Goal: Task Accomplishment & Management: Use online tool/utility

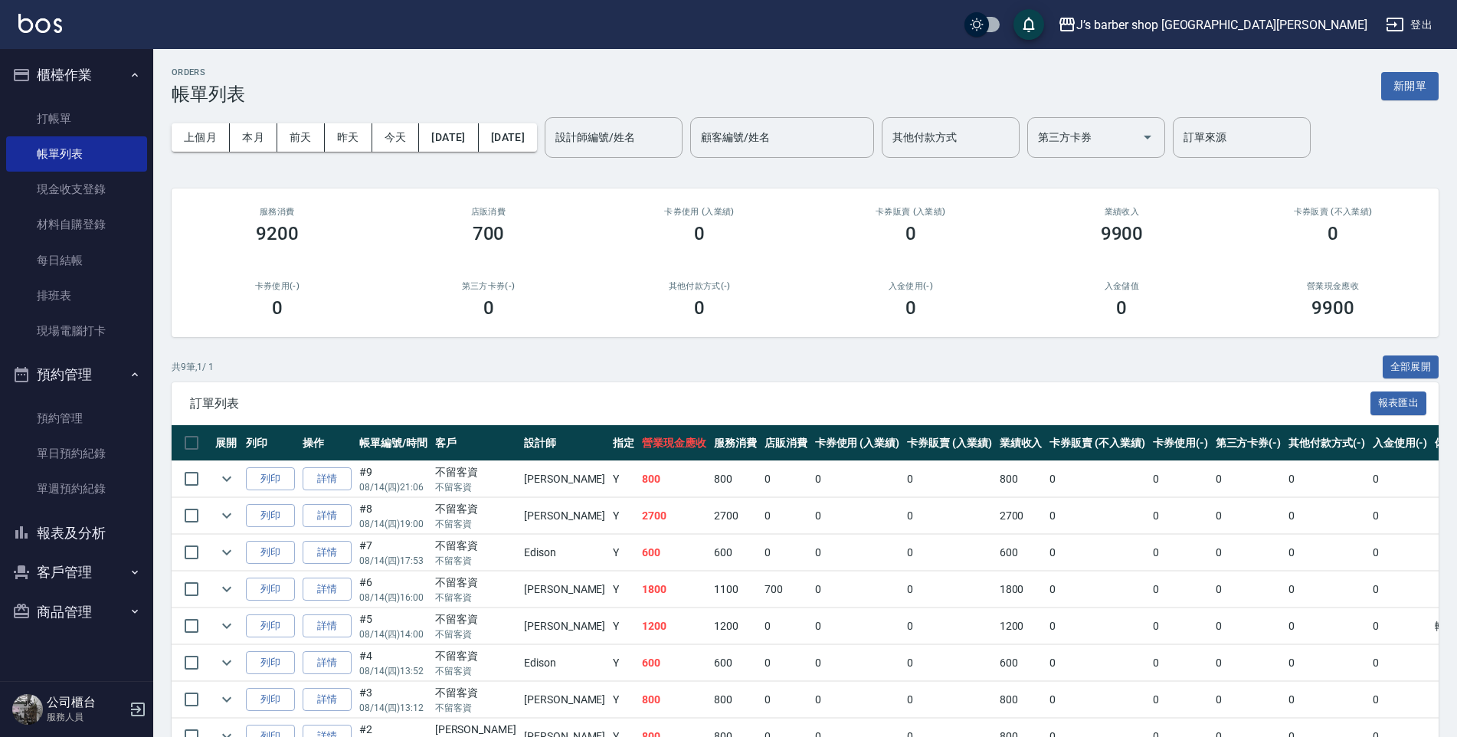
drag, startPoint x: 388, startPoint y: 126, endPoint x: 381, endPoint y: 123, distance: 8.3
click at [385, 124] on button "今天" at bounding box center [396, 137] width 48 height 28
click at [683, 154] on div "設計師編號/姓名" at bounding box center [614, 137] width 138 height 41
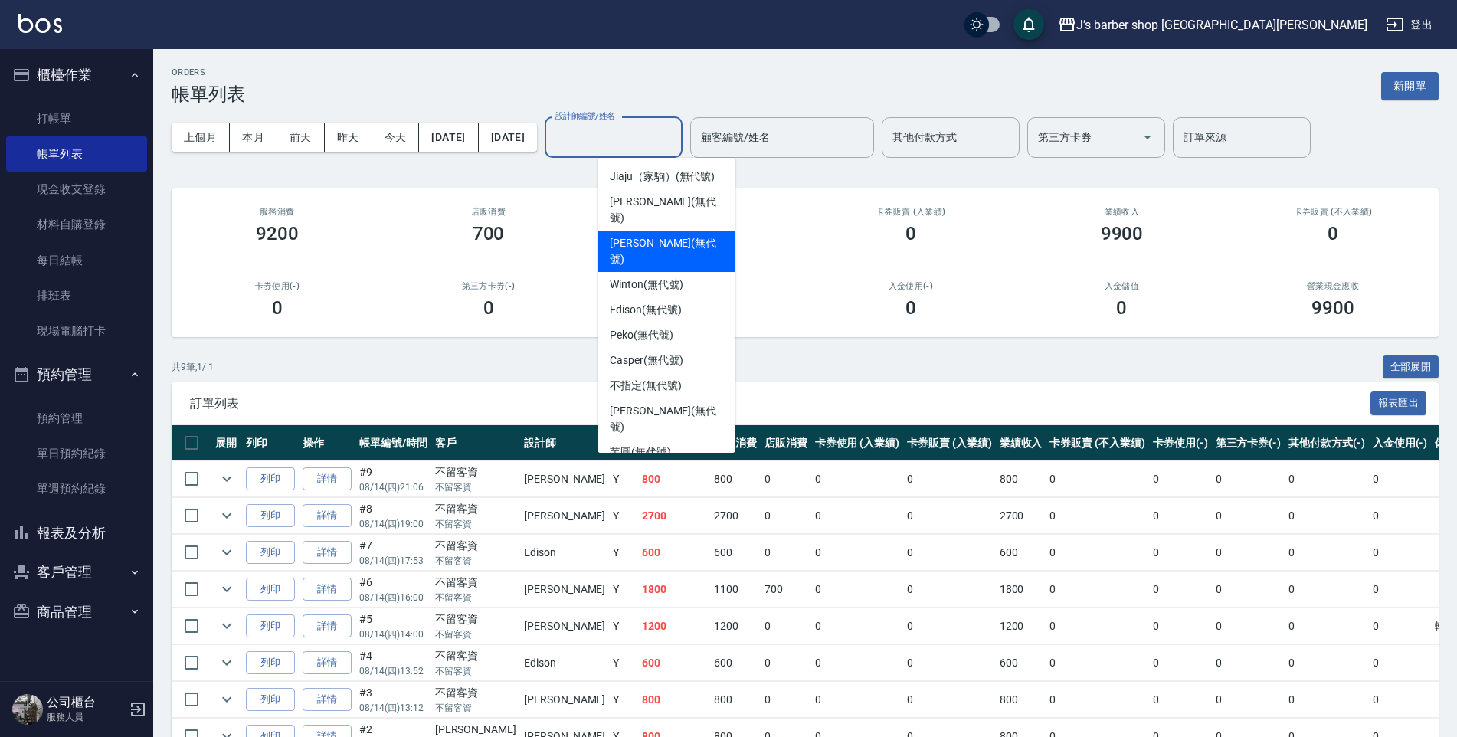
click at [686, 232] on div "[PERSON_NAME] (無代號)" at bounding box center [667, 251] width 138 height 41
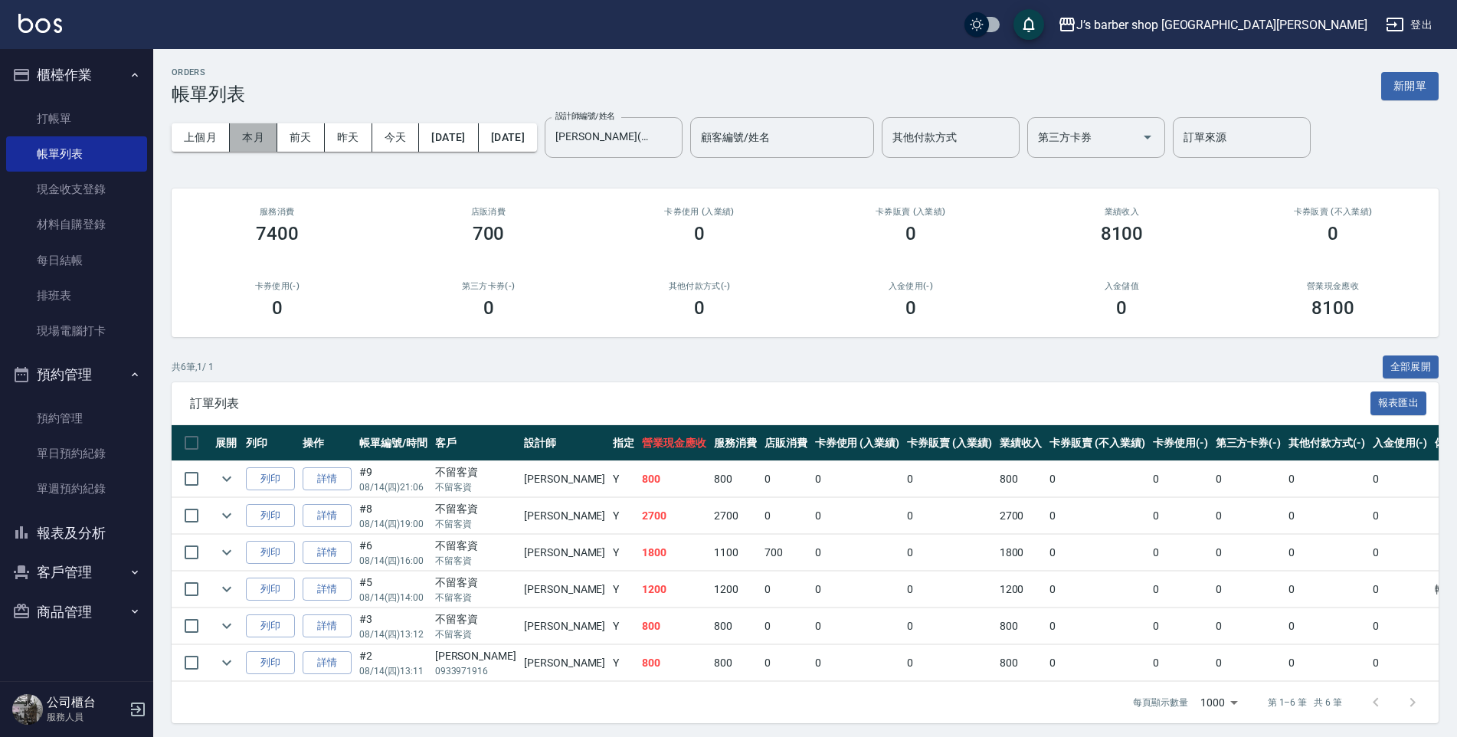
click at [254, 147] on button "本月" at bounding box center [254, 137] width 48 height 28
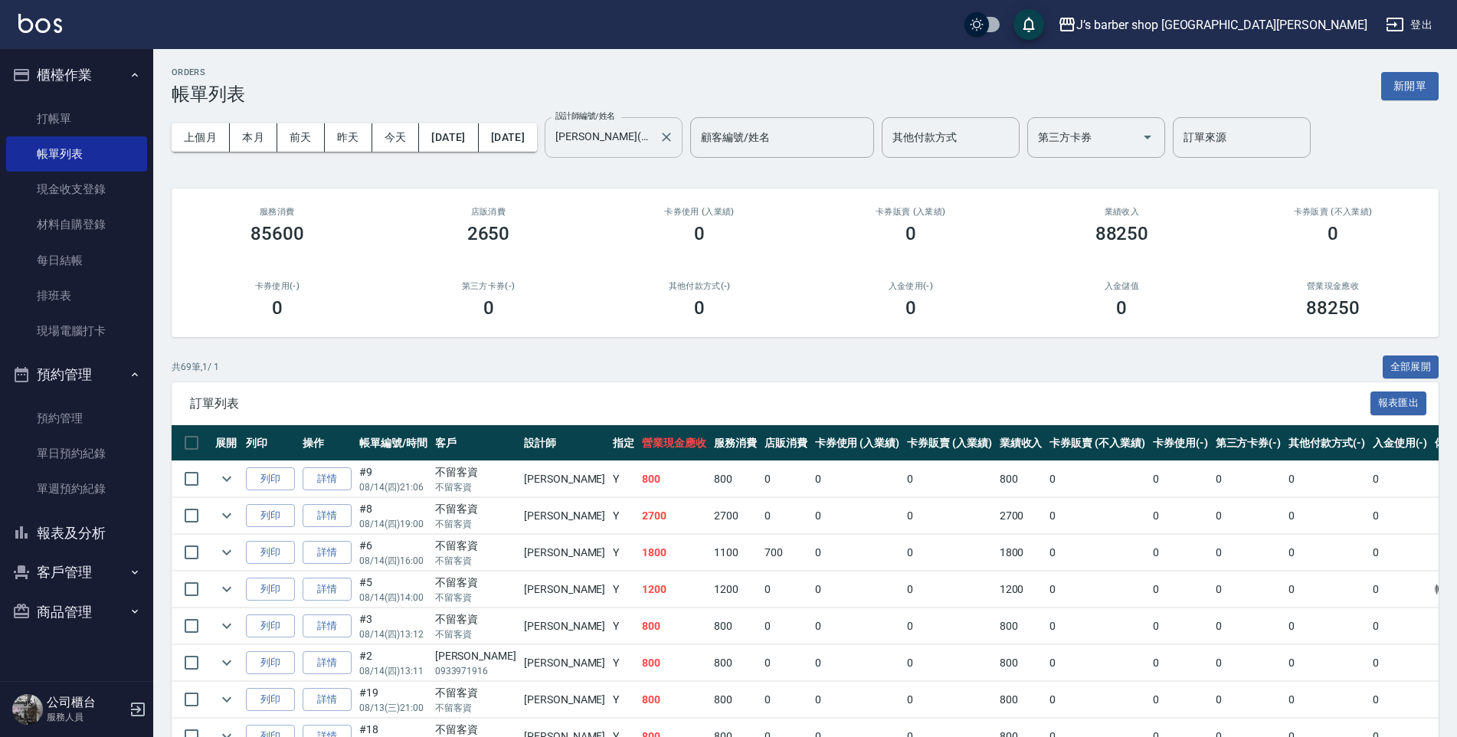
click at [621, 139] on input "[PERSON_NAME](無代號)" at bounding box center [602, 137] width 101 height 27
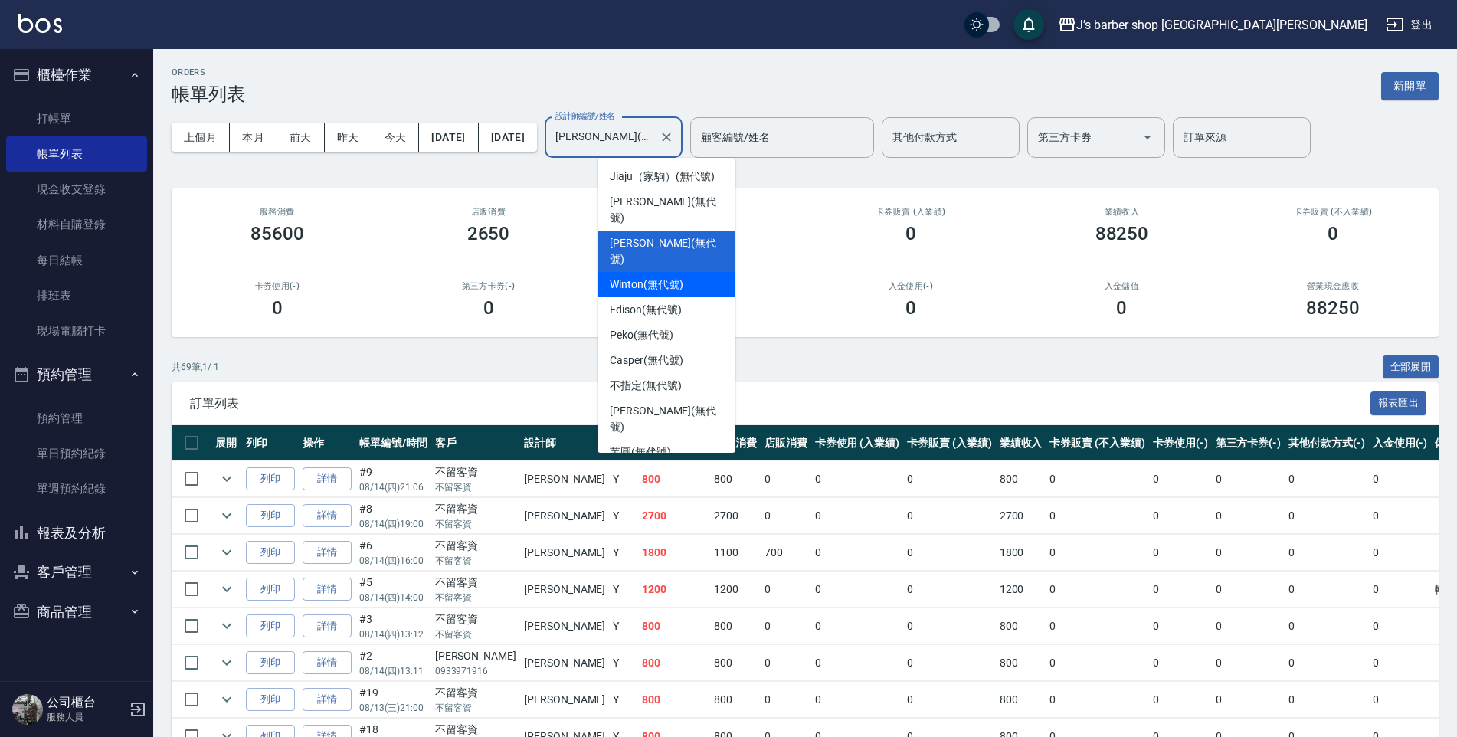
click at [667, 277] on span "Winton (無代號)" at bounding box center [646, 285] width 73 height 16
type input "Winton(無代號)"
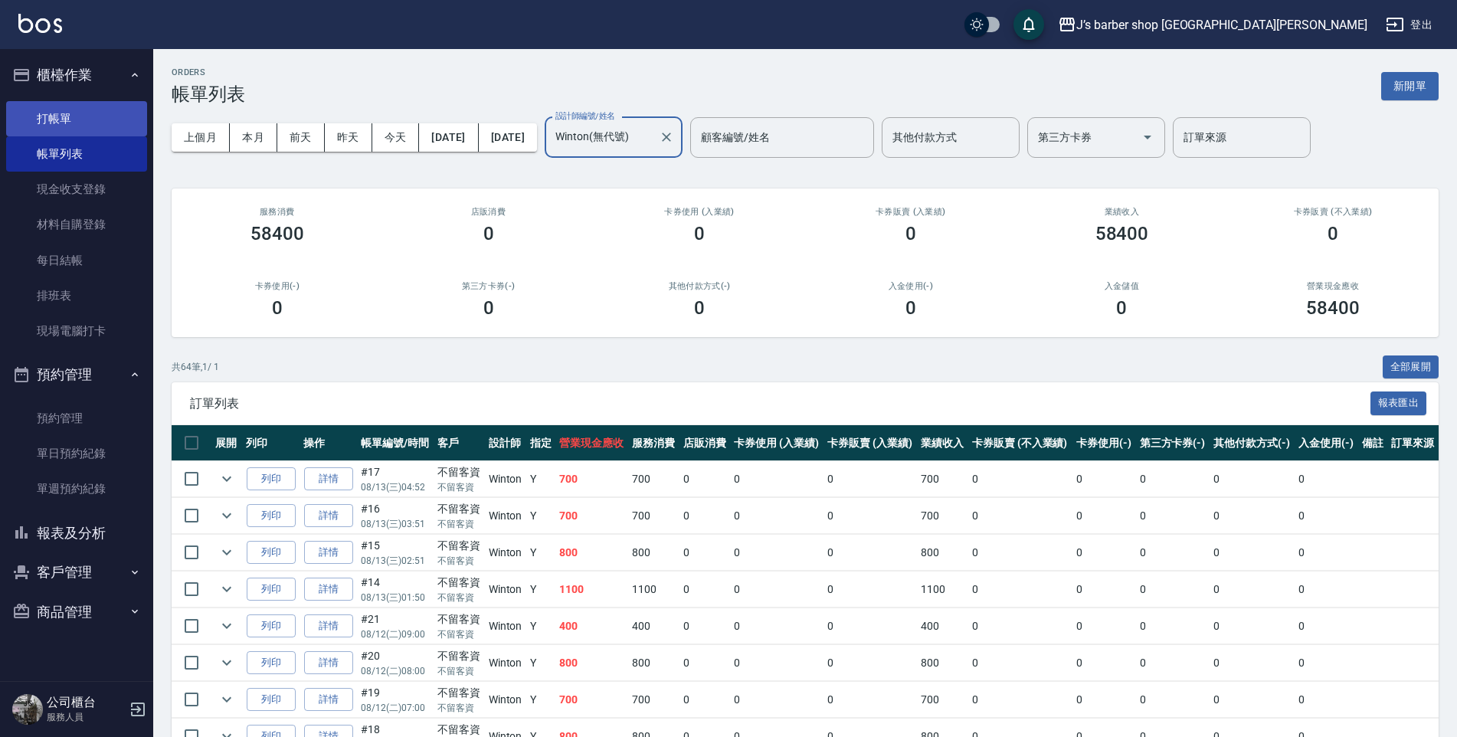
click at [118, 133] on link "打帳單" at bounding box center [76, 118] width 141 height 35
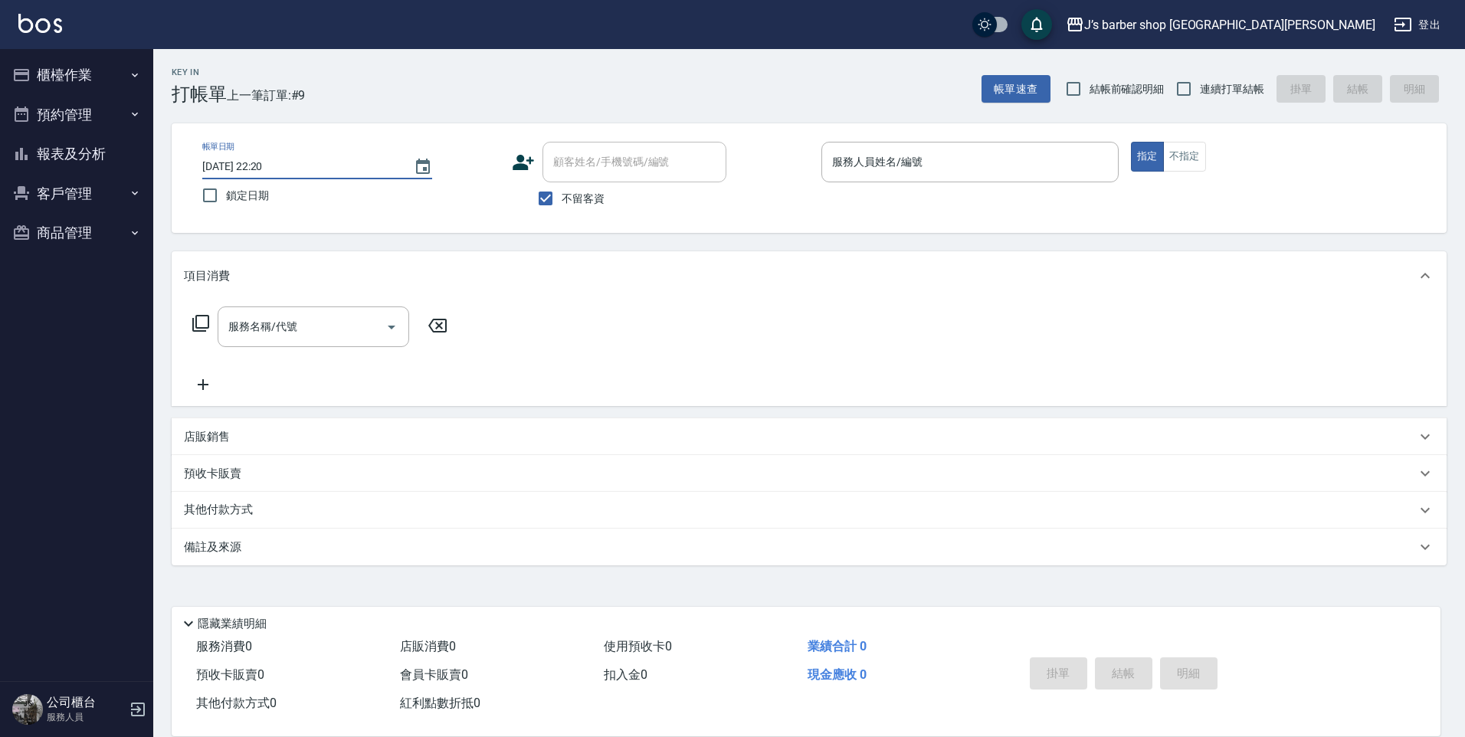
type input "2025/08/14 01:20"
click at [924, 177] on div "服務人員姓名/編號" at bounding box center [969, 162] width 297 height 41
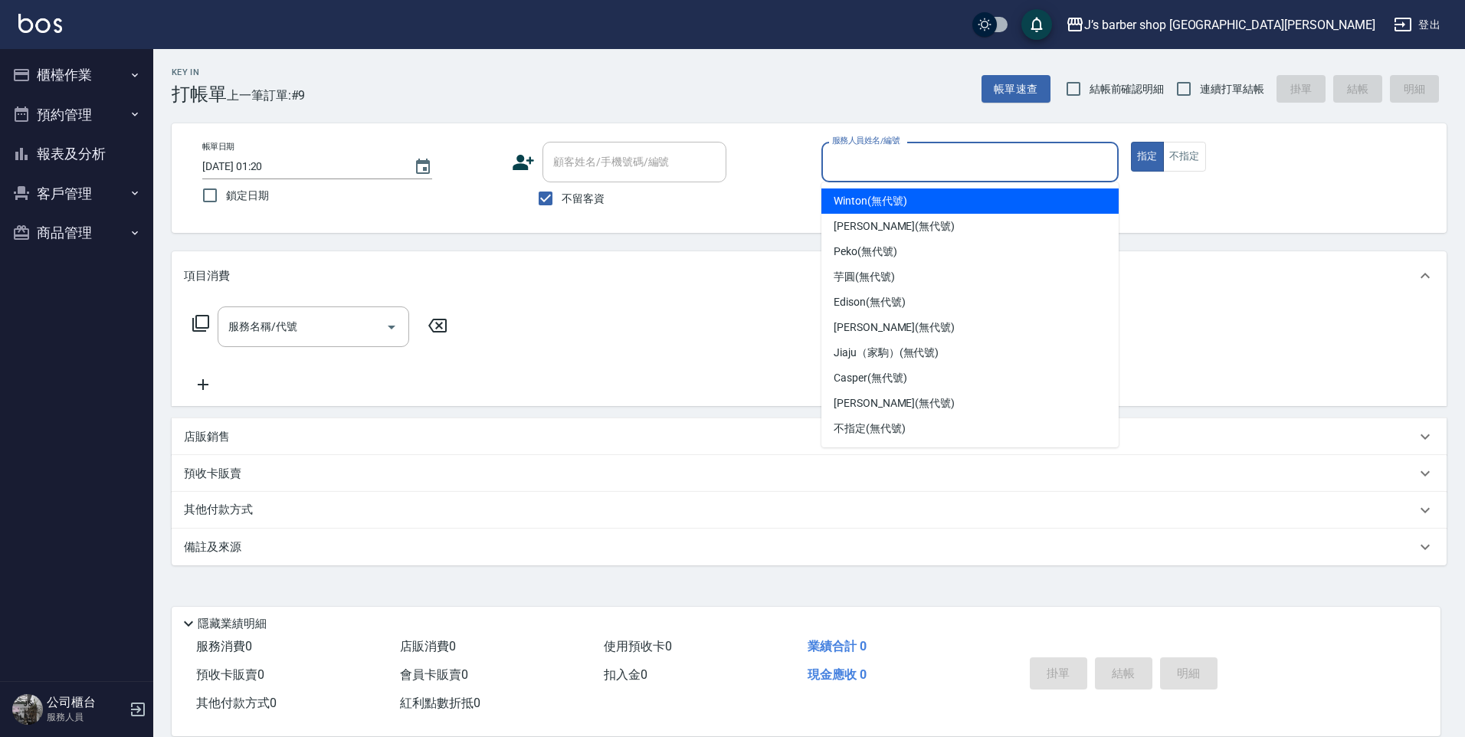
click at [896, 209] on div "Winton (無代號)" at bounding box center [969, 200] width 297 height 25
type input "Winton(無代號)"
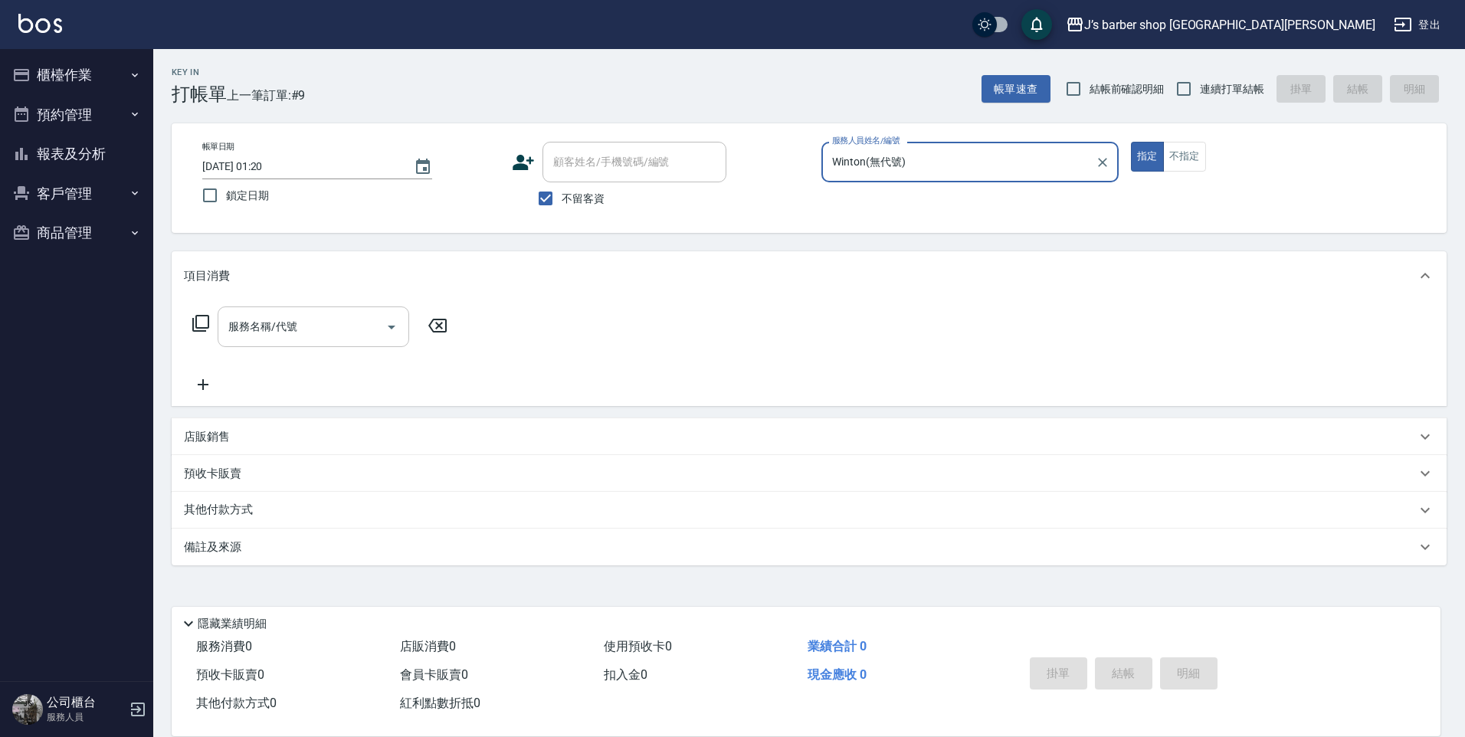
click at [287, 318] on div "服務名稱/代號 服務名稱/代號" at bounding box center [314, 326] width 192 height 41
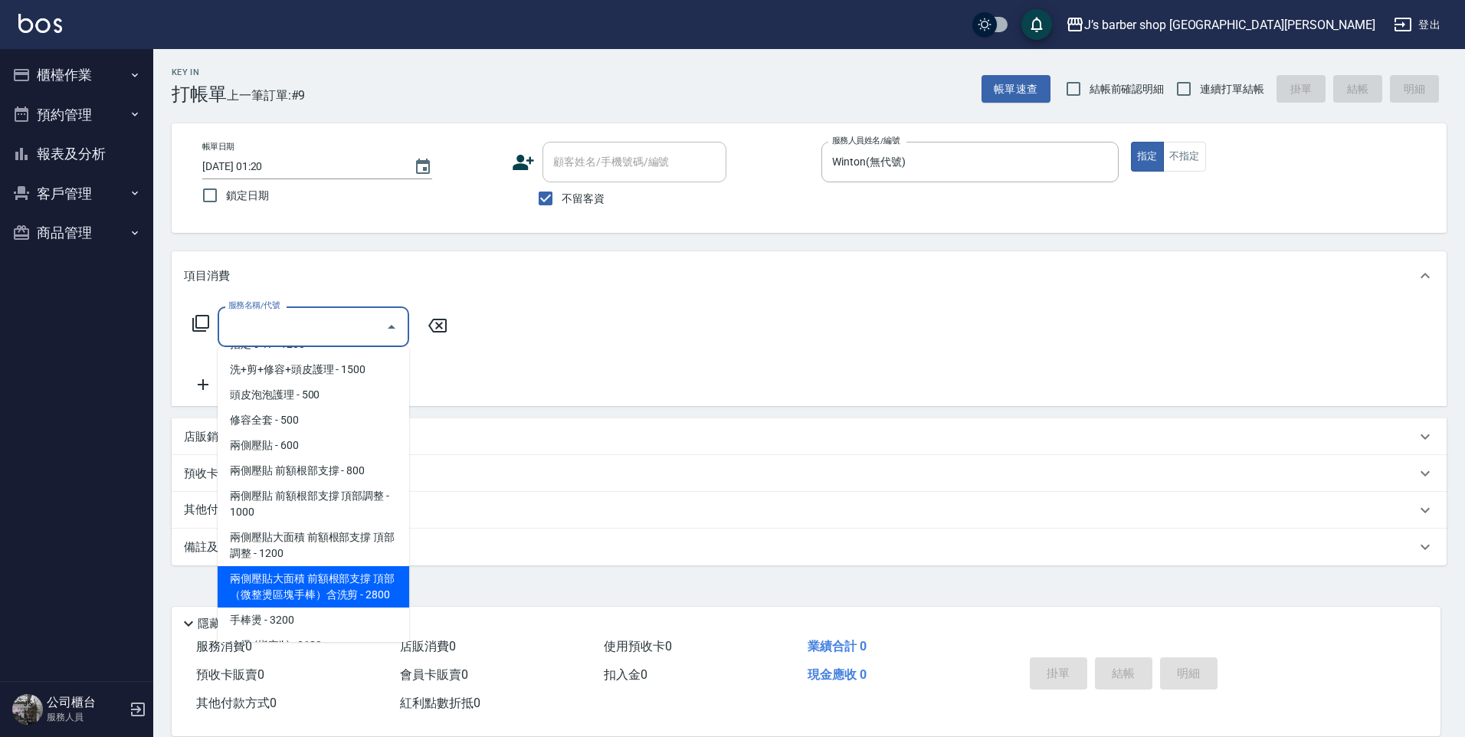
scroll to position [161, 0]
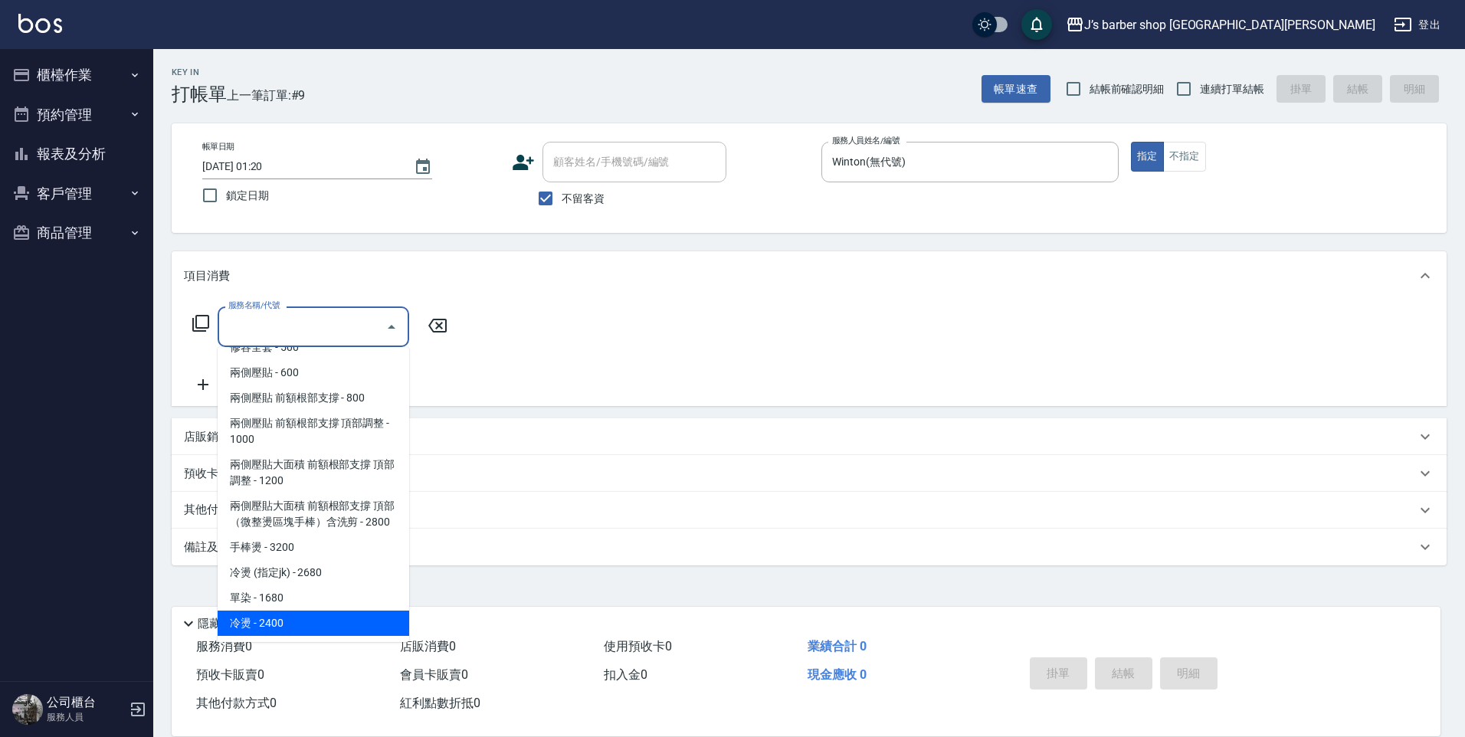
click at [314, 616] on span "冷燙 - 2400" at bounding box center [314, 623] width 192 height 25
type input "冷燙(LP)"
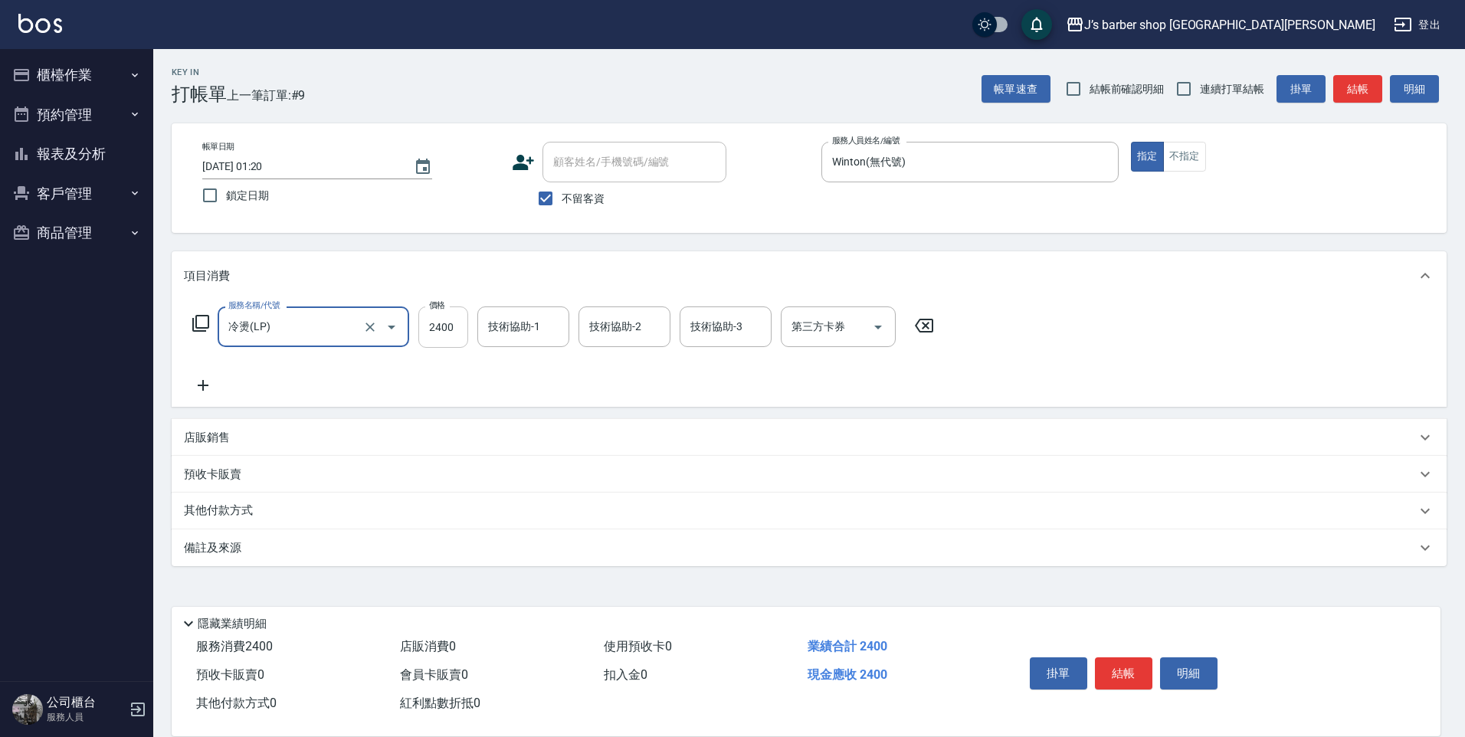
click at [464, 320] on input "2400" at bounding box center [443, 326] width 50 height 41
type input "2000"
click at [529, 328] on input "技術協助-1" at bounding box center [523, 326] width 78 height 27
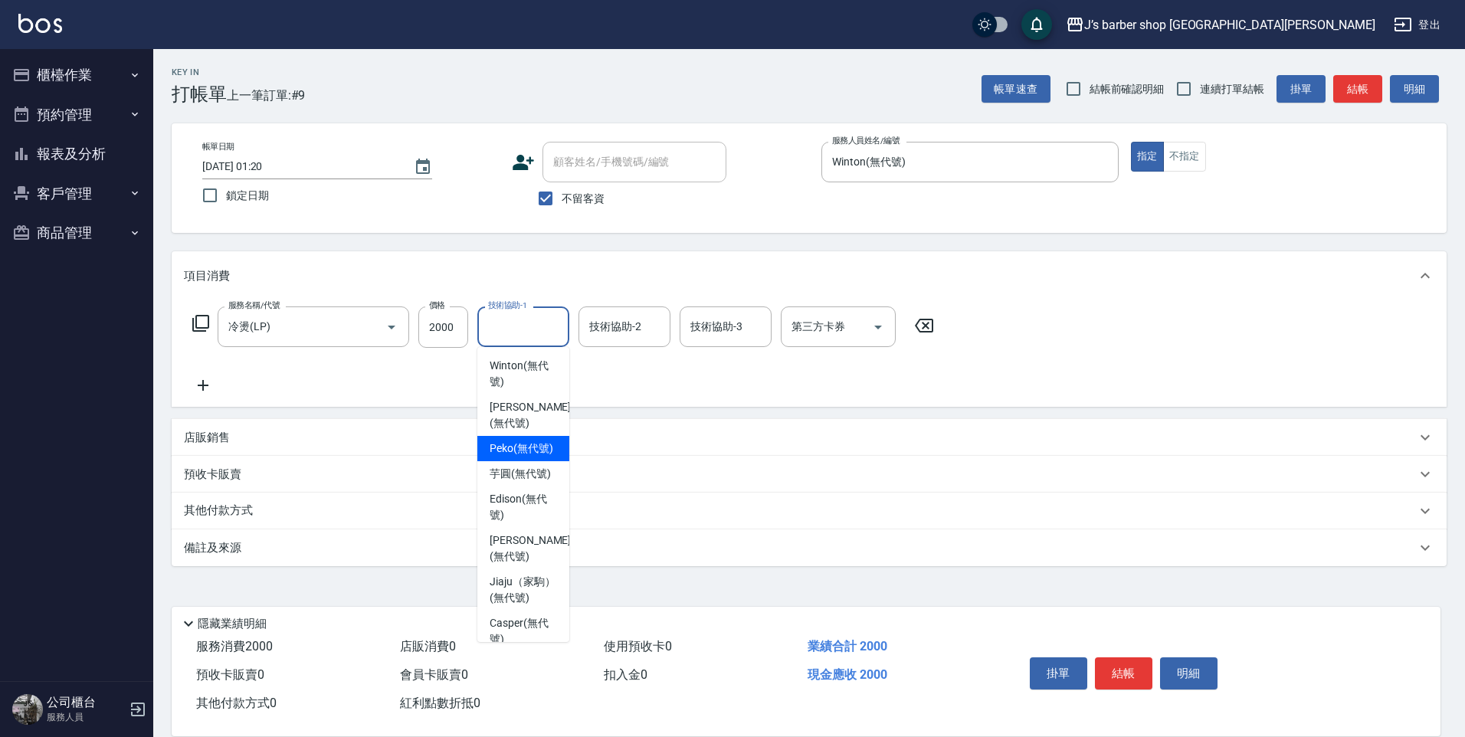
click at [530, 457] on span "Peko (無代號)" at bounding box center [522, 449] width 64 height 16
type input "Peko(無代號)"
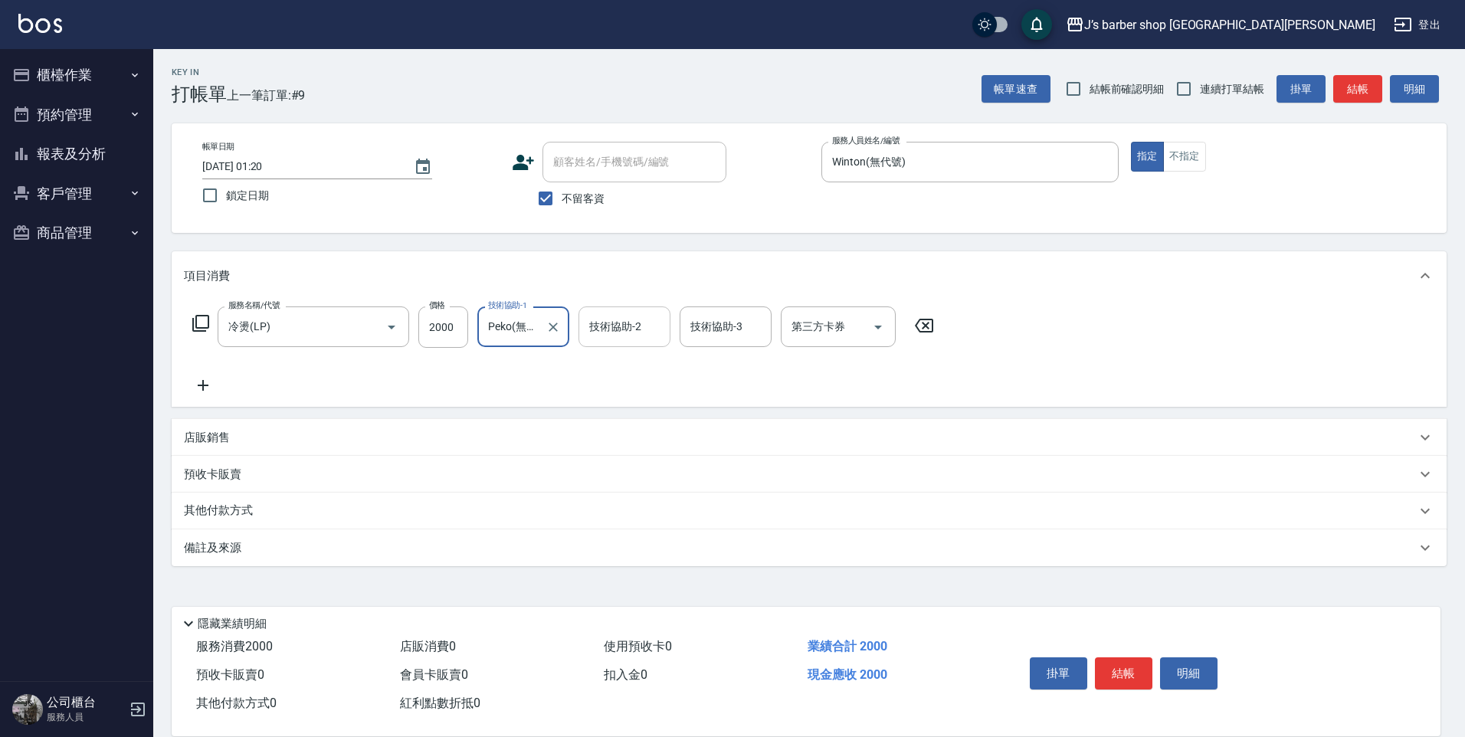
click at [605, 331] on input "技術協助-2" at bounding box center [624, 326] width 78 height 27
click at [819, 365] on div "服務名稱/代號 冷燙(LP) 服務名稱/代號 價格 2000 價格 技術協助-1 Peko(無代號) 技術協助-1 技術協助-2 技術協助-2 技術協助-3 …" at bounding box center [563, 350] width 759 height 88
click at [1113, 657] on button "結帳" at bounding box center [1123, 673] width 57 height 32
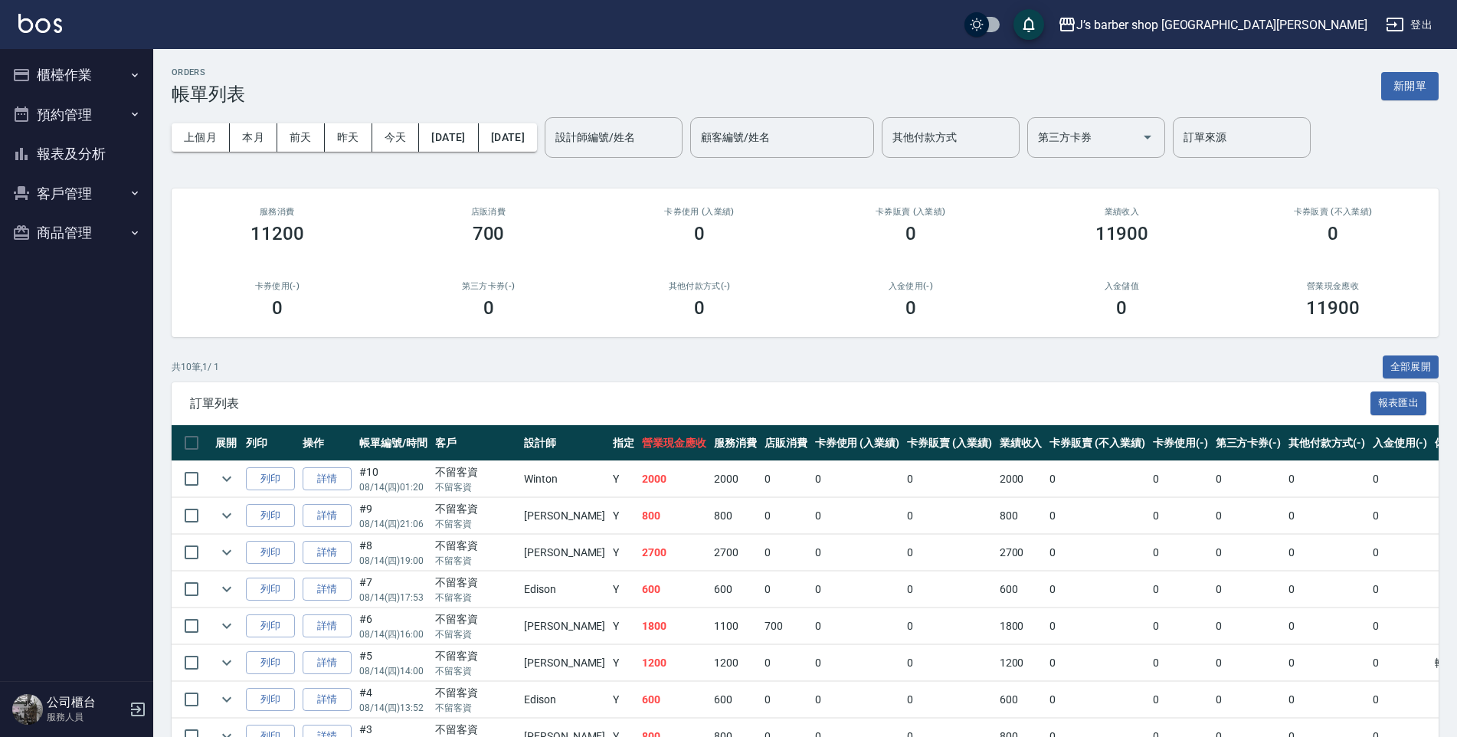
click at [92, 82] on button "櫃檯作業" at bounding box center [76, 75] width 141 height 40
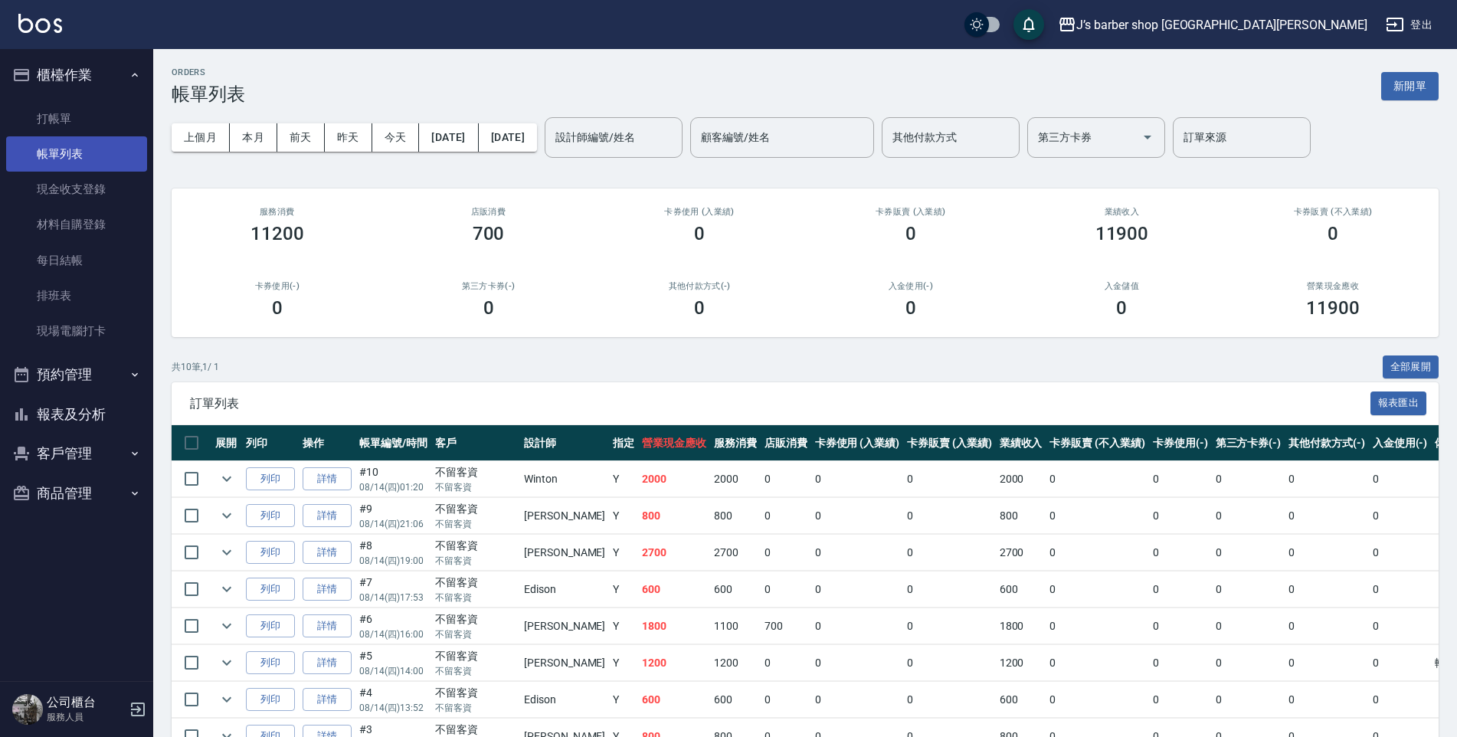
drag, startPoint x: 85, startPoint y: 127, endPoint x: 122, endPoint y: 136, distance: 37.7
click at [85, 127] on link "打帳單" at bounding box center [76, 118] width 141 height 35
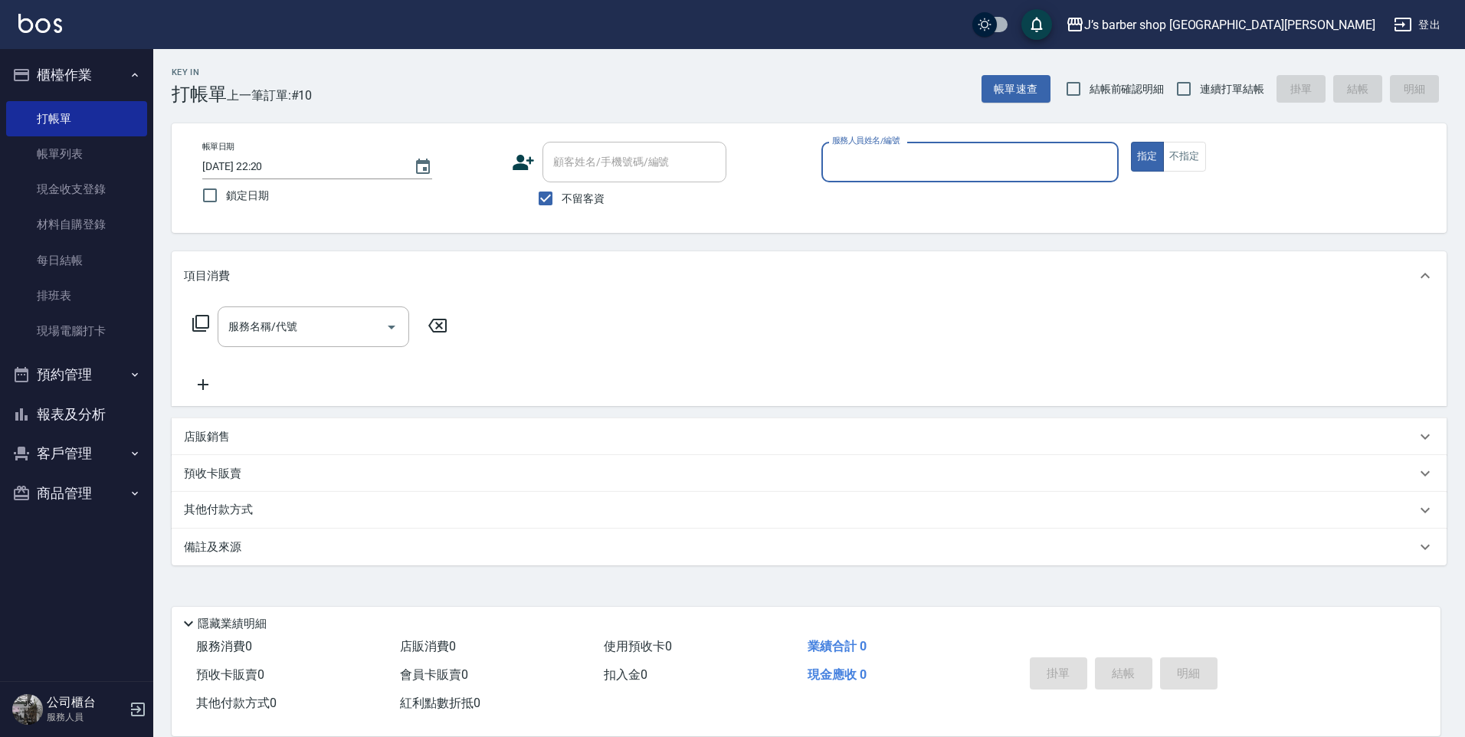
click at [267, 162] on input "2025/08/14 22:20" at bounding box center [300, 166] width 196 height 25
type input "2025/08/14 02:20"
click at [877, 173] on input "服務人員姓名/編號" at bounding box center [970, 162] width 284 height 27
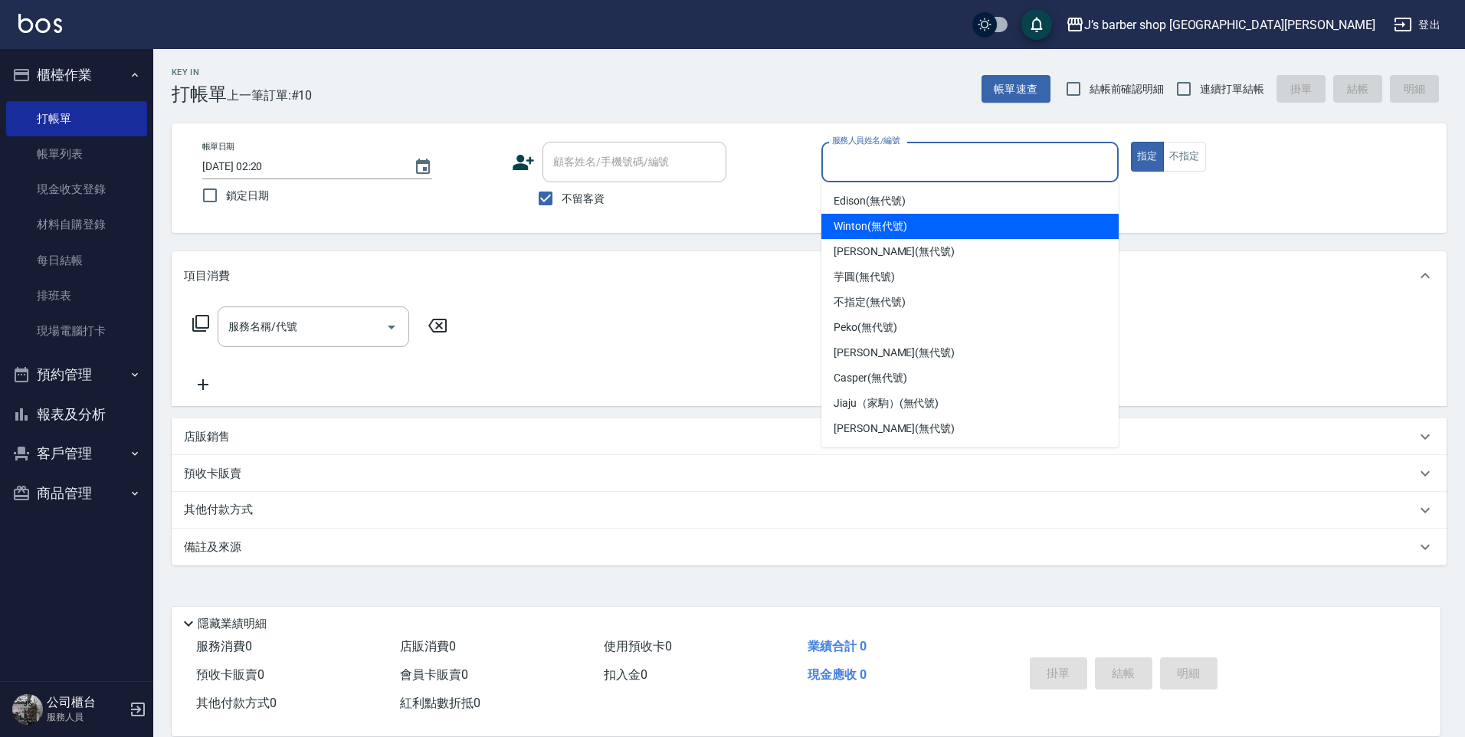
click at [867, 220] on span "Winton (無代號)" at bounding box center [870, 226] width 73 height 16
type input "Winton(無代號)"
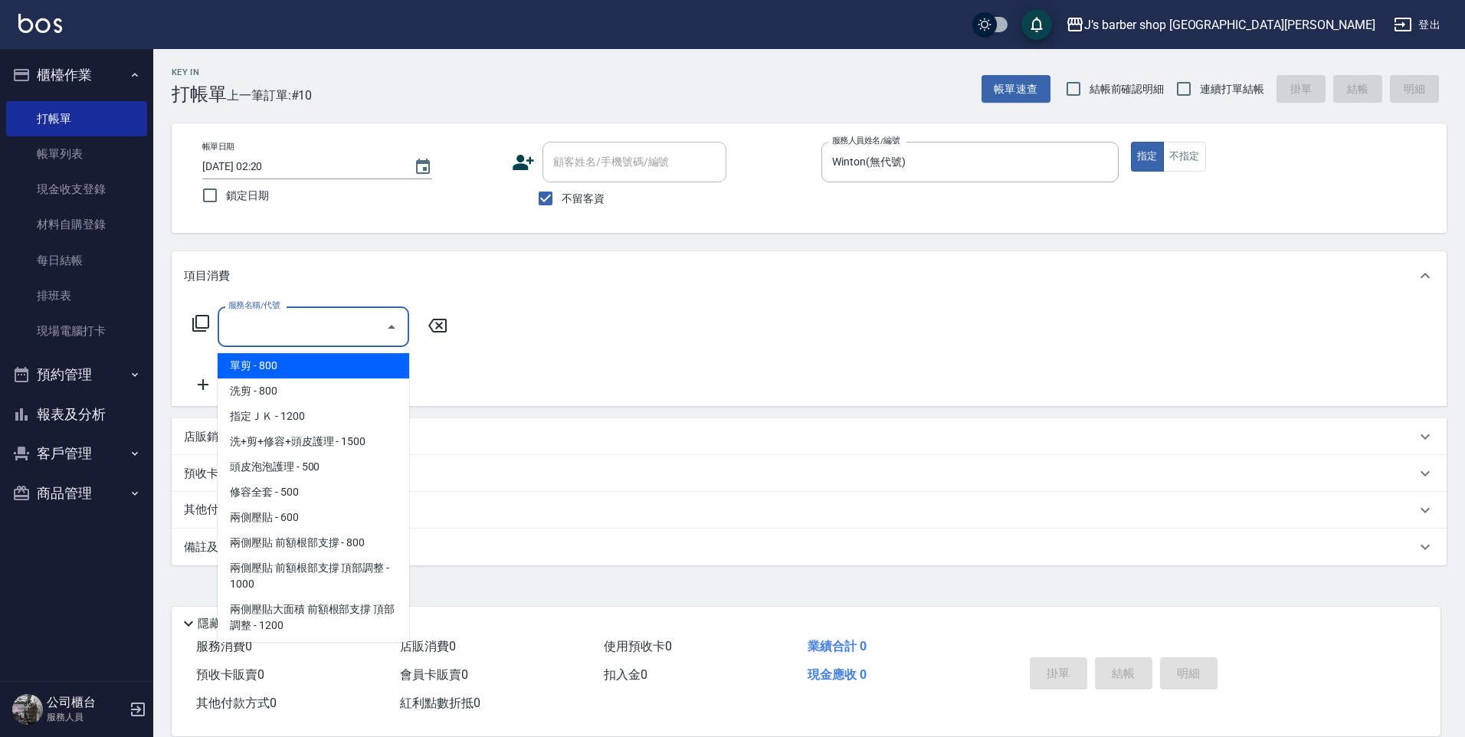
click at [343, 337] on input "服務名稱/代號" at bounding box center [302, 326] width 155 height 27
click at [309, 388] on span "洗剪 - 800" at bounding box center [314, 391] width 192 height 25
type input "洗剪(101)"
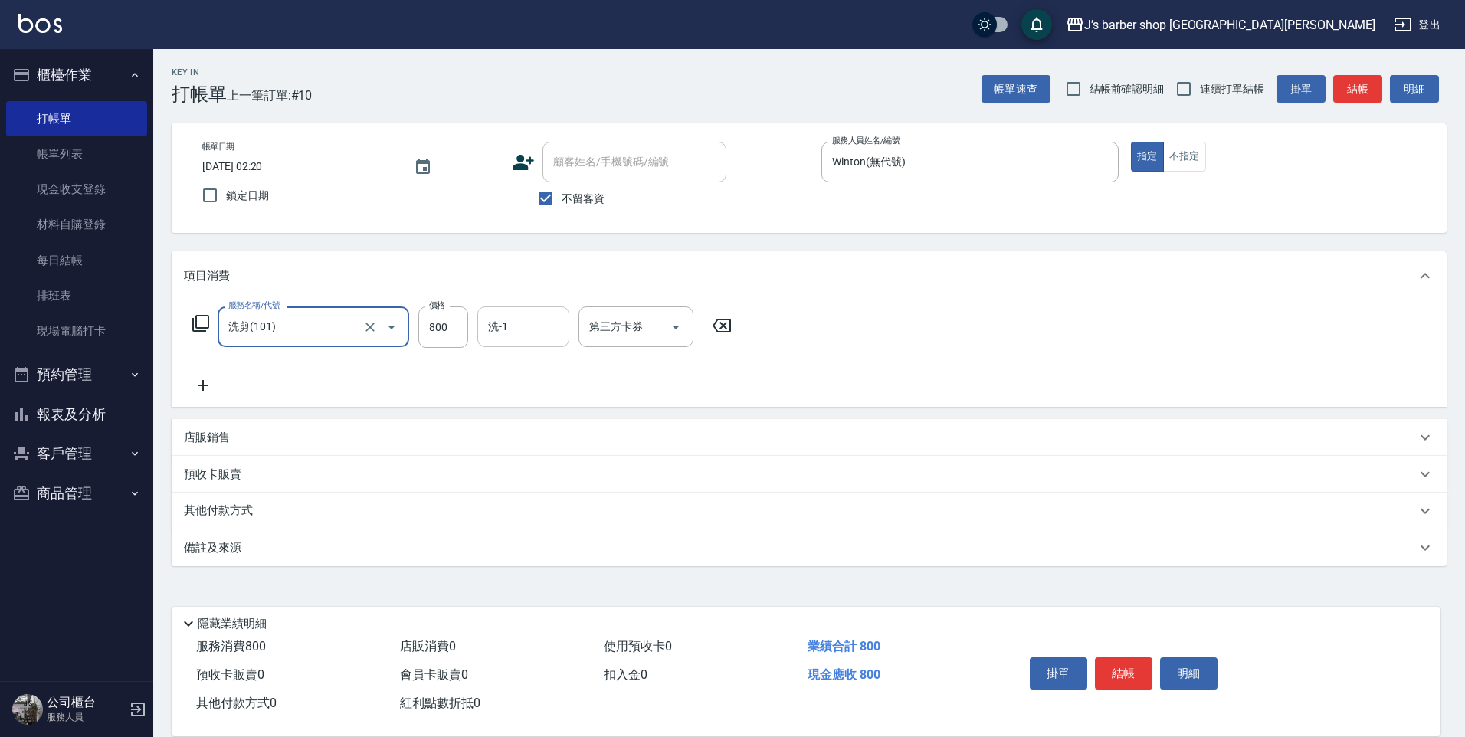
click at [551, 329] on input "洗-1" at bounding box center [523, 326] width 78 height 27
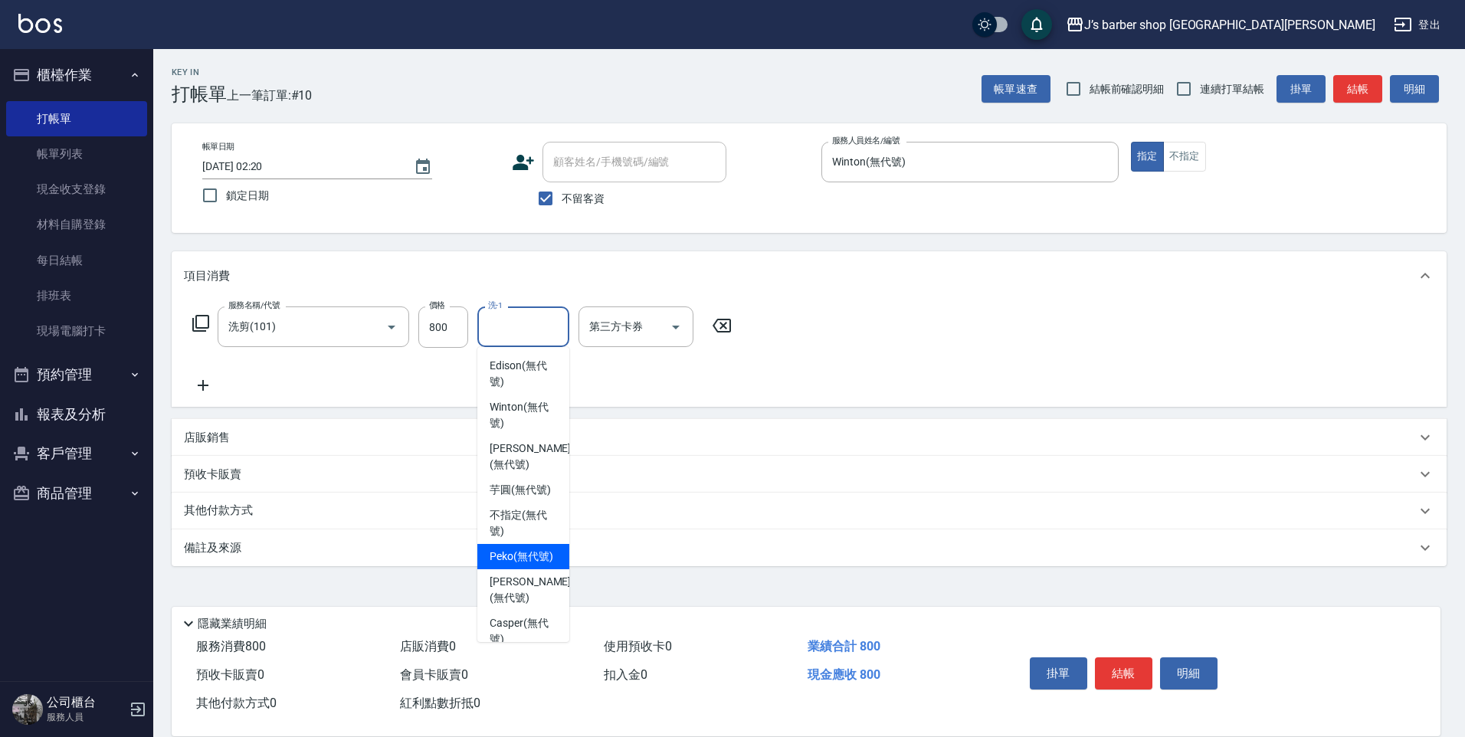
click at [532, 565] on span "Peko (無代號)" at bounding box center [522, 557] width 64 height 16
type input "Peko(無代號)"
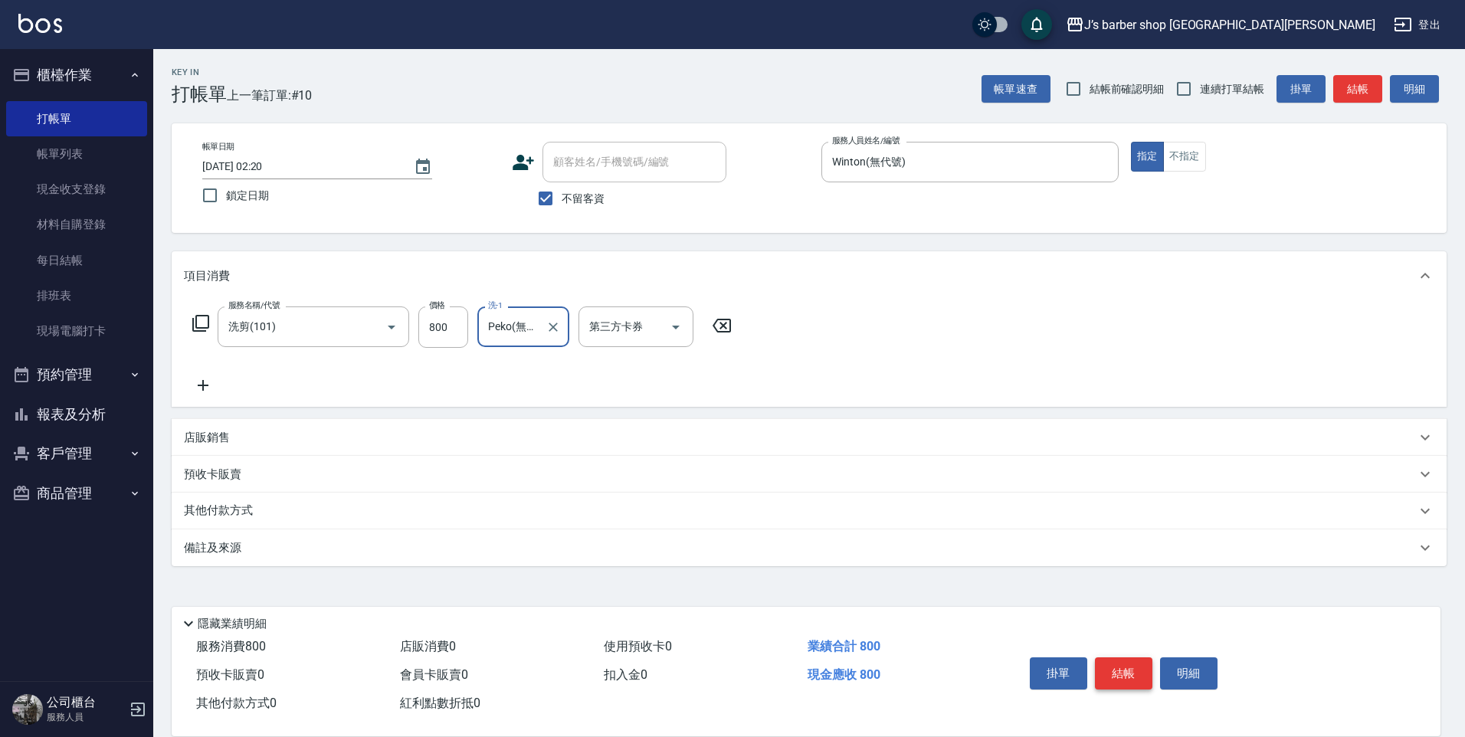
click at [1131, 657] on button "結帳" at bounding box center [1123, 673] width 57 height 32
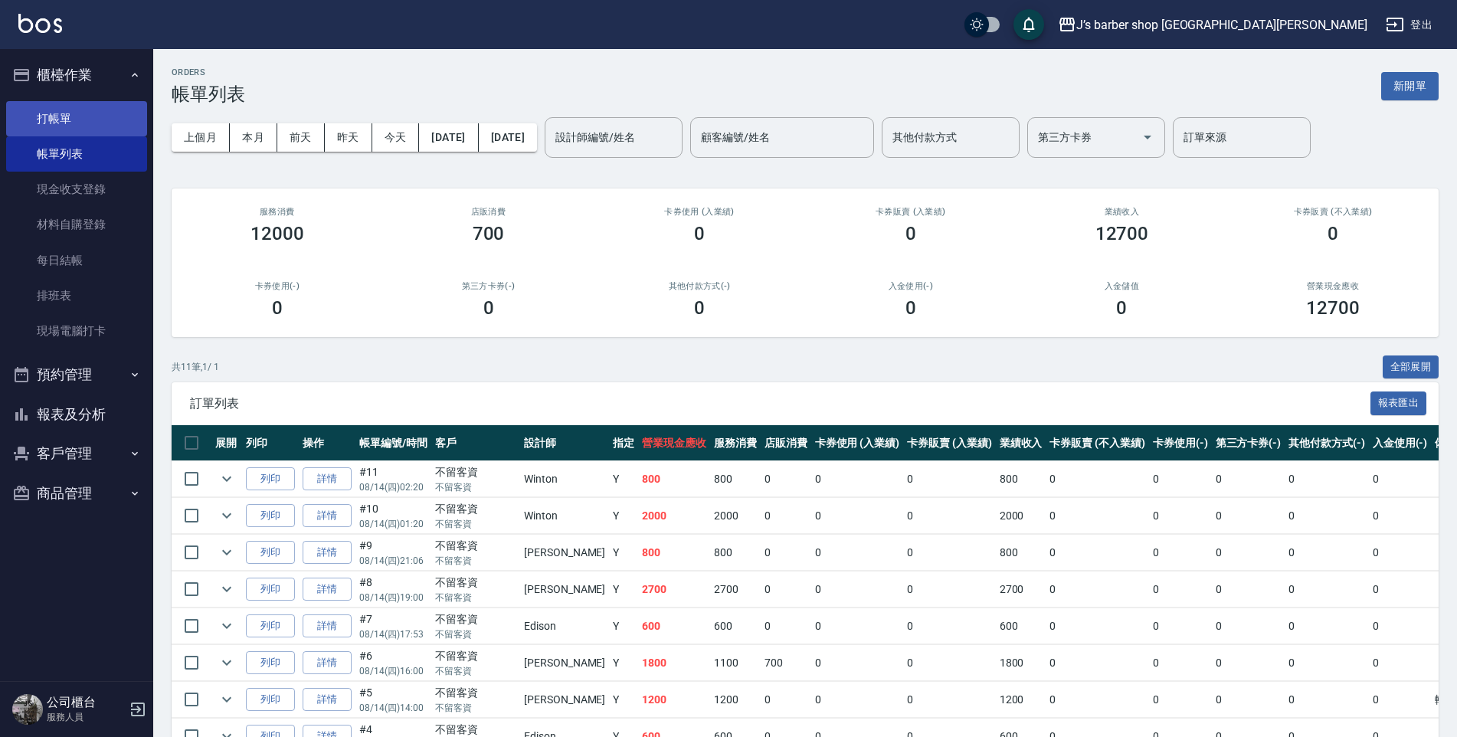
click at [96, 101] on link "打帳單" at bounding box center [76, 118] width 141 height 35
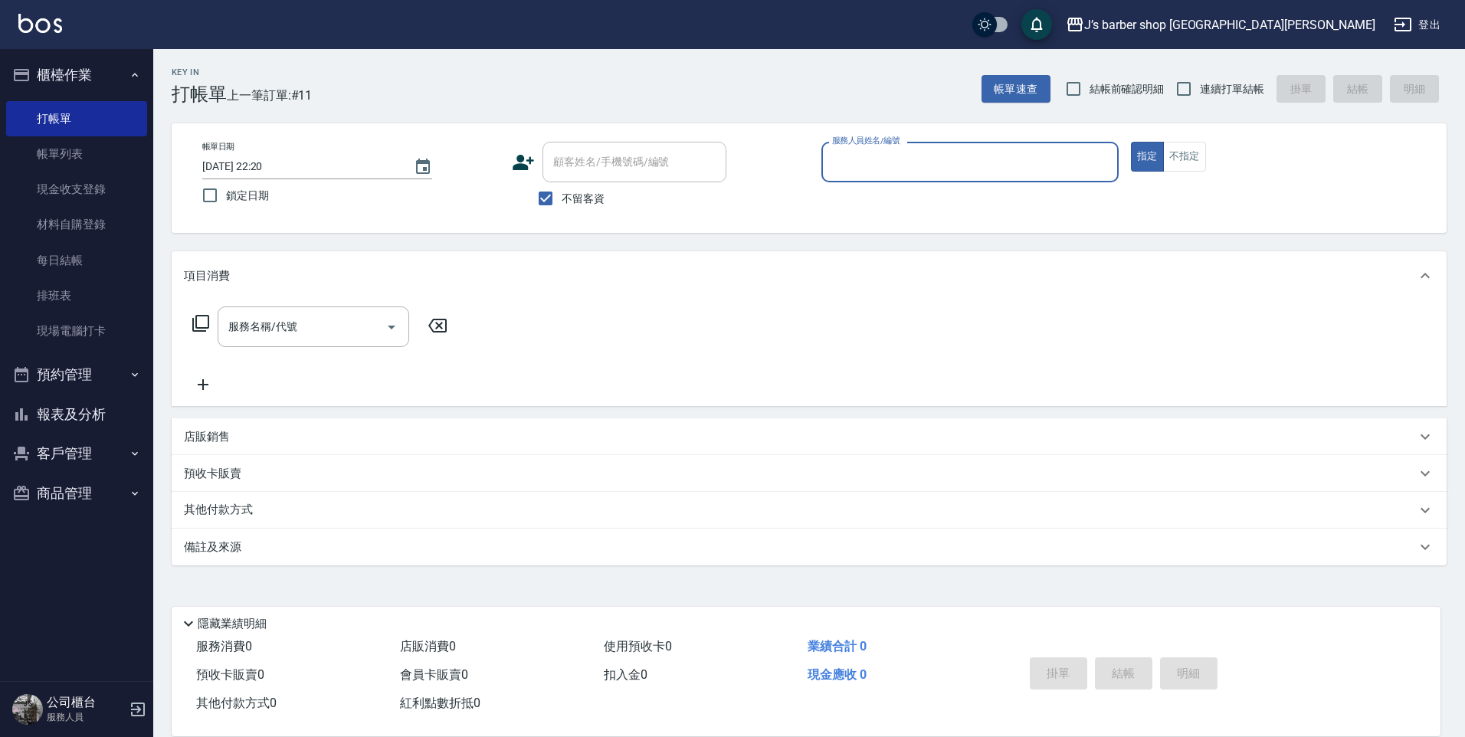
click at [262, 169] on input "2025/08/14 22:20" at bounding box center [300, 166] width 196 height 25
type input "2025/08/14 03:20"
click at [868, 166] on input "服務人員姓名/編號" at bounding box center [970, 162] width 284 height 27
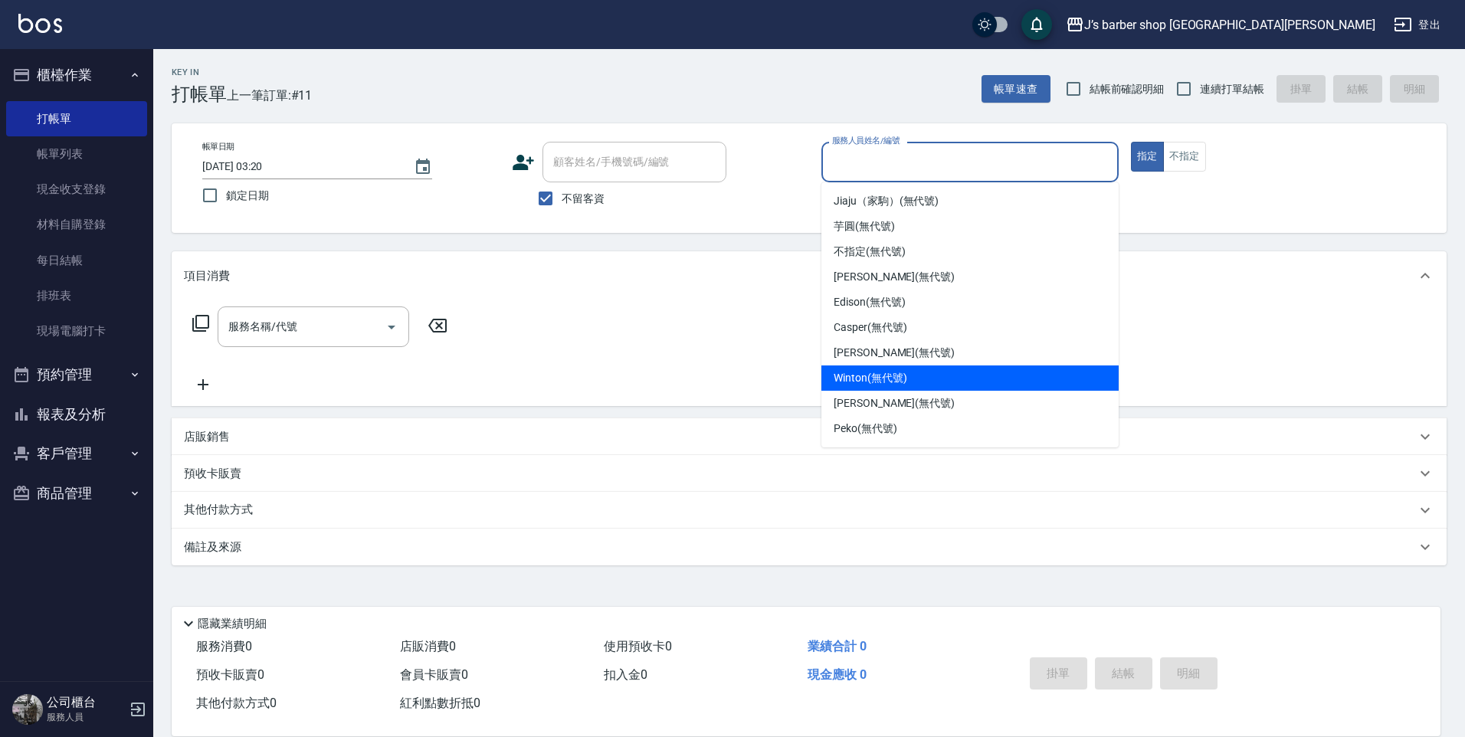
click at [860, 377] on span "Winton (無代號)" at bounding box center [870, 378] width 73 height 16
type input "Winton(無代號)"
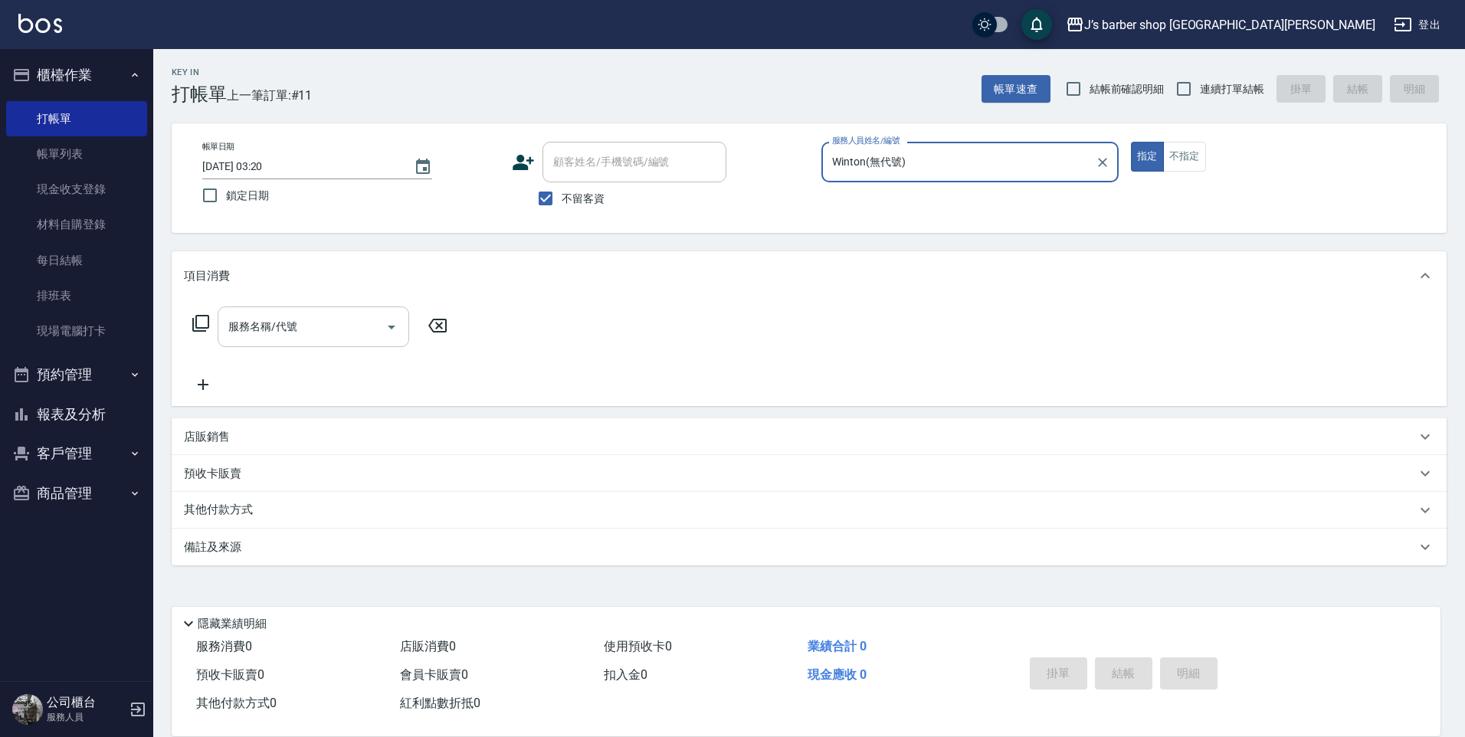
click at [331, 313] on div "服務名稱/代號" at bounding box center [314, 326] width 192 height 41
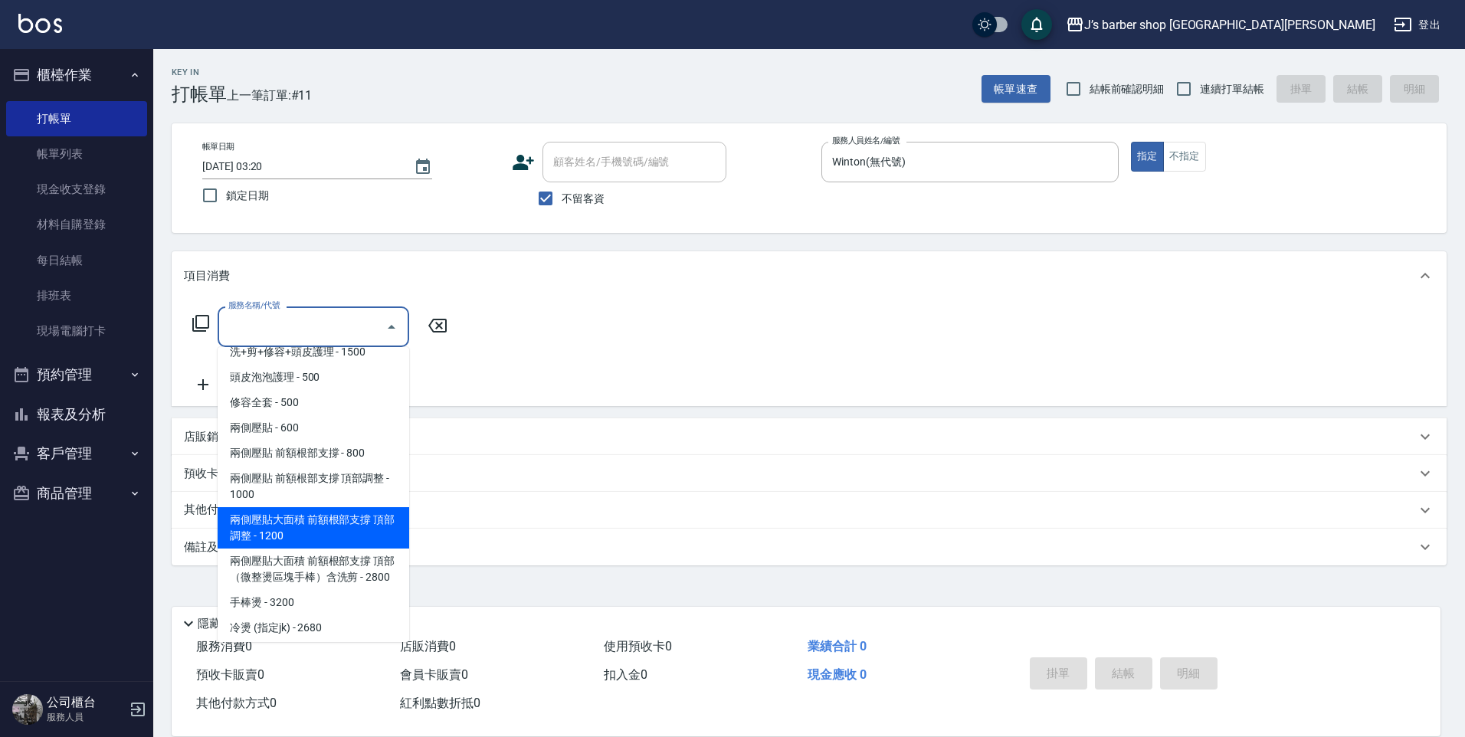
scroll to position [161, 0]
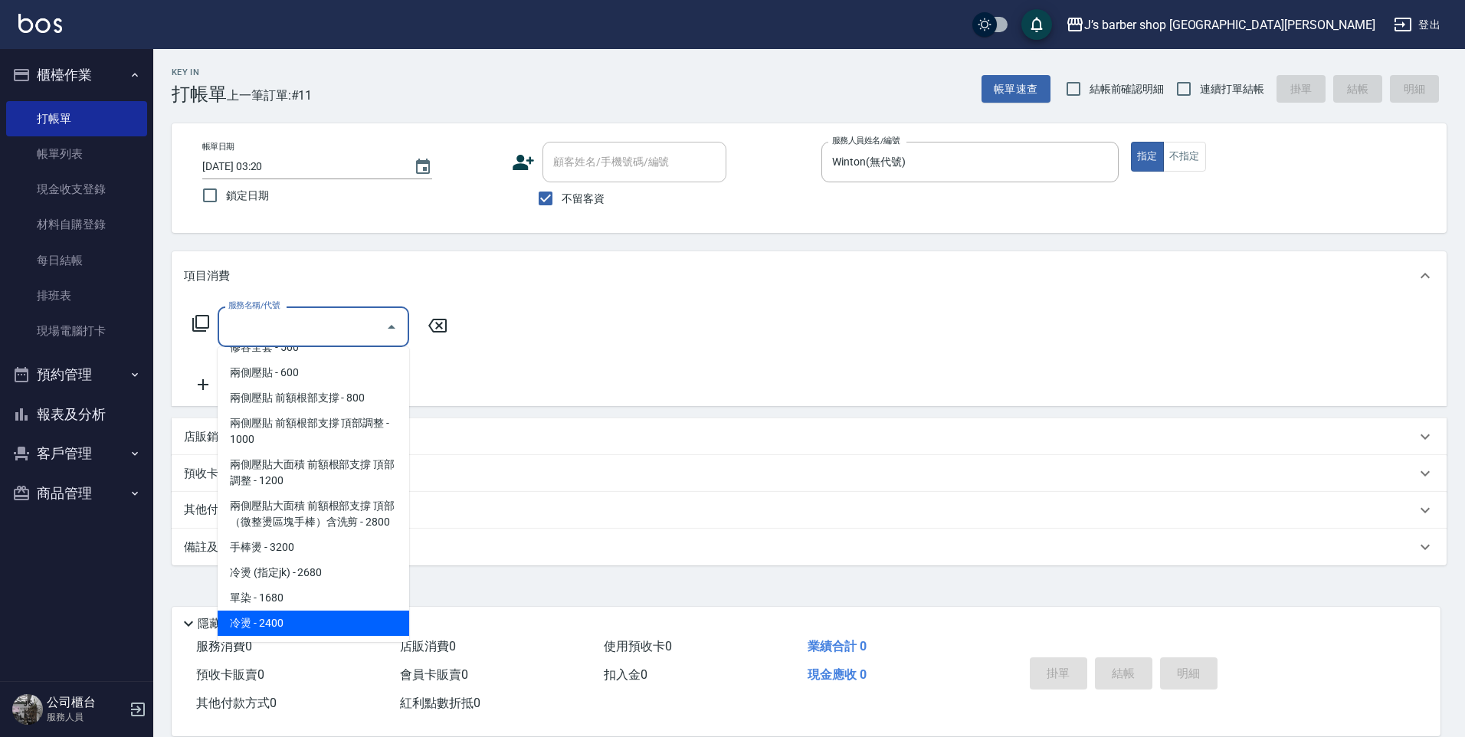
click at [335, 615] on span "冷燙 - 2400" at bounding box center [314, 623] width 192 height 25
type input "冷燙(LP)"
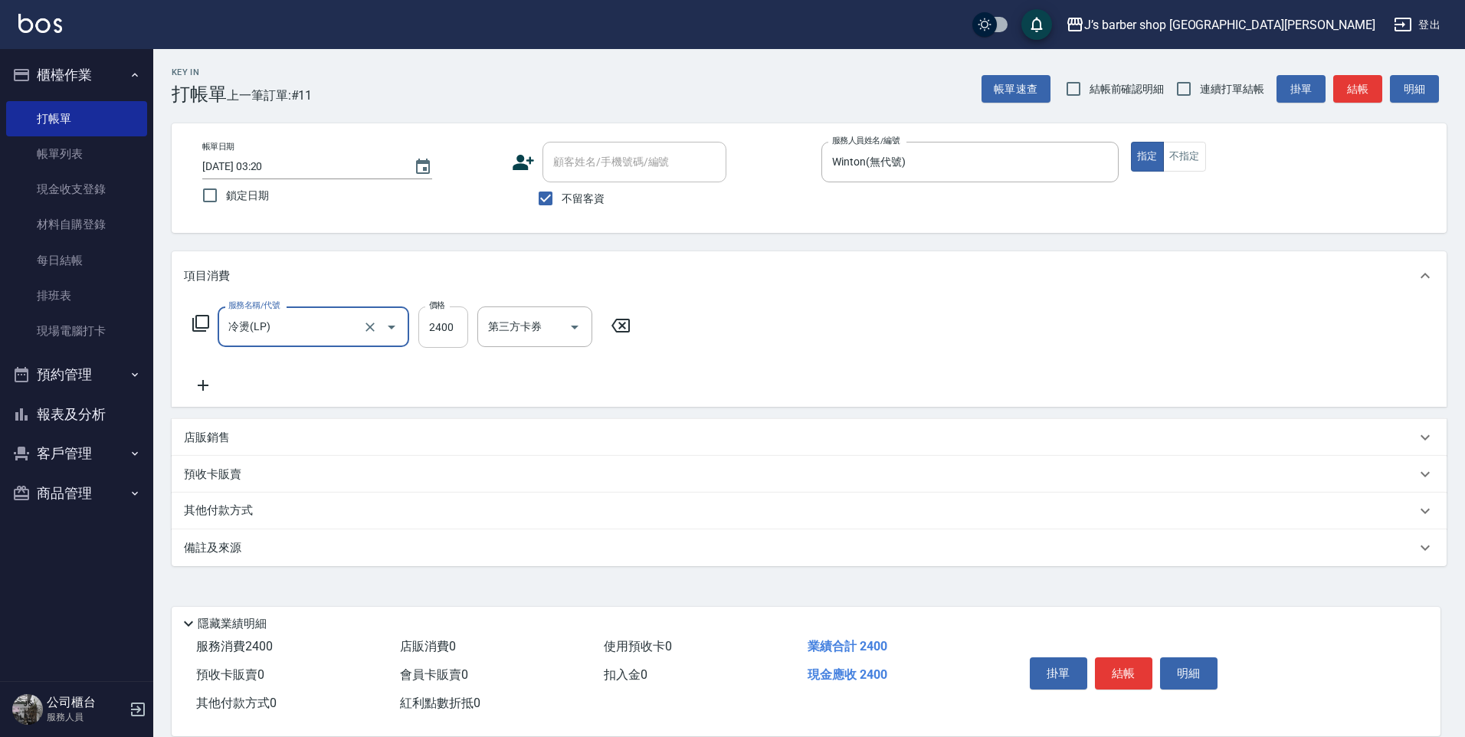
click at [456, 336] on input "2400" at bounding box center [443, 326] width 50 height 41
type input "2000"
click at [536, 340] on input "技術協助-1" at bounding box center [523, 326] width 78 height 27
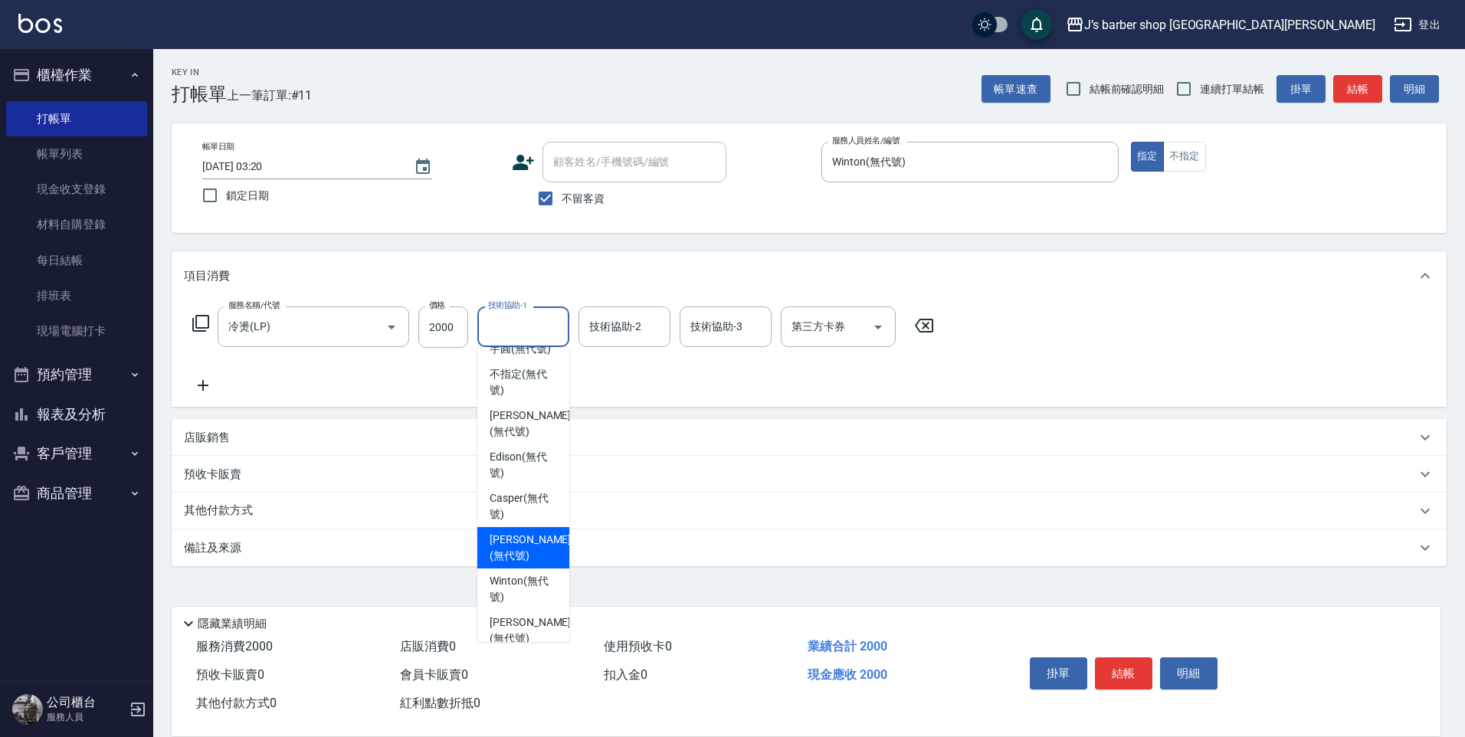
scroll to position [131, 0]
click at [539, 553] on span "Winton (無代號)" at bounding box center [523, 549] width 67 height 32
type input "Winton(無代號)"
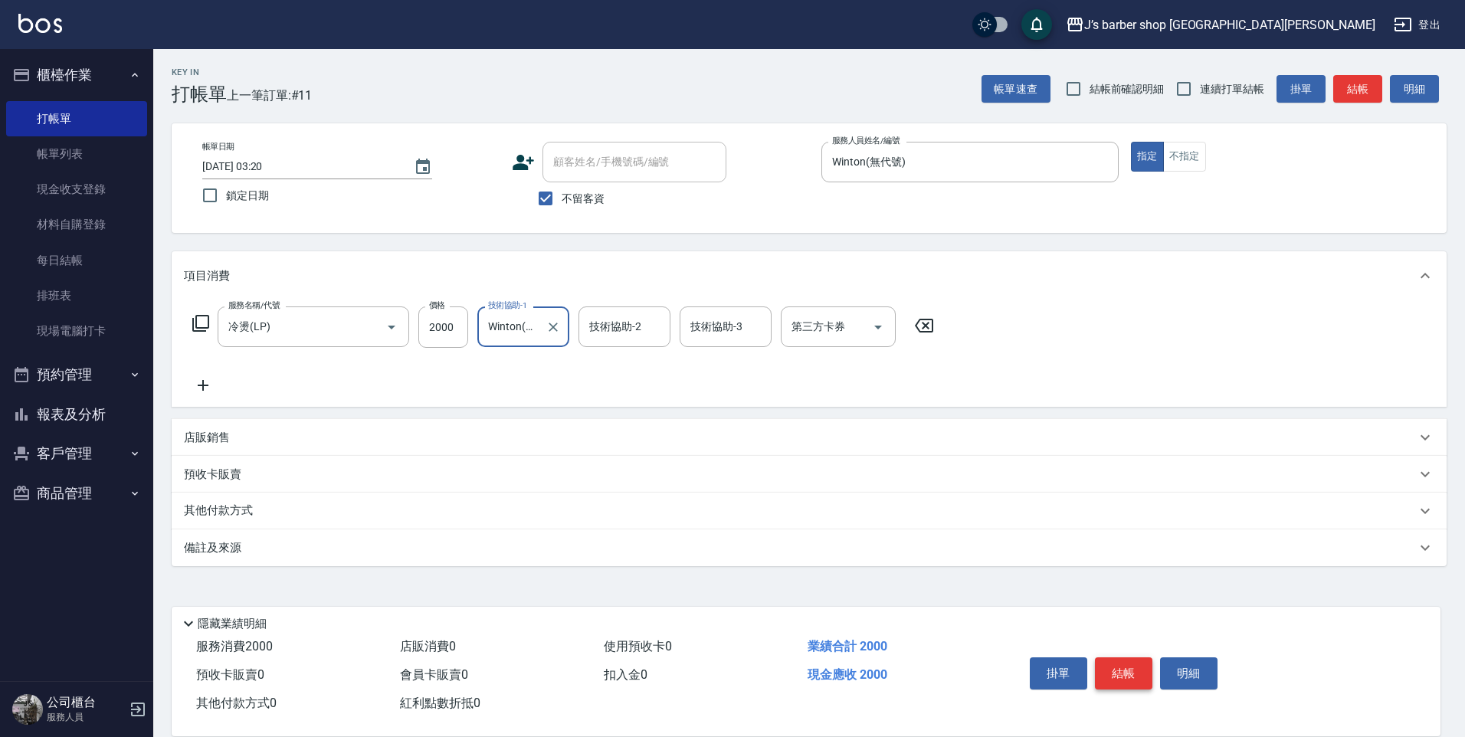
click at [1151, 663] on button "結帳" at bounding box center [1123, 673] width 57 height 32
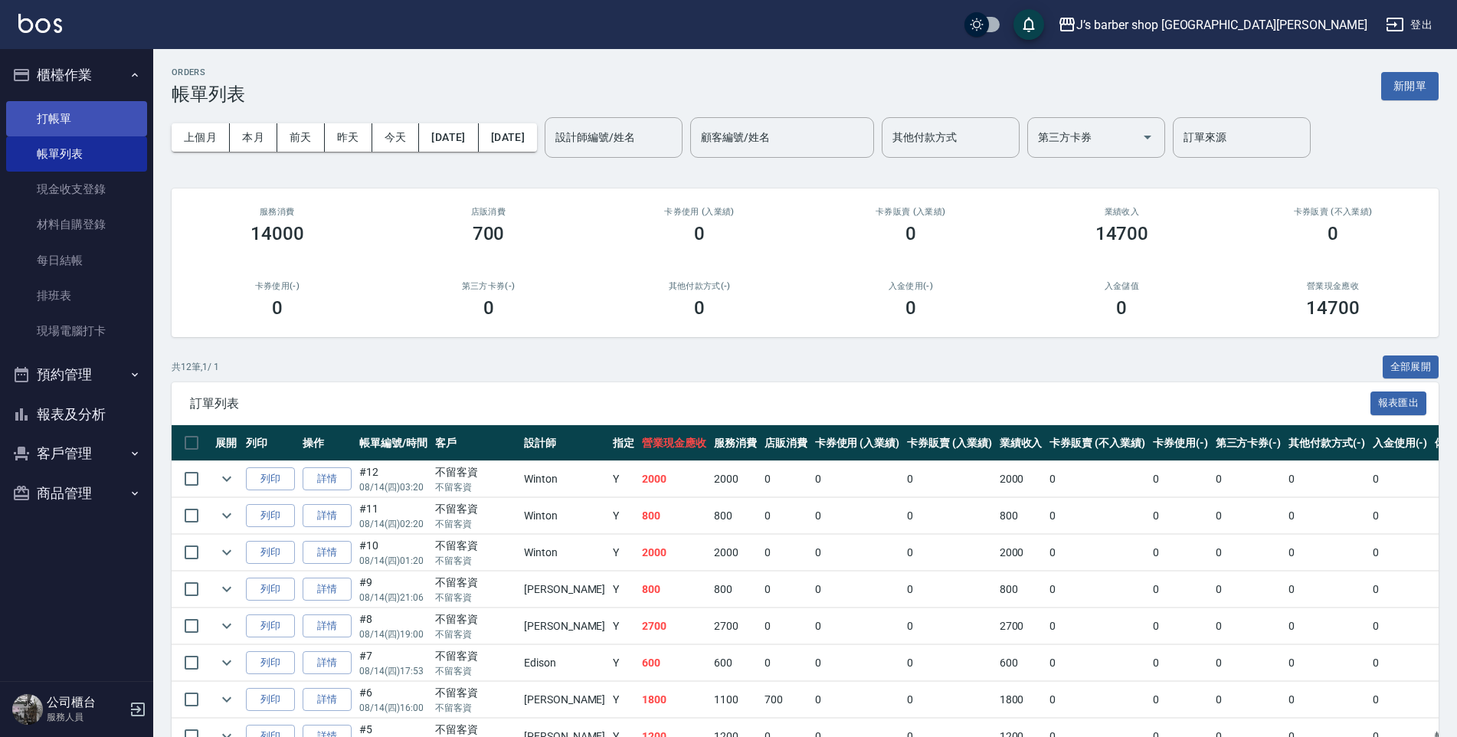
click at [103, 124] on link "打帳單" at bounding box center [76, 118] width 141 height 35
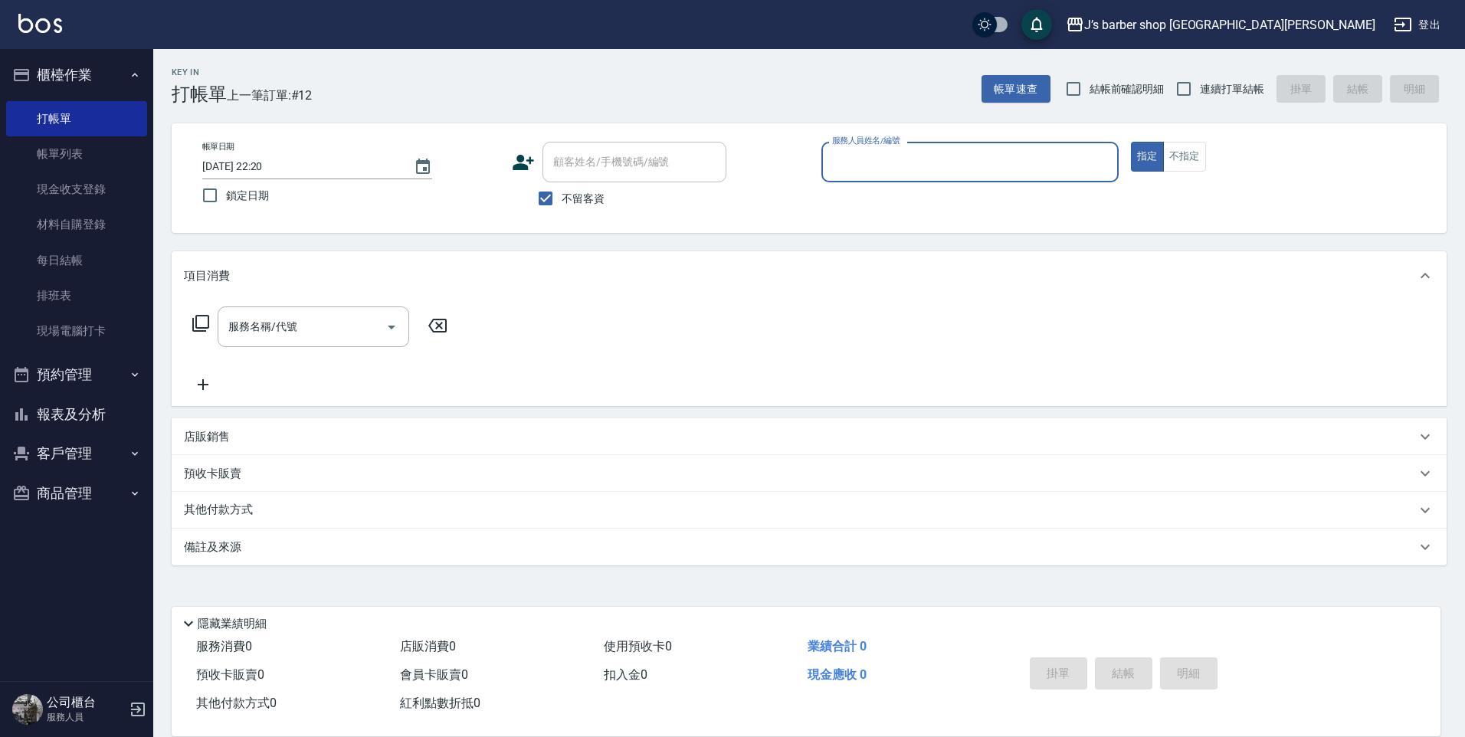
click at [270, 162] on input "2025/08/14 22:20" at bounding box center [300, 166] width 196 height 25
type input "2025/08/14 04:20"
click at [929, 181] on div "服務人員姓名/編號" at bounding box center [969, 162] width 297 height 41
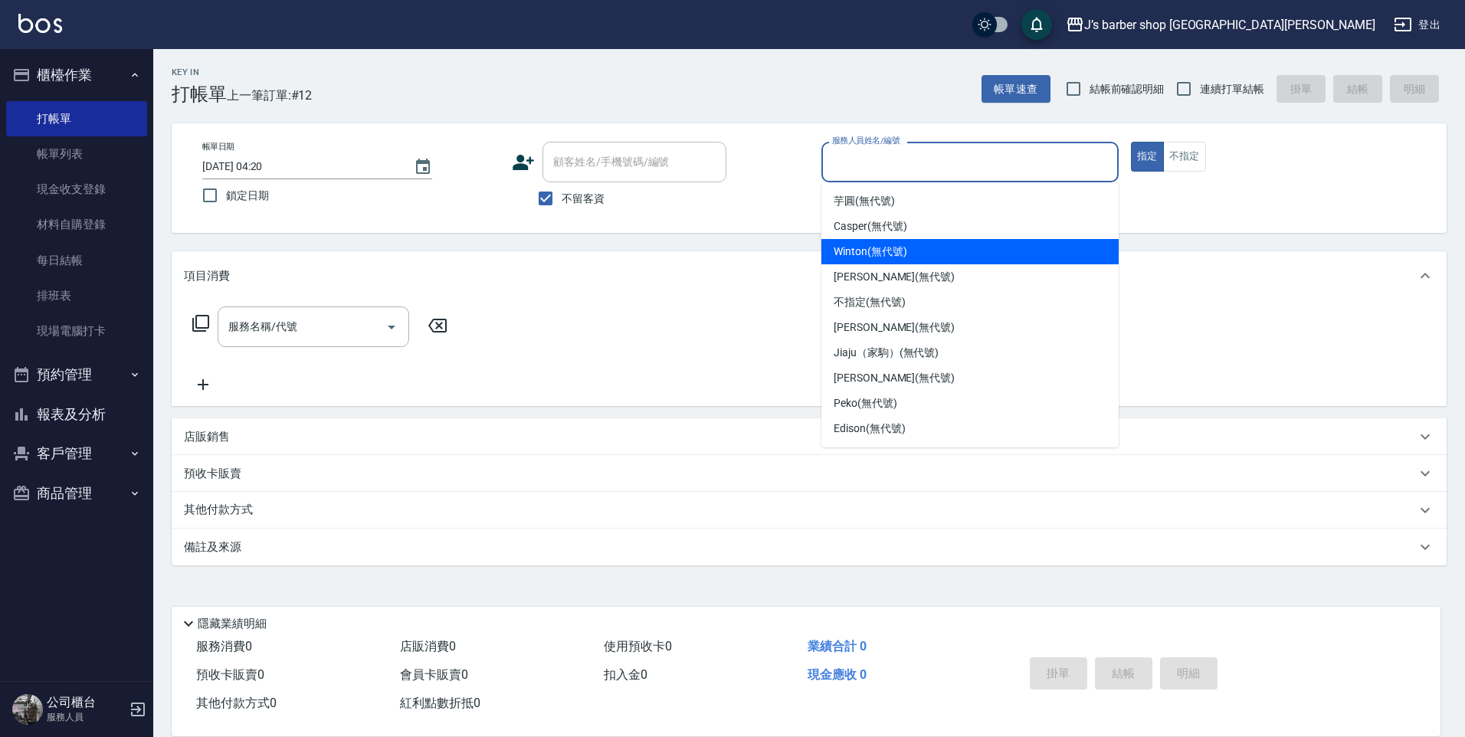
click at [890, 261] on div "Winton (無代號)" at bounding box center [969, 251] width 297 height 25
type input "Winton(無代號)"
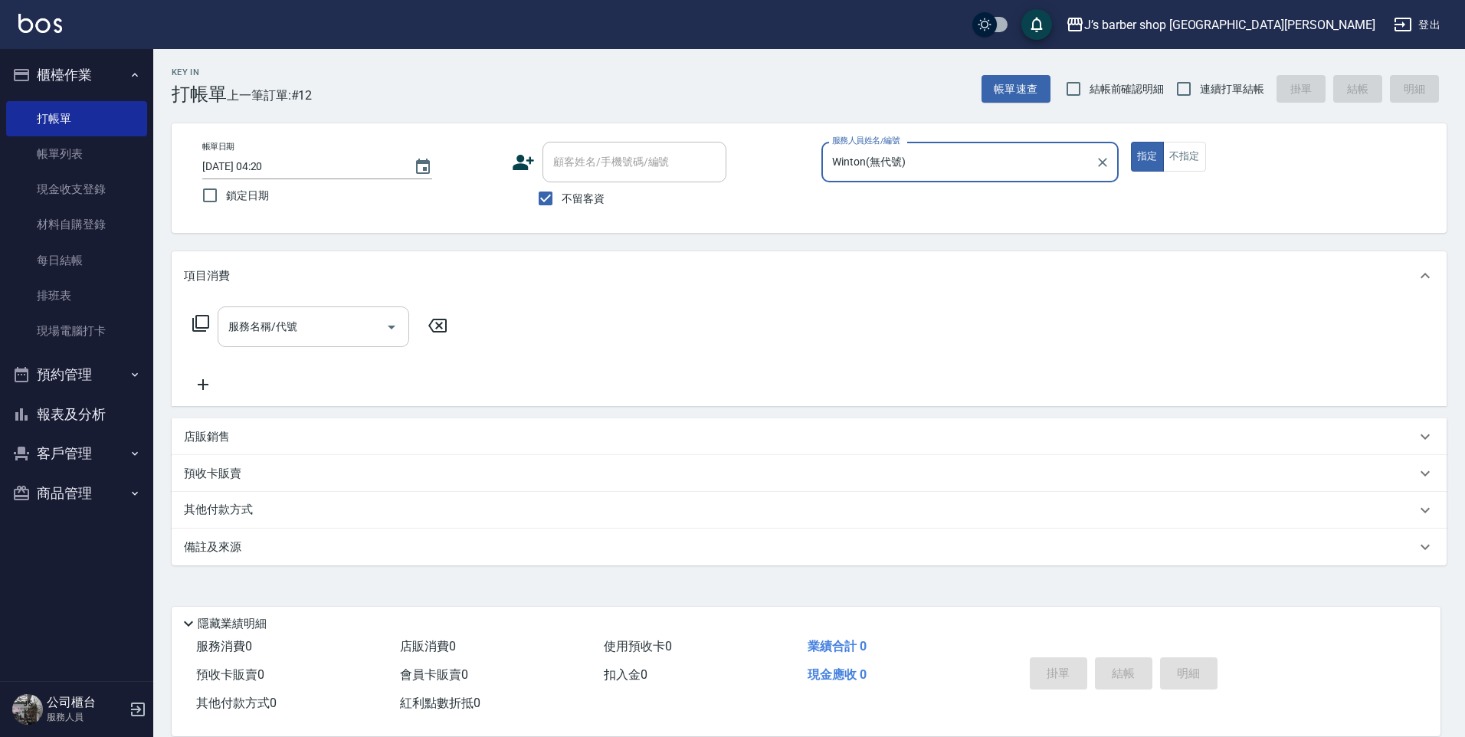
drag, startPoint x: 404, startPoint y: 338, endPoint x: 393, endPoint y: 336, distance: 11.0
click at [393, 336] on div "服務名稱/代號" at bounding box center [314, 326] width 192 height 41
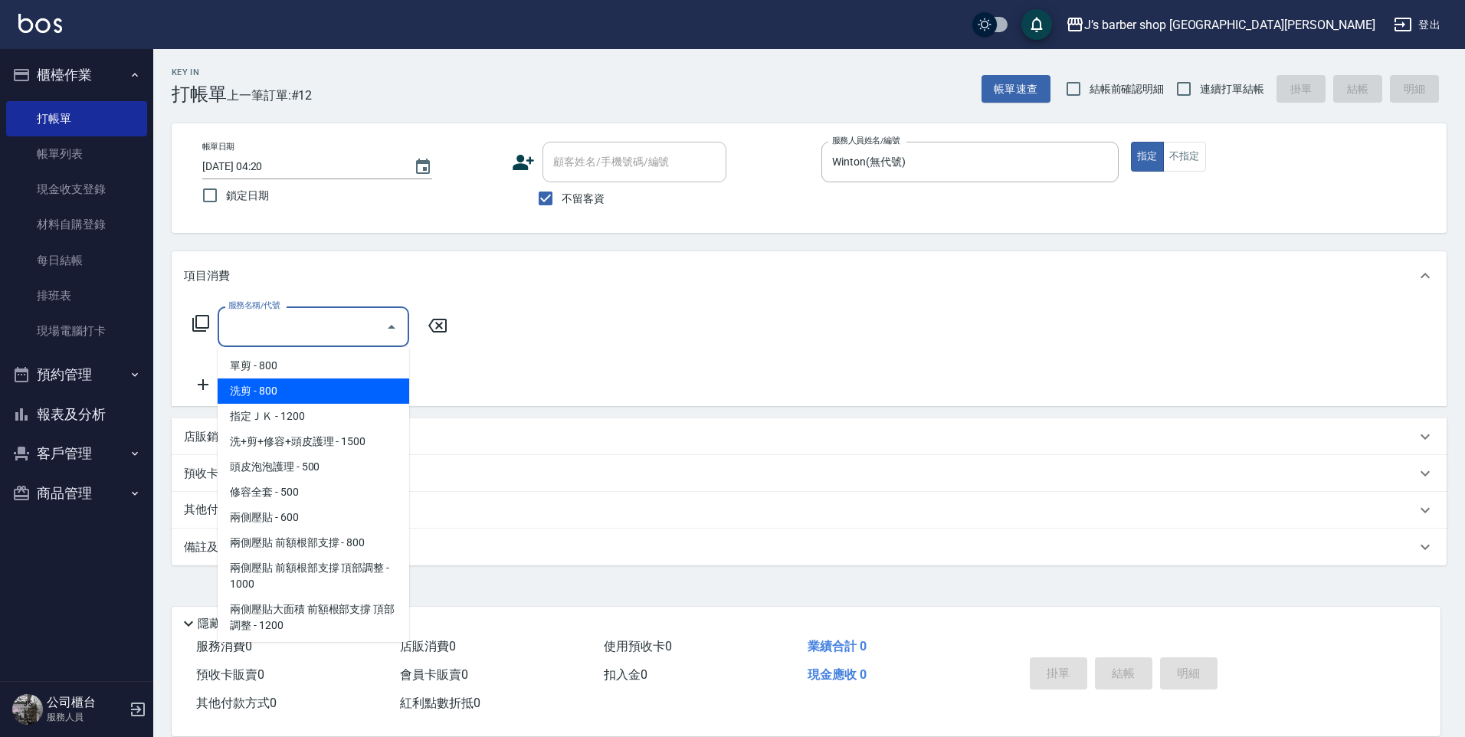
click at [347, 398] on span "洗剪 - 800" at bounding box center [314, 391] width 192 height 25
type input "洗剪(101)"
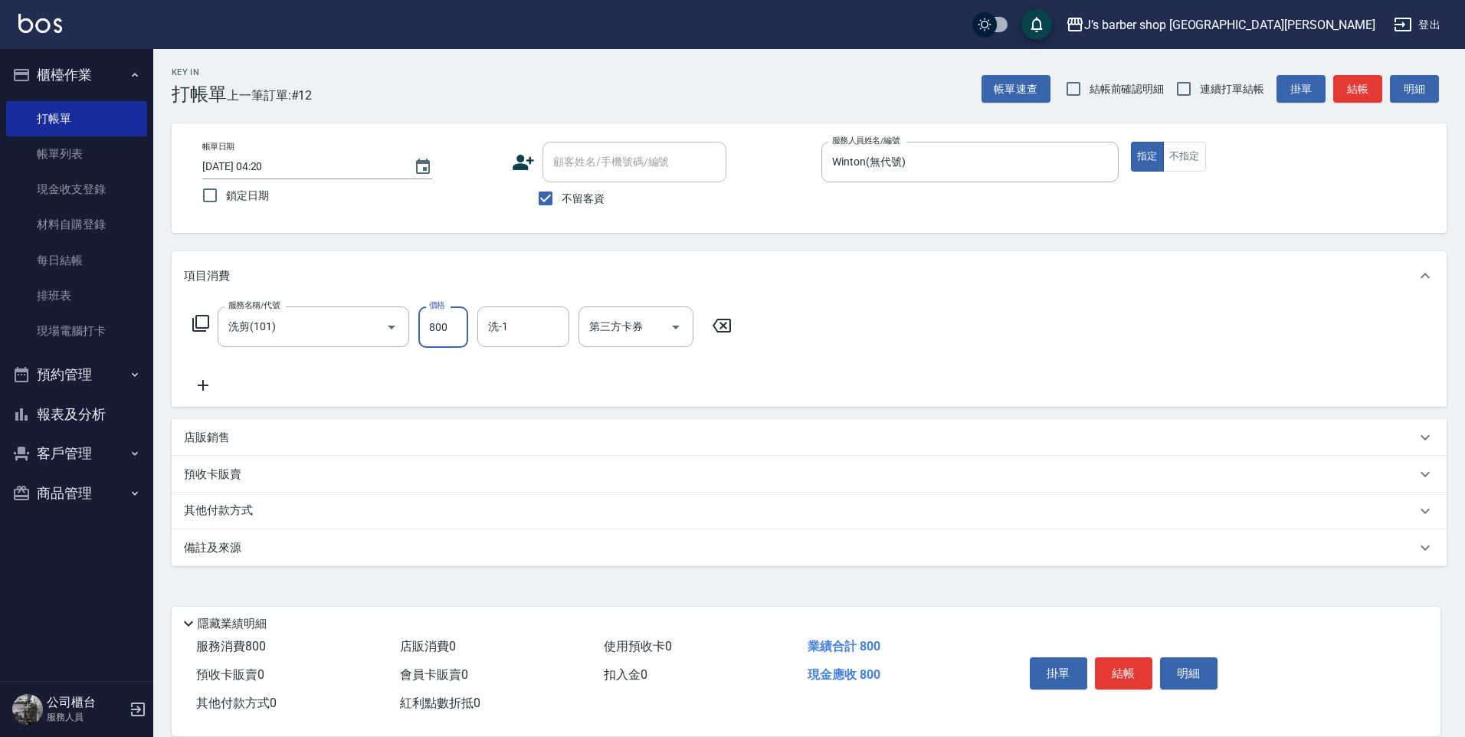
click at [457, 329] on input "800" at bounding box center [443, 326] width 50 height 41
type input "1100"
click at [542, 350] on div "服務名稱/代號 洗剪(101) 服務名稱/代號 價格 1100 價格 洗-1 洗-1 第三方卡券 第三方卡券" at bounding box center [462, 350] width 557 height 88
click at [544, 336] on input "洗-1" at bounding box center [523, 326] width 78 height 27
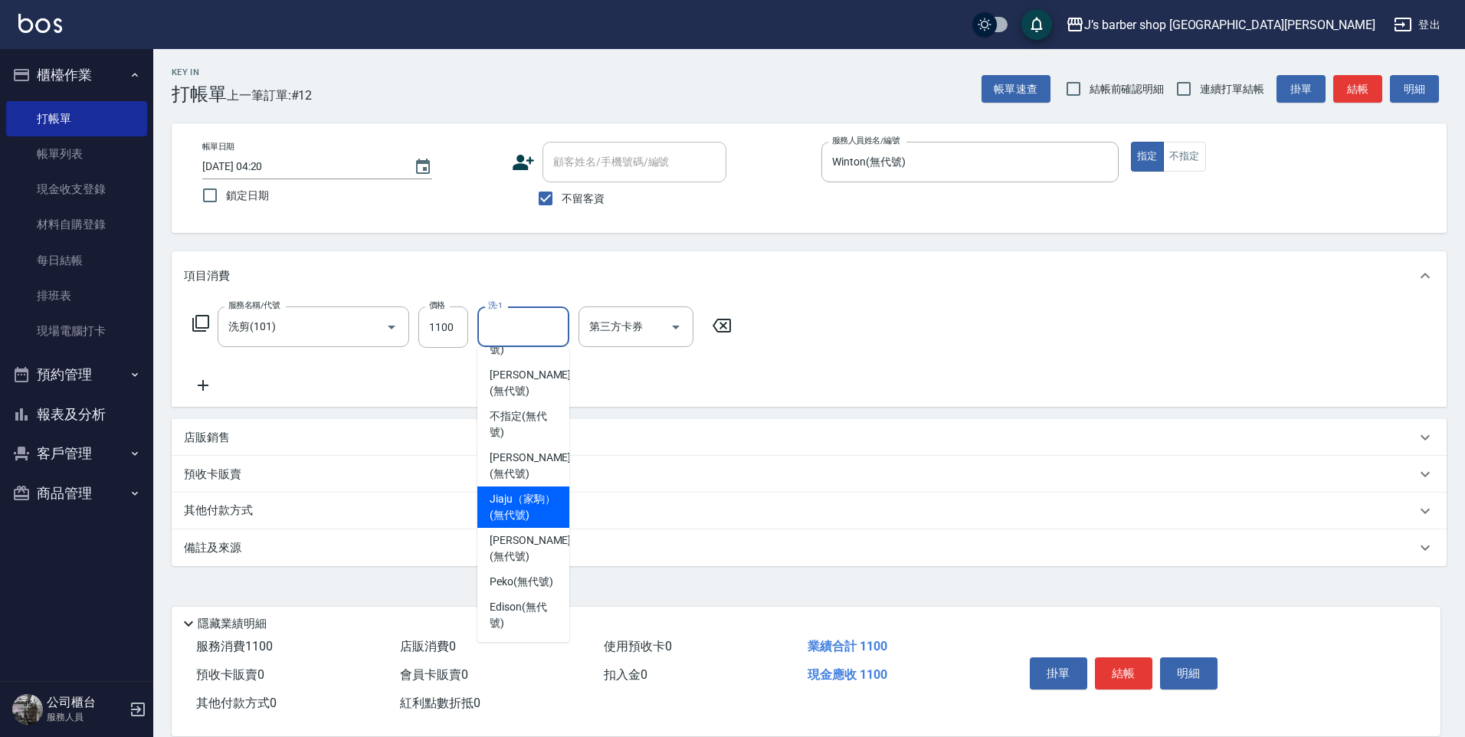
scroll to position [131, 0]
click at [532, 574] on span "Peko (無代號)" at bounding box center [522, 582] width 64 height 16
type input "Peko(無代號)"
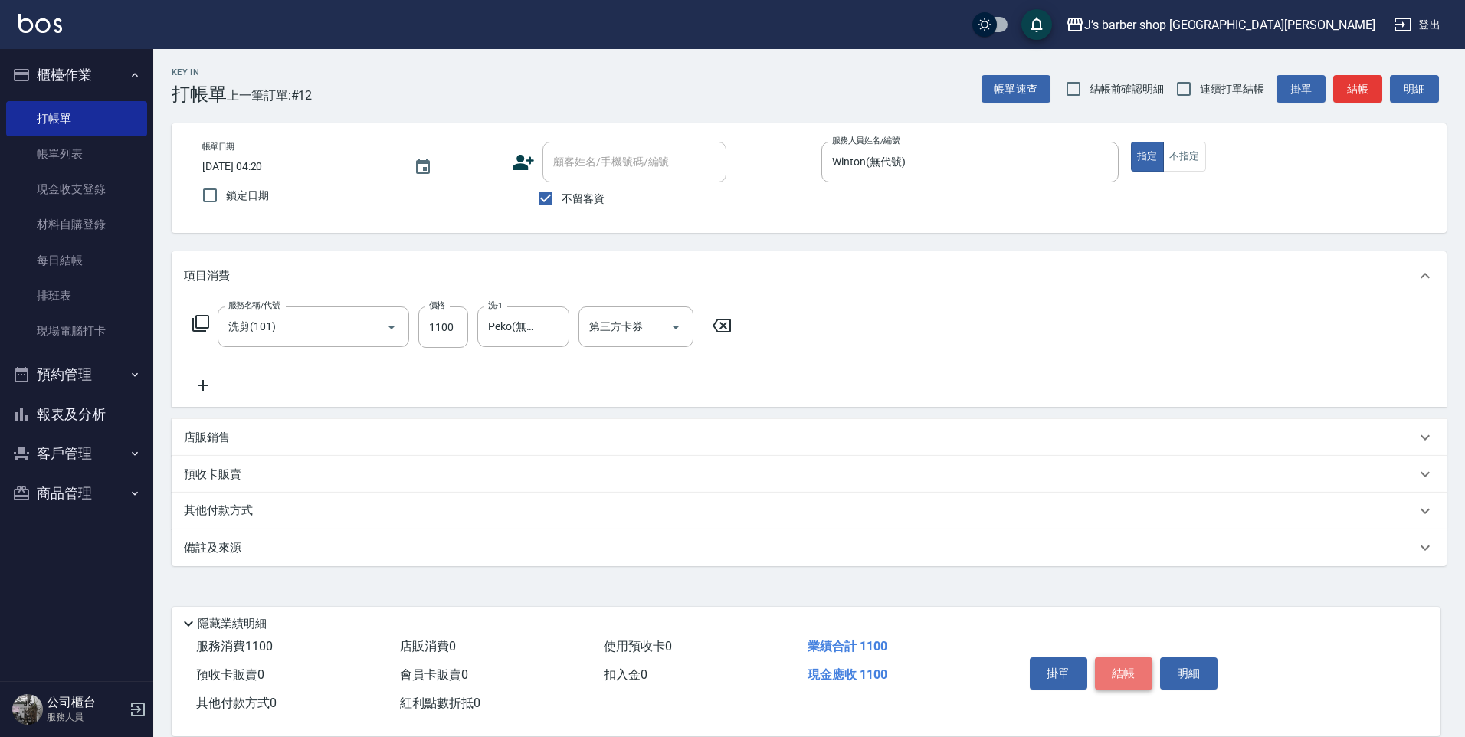
click at [1117, 657] on button "結帳" at bounding box center [1123, 673] width 57 height 32
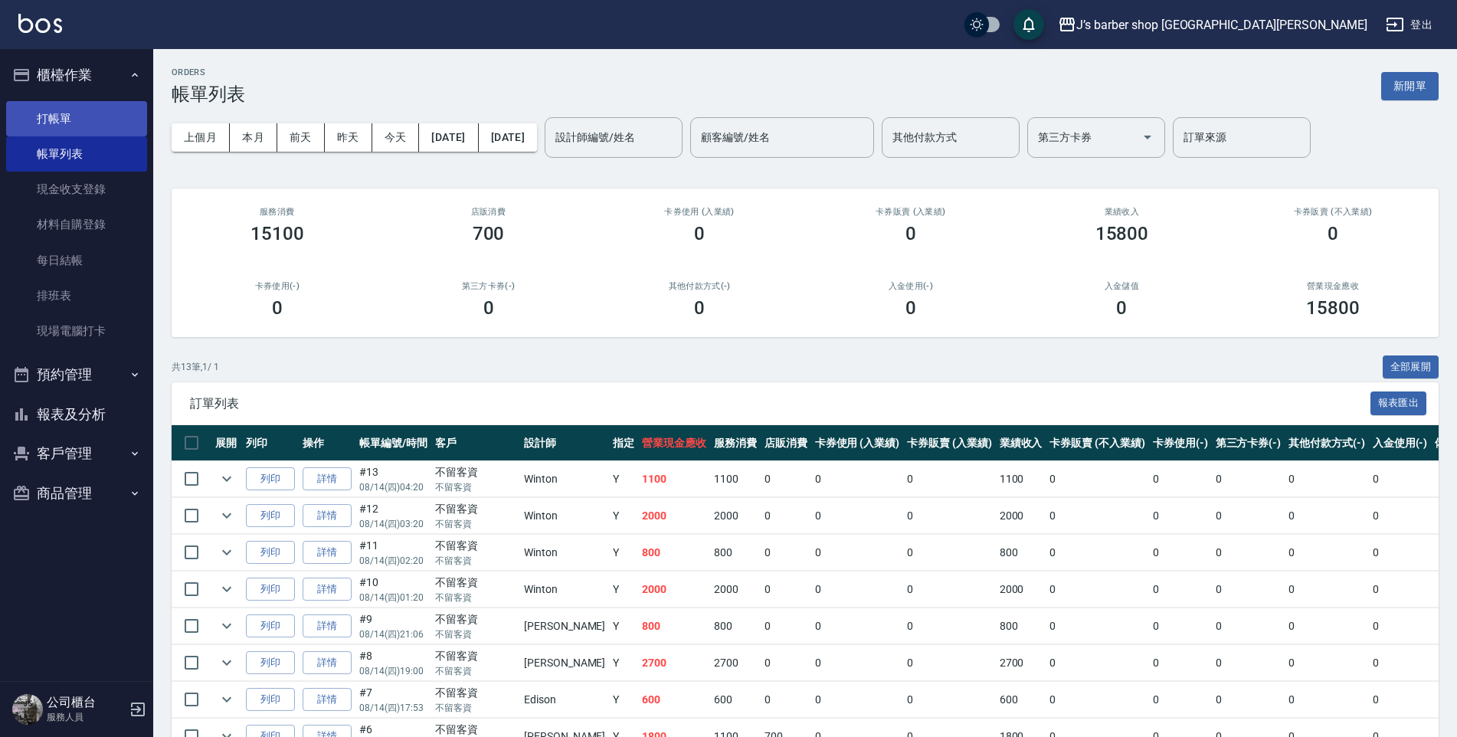
click at [111, 112] on link "打帳單" at bounding box center [76, 118] width 141 height 35
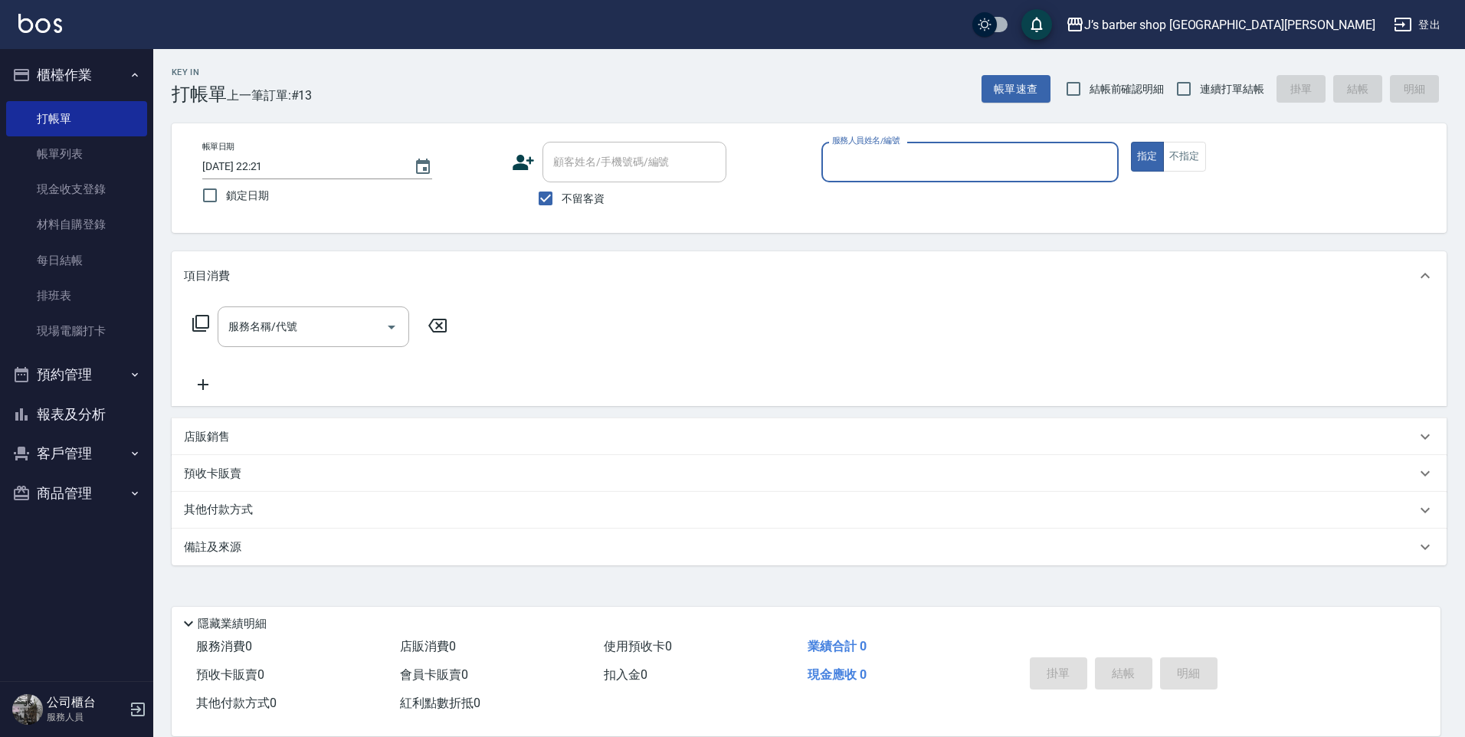
click at [268, 162] on input "2025/08/14 22:21" at bounding box center [300, 166] width 196 height 25
type input "2025/08/14 05:21"
click at [869, 174] on input "服務人員姓名/編號" at bounding box center [970, 162] width 284 height 27
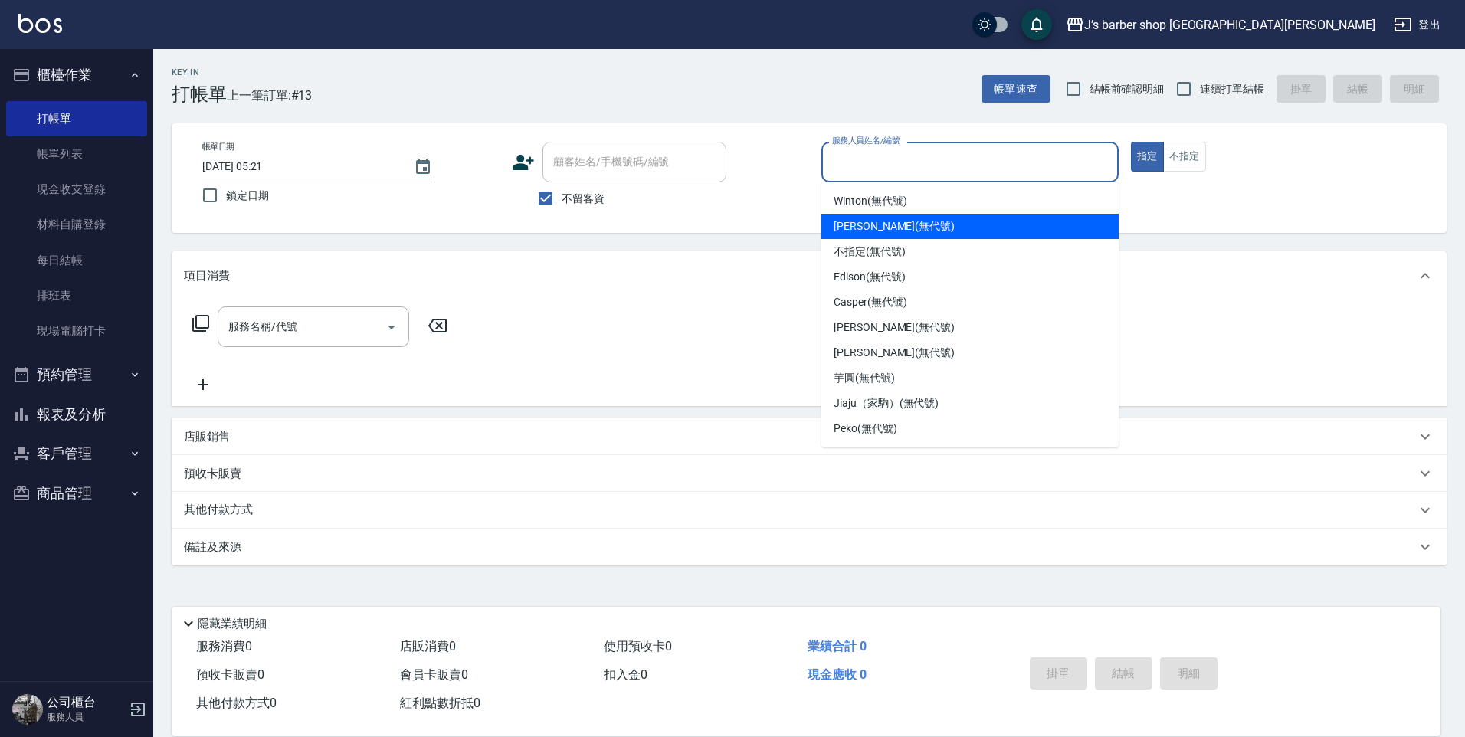
click at [889, 214] on div "[PERSON_NAME] (無代號)" at bounding box center [969, 226] width 297 height 25
click at [887, 169] on input "[PERSON_NAME](無代號)" at bounding box center [958, 162] width 261 height 27
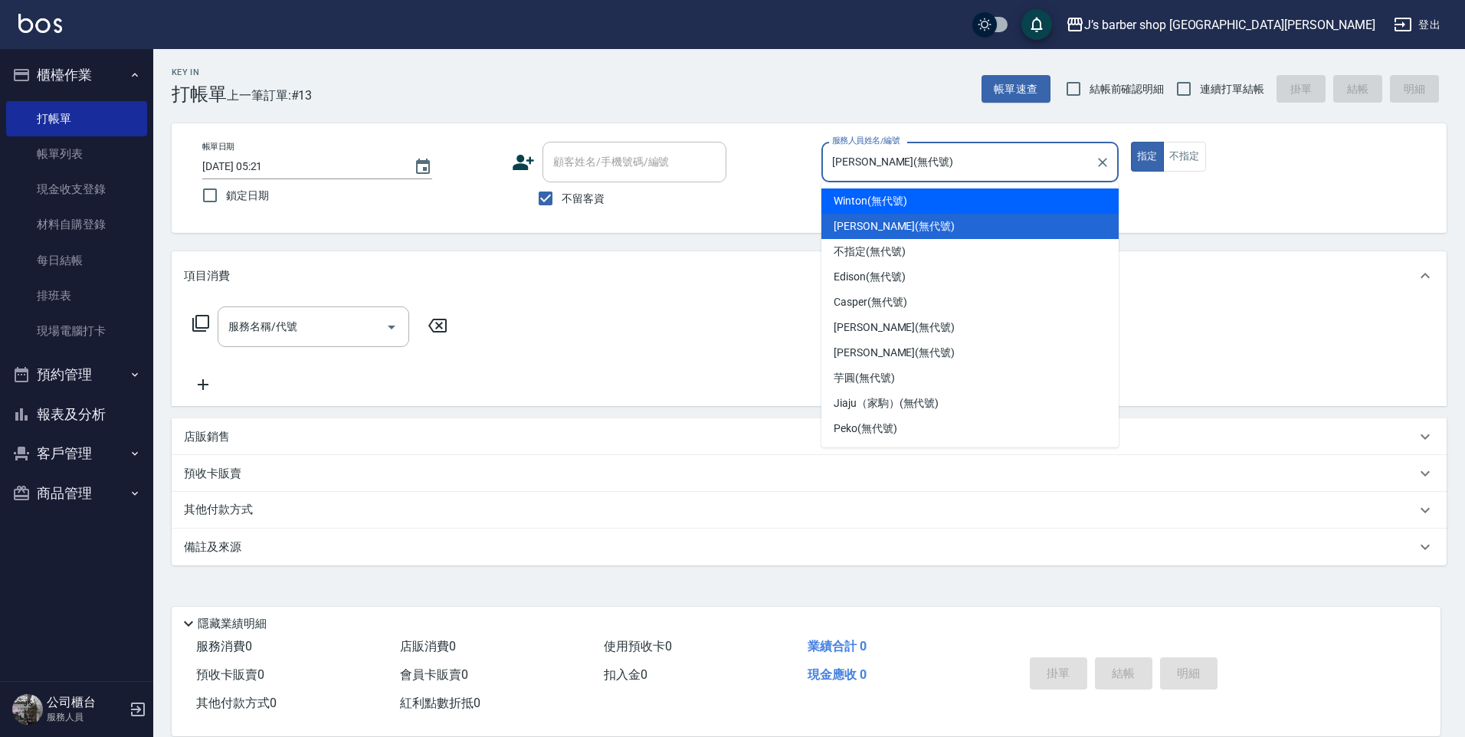
click at [881, 193] on span "Winton (無代號)" at bounding box center [870, 201] width 73 height 16
type input "Winton(無代號)"
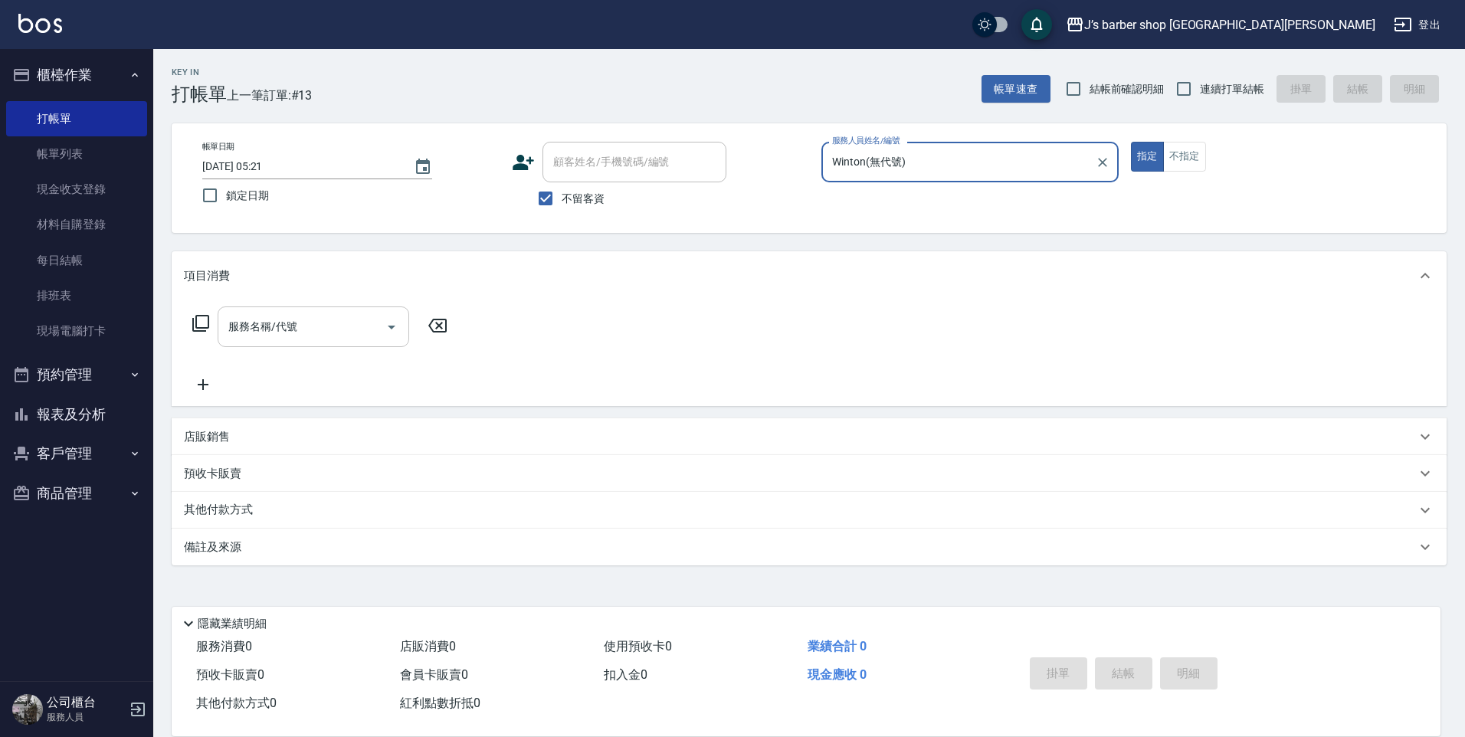
click at [280, 346] on div "服務名稱/代號" at bounding box center [314, 326] width 192 height 41
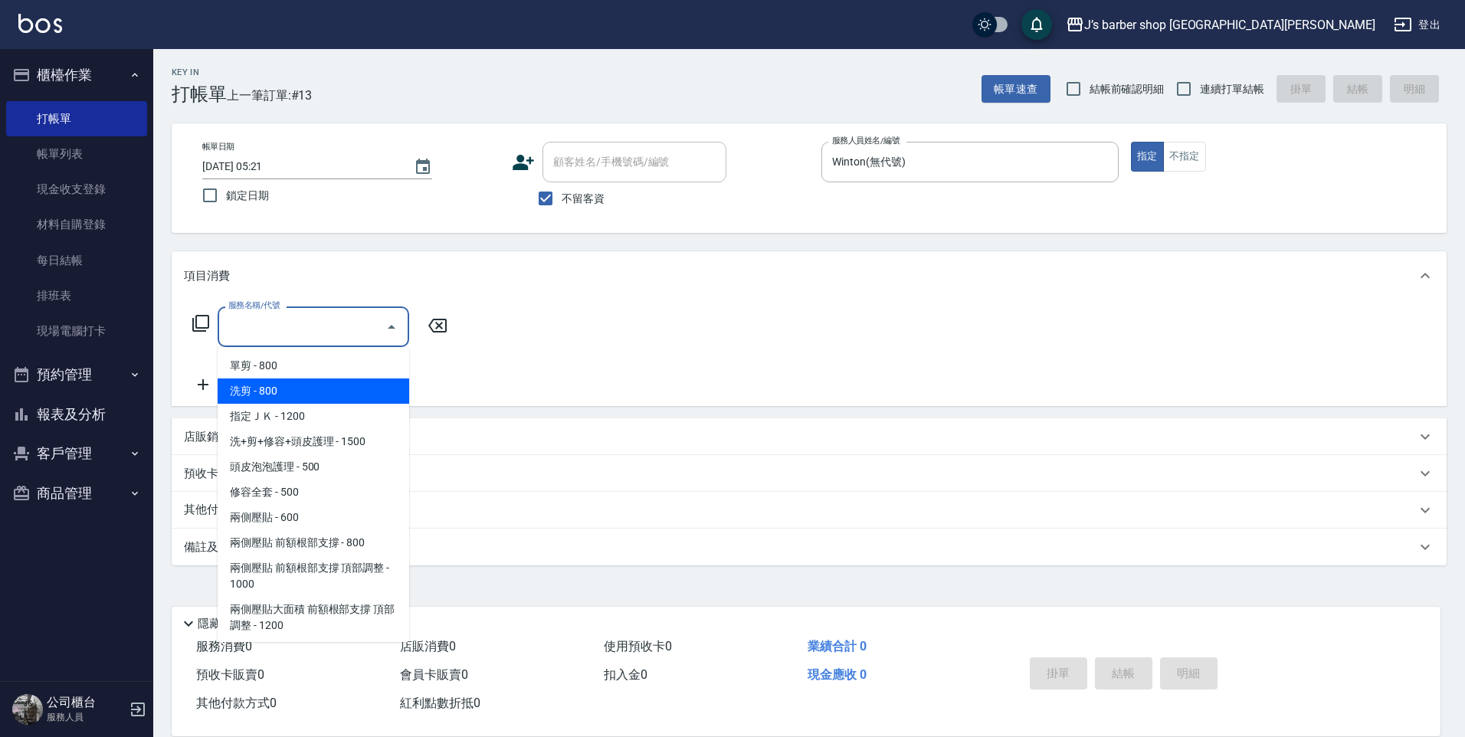
click at [278, 391] on span "洗剪 - 800" at bounding box center [314, 391] width 192 height 25
type input "洗剪(101)"
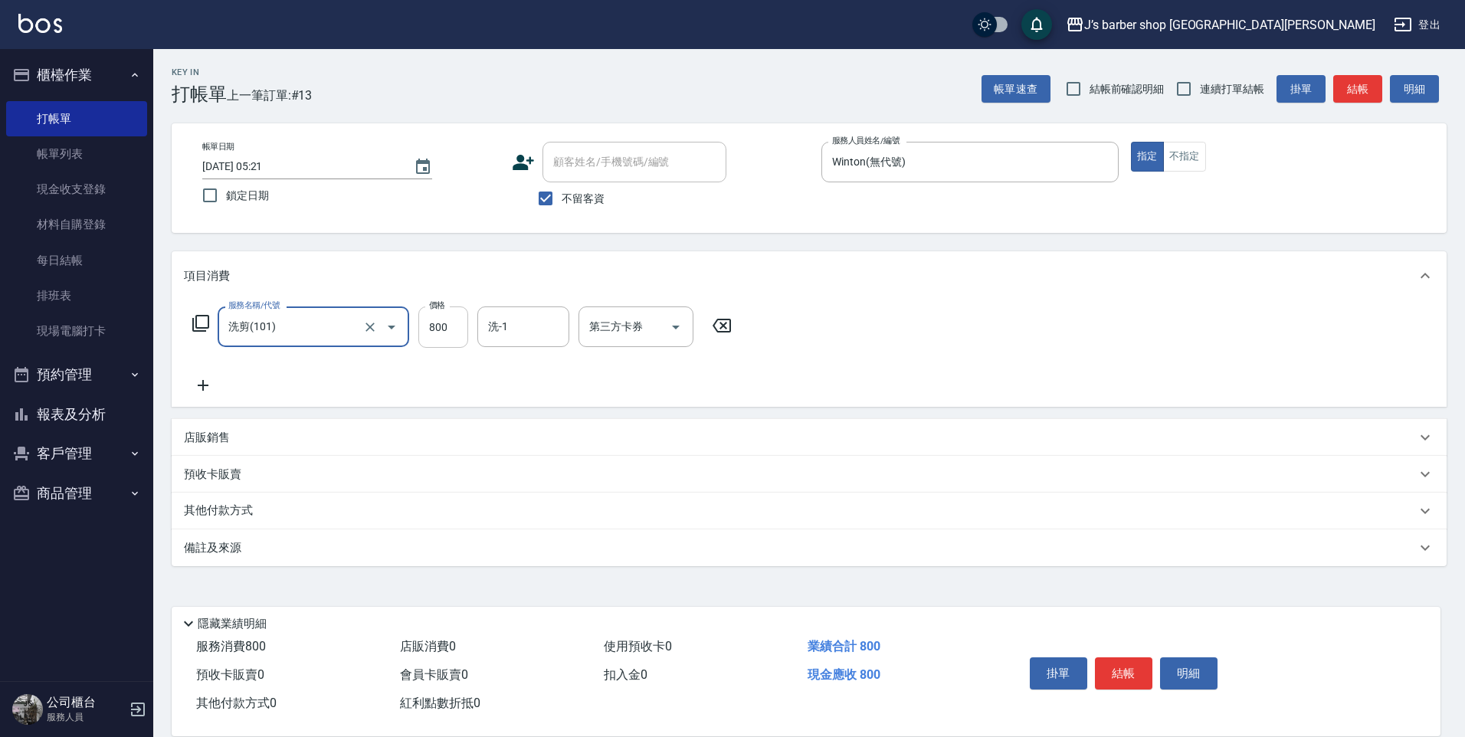
click at [522, 329] on input "洗-1" at bounding box center [523, 326] width 78 height 27
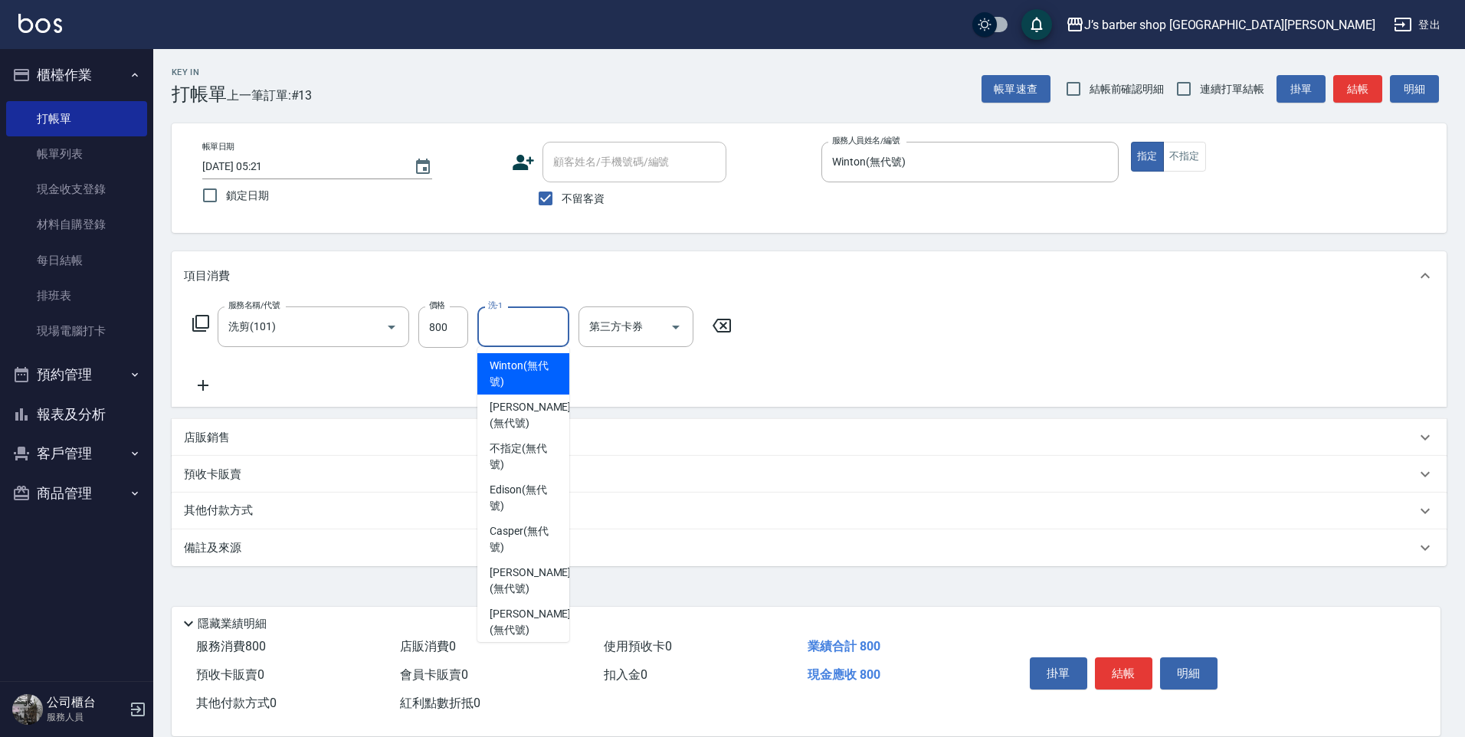
click at [526, 381] on span "Winton (無代號)" at bounding box center [523, 374] width 67 height 32
type input "Winton(無代號)"
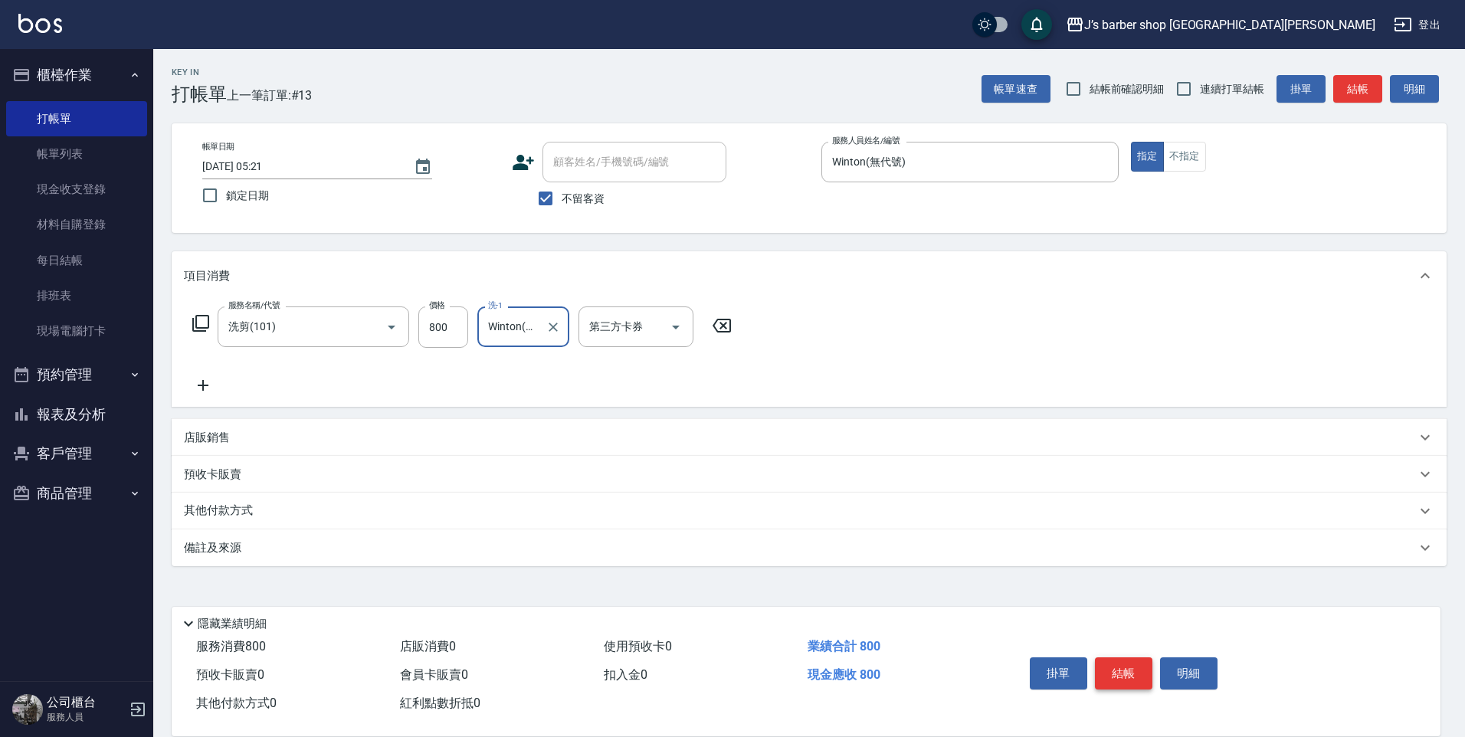
click at [1115, 664] on button "結帳" at bounding box center [1123, 673] width 57 height 32
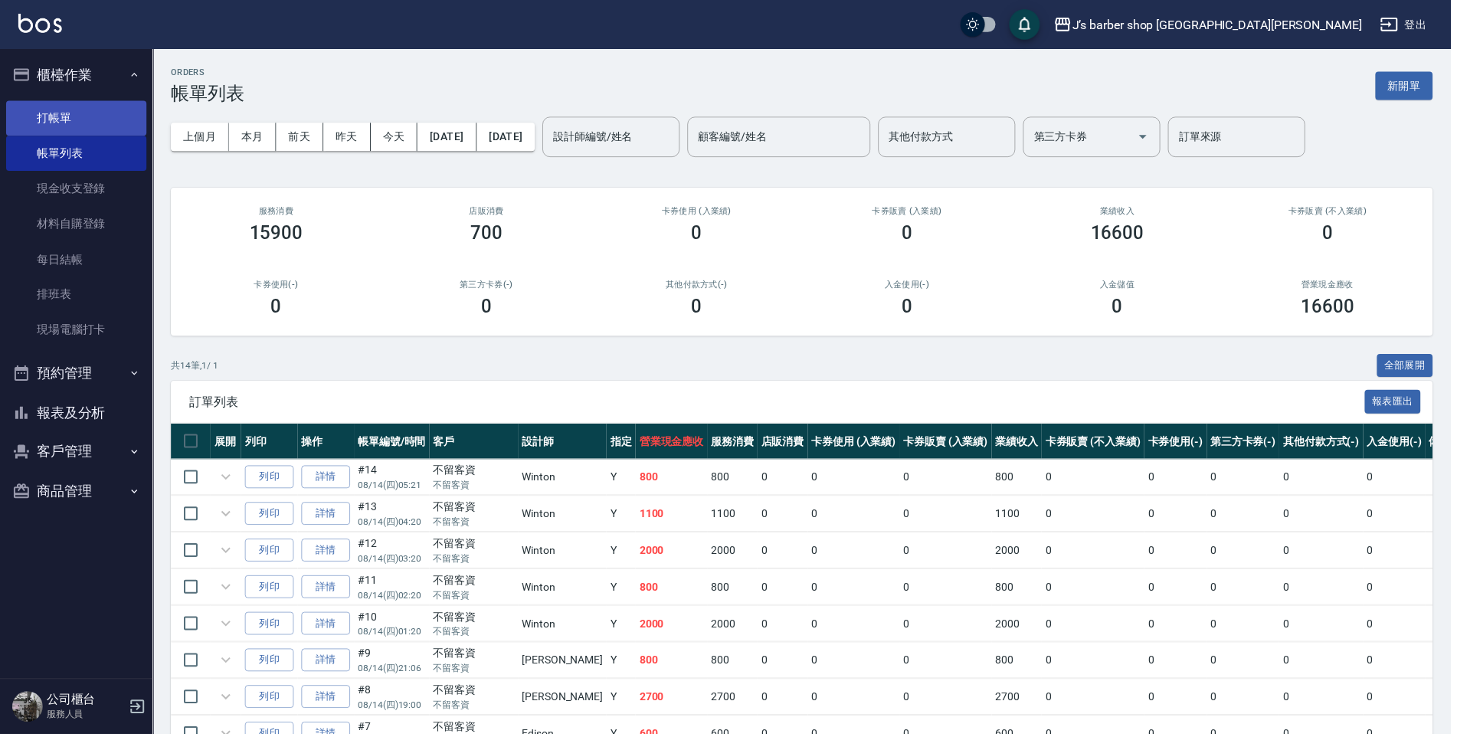
click at [66, 108] on link "打帳單" at bounding box center [76, 118] width 141 height 35
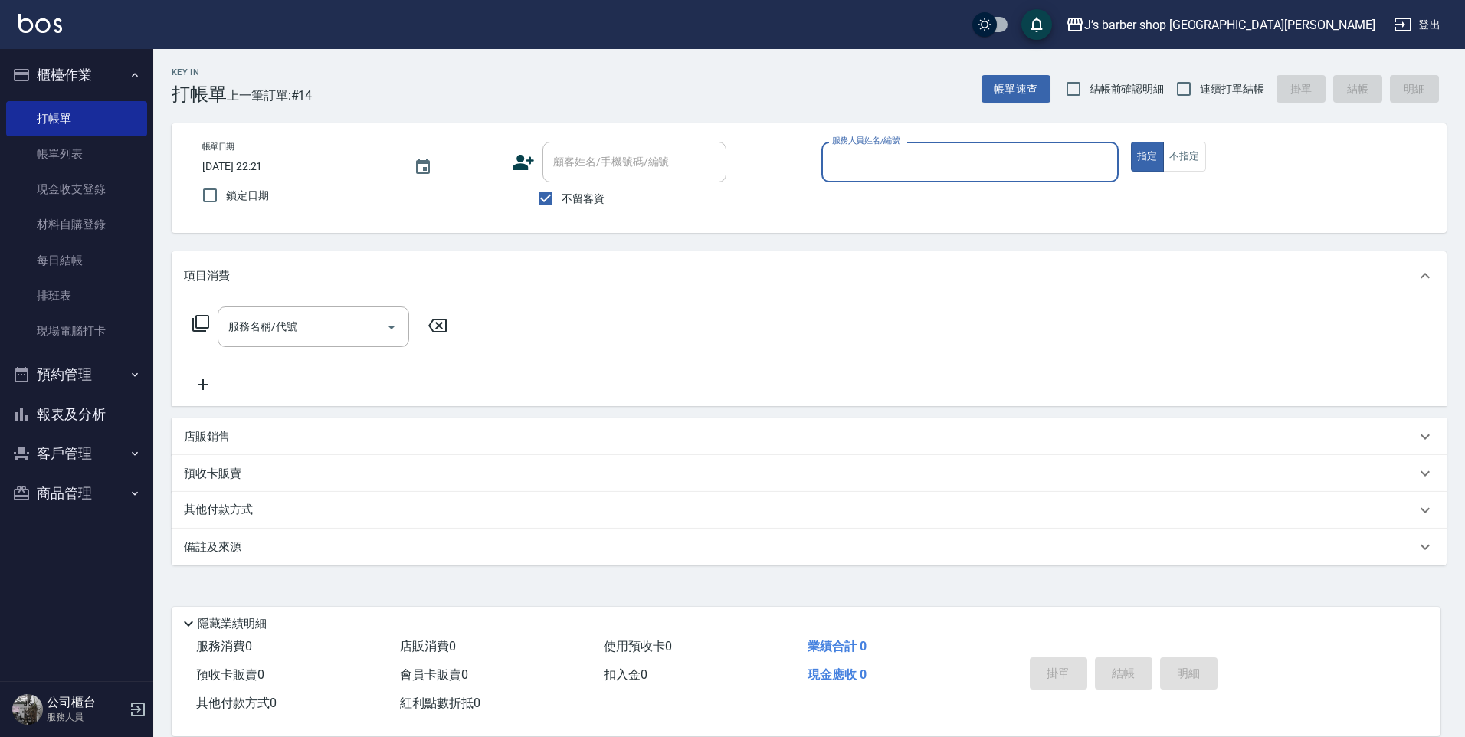
click at [270, 165] on input "2025/08/14 22:21" at bounding box center [300, 166] width 196 height 25
type input "2025/08/14 06:21"
click at [842, 147] on div "服務人員姓名/編號" at bounding box center [969, 162] width 297 height 41
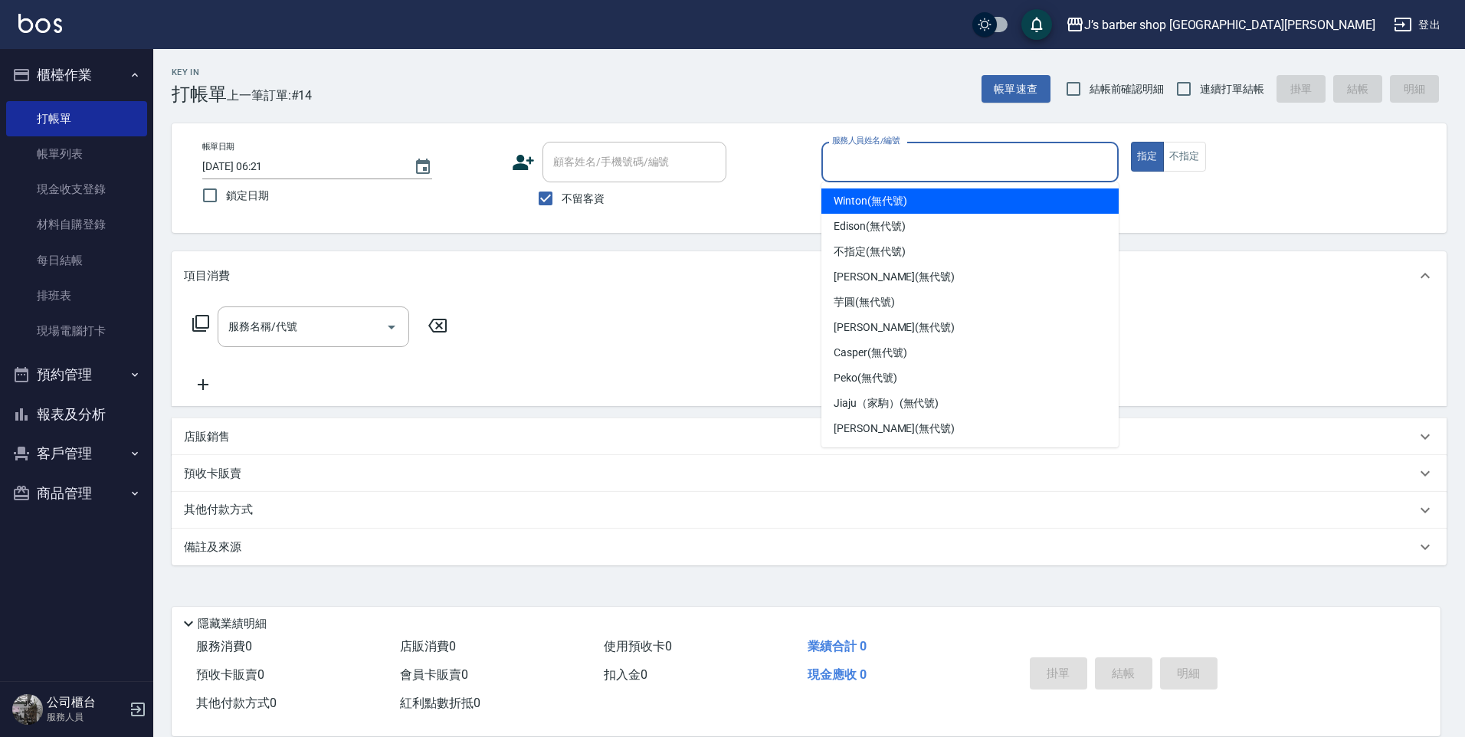
click at [916, 211] on div "Winton (無代號)" at bounding box center [969, 200] width 297 height 25
type input "Winton(無代號)"
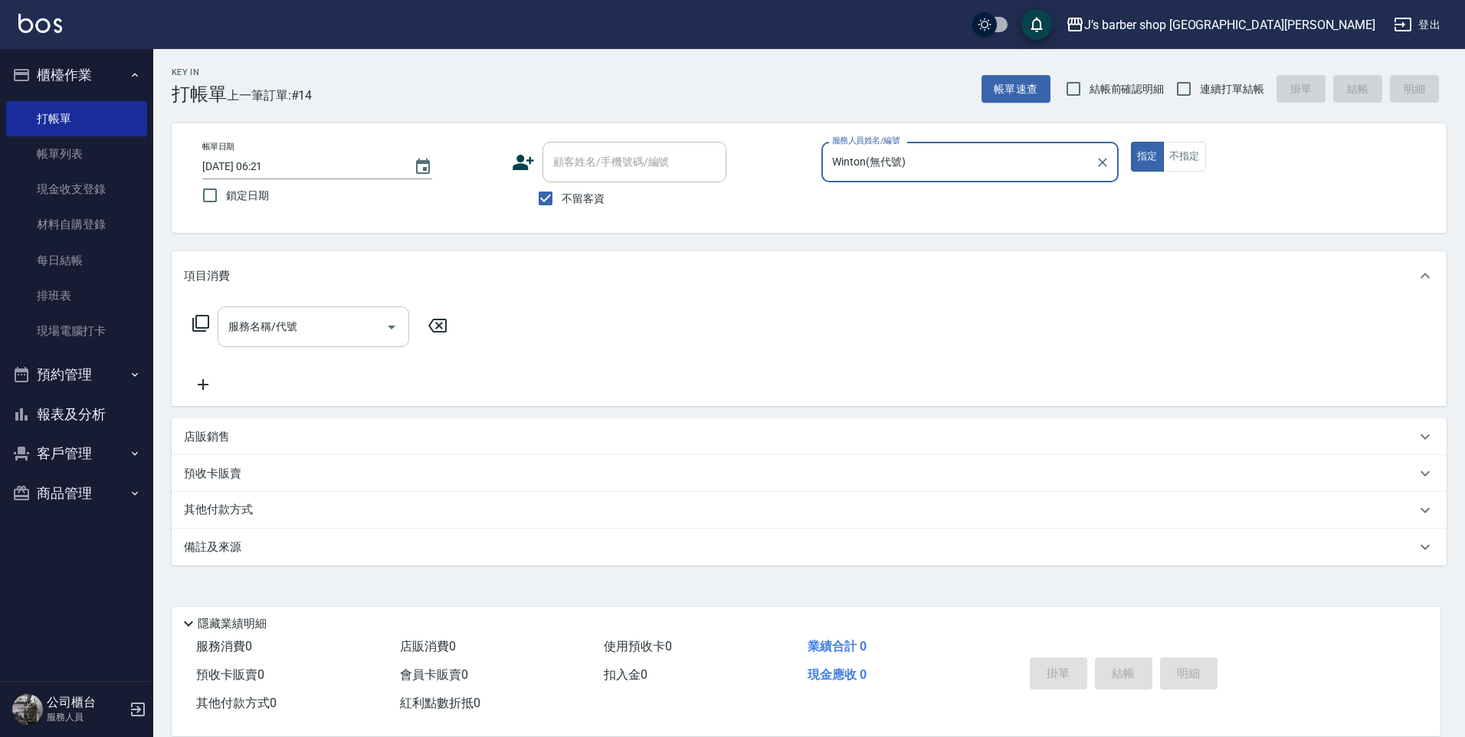
click at [363, 334] on input "服務名稱/代號" at bounding box center [302, 326] width 155 height 27
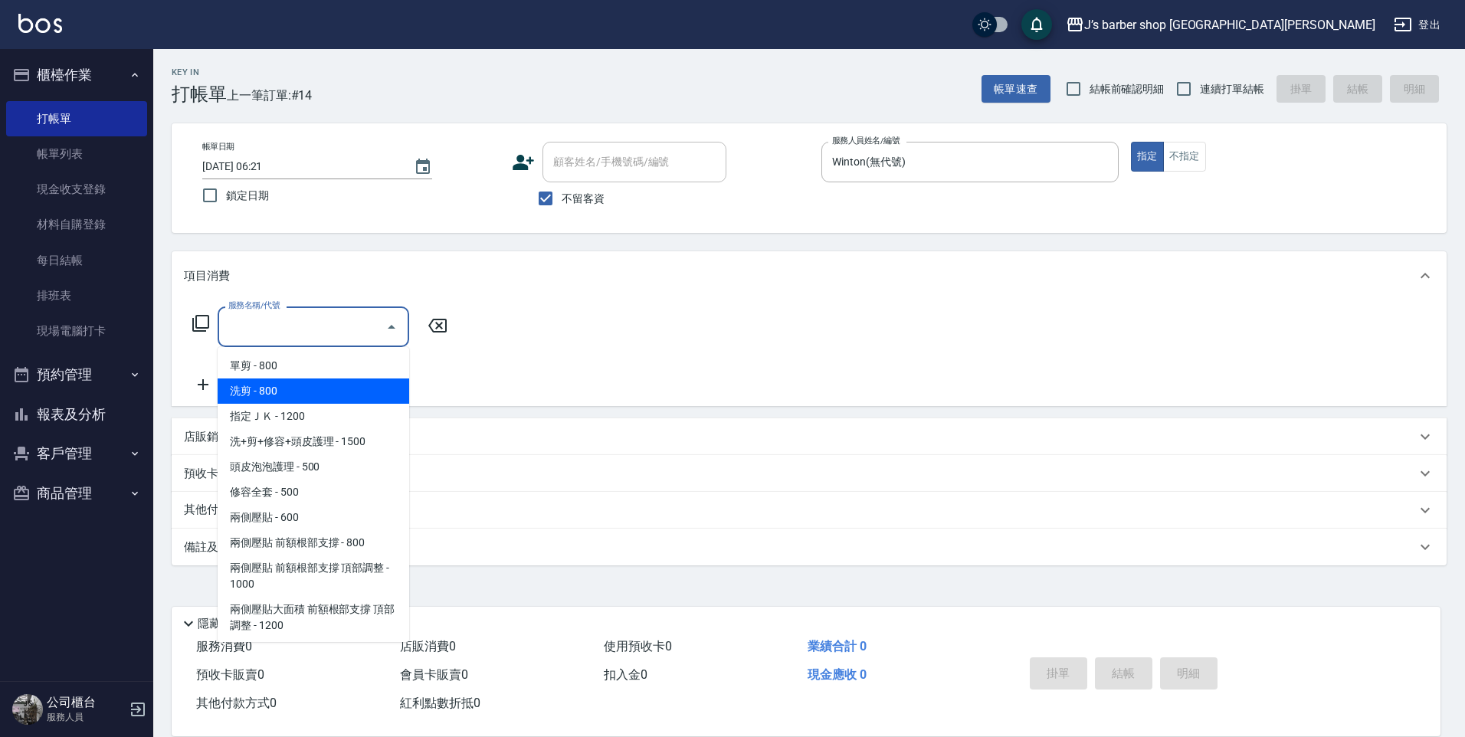
click at [335, 396] on span "洗剪 - 800" at bounding box center [314, 391] width 192 height 25
type input "洗剪(101)"
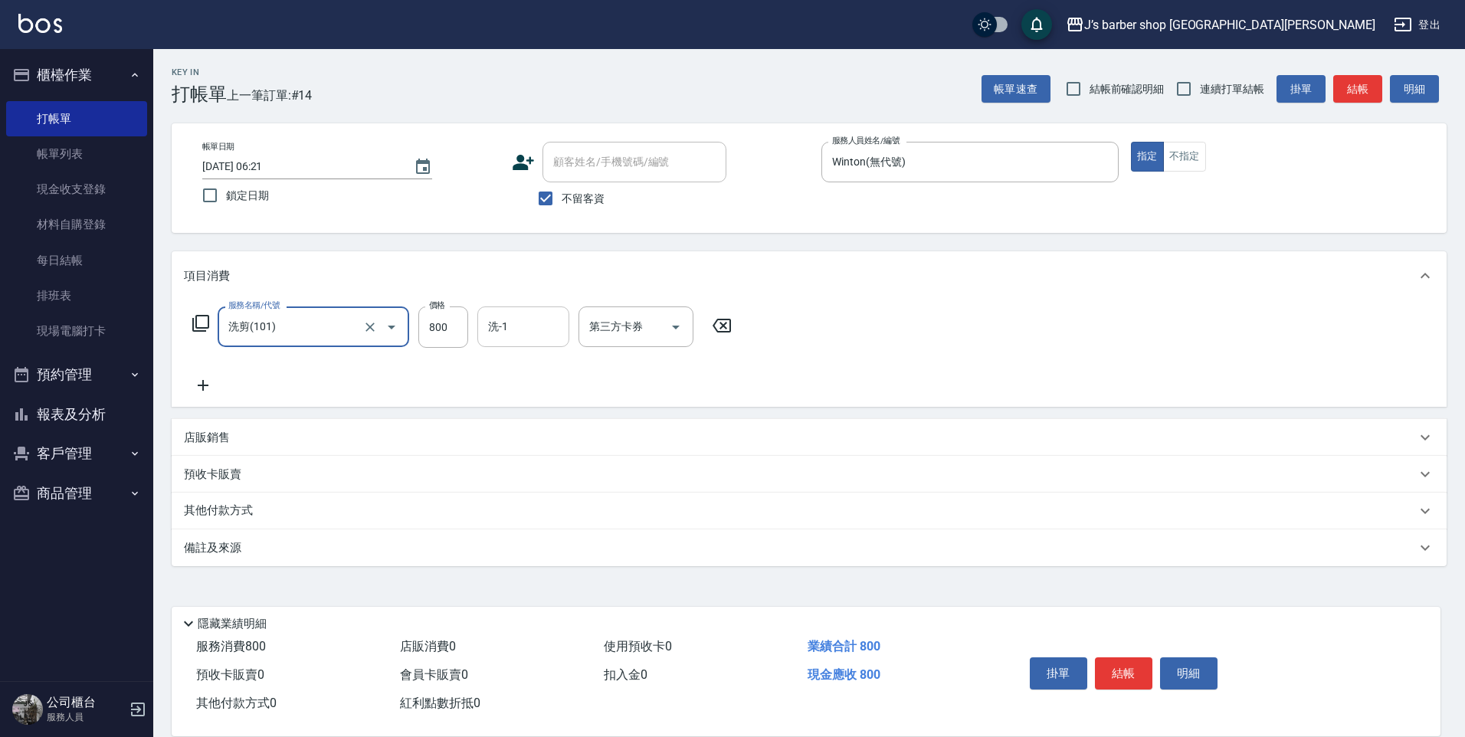
click at [493, 327] on input "洗-1" at bounding box center [523, 326] width 78 height 27
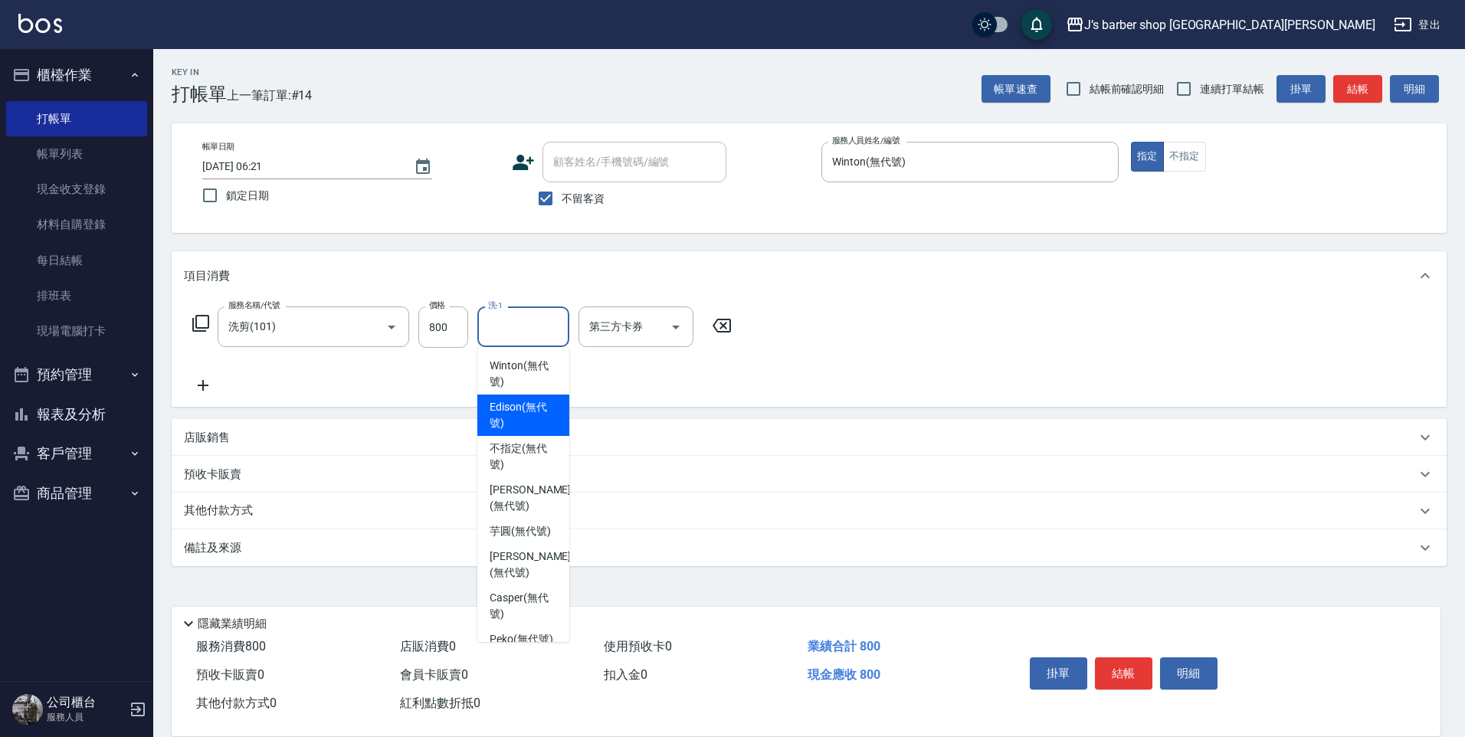
click at [520, 377] on span "Winton (無代號)" at bounding box center [523, 374] width 67 height 32
type input "Winton(無代號)"
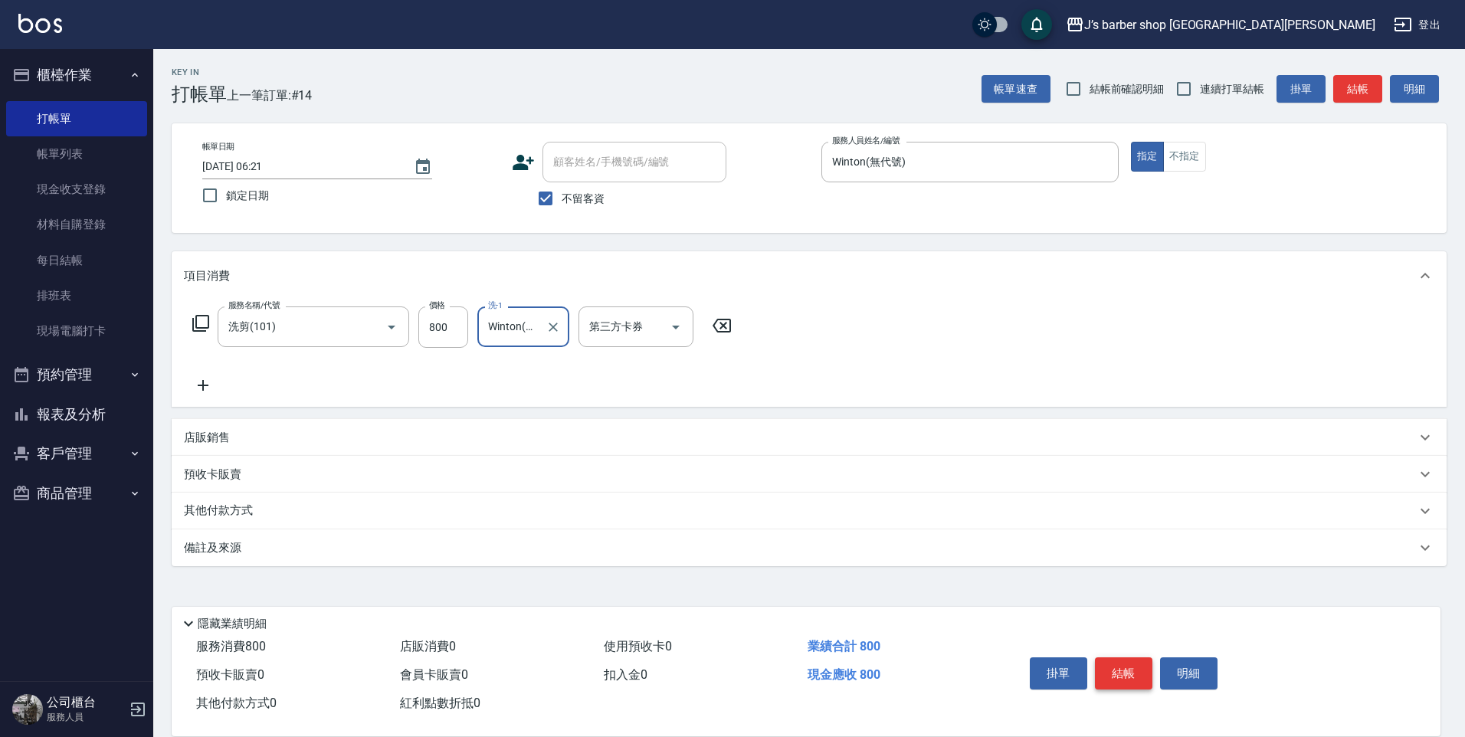
click at [1134, 669] on button "結帳" at bounding box center [1123, 673] width 57 height 32
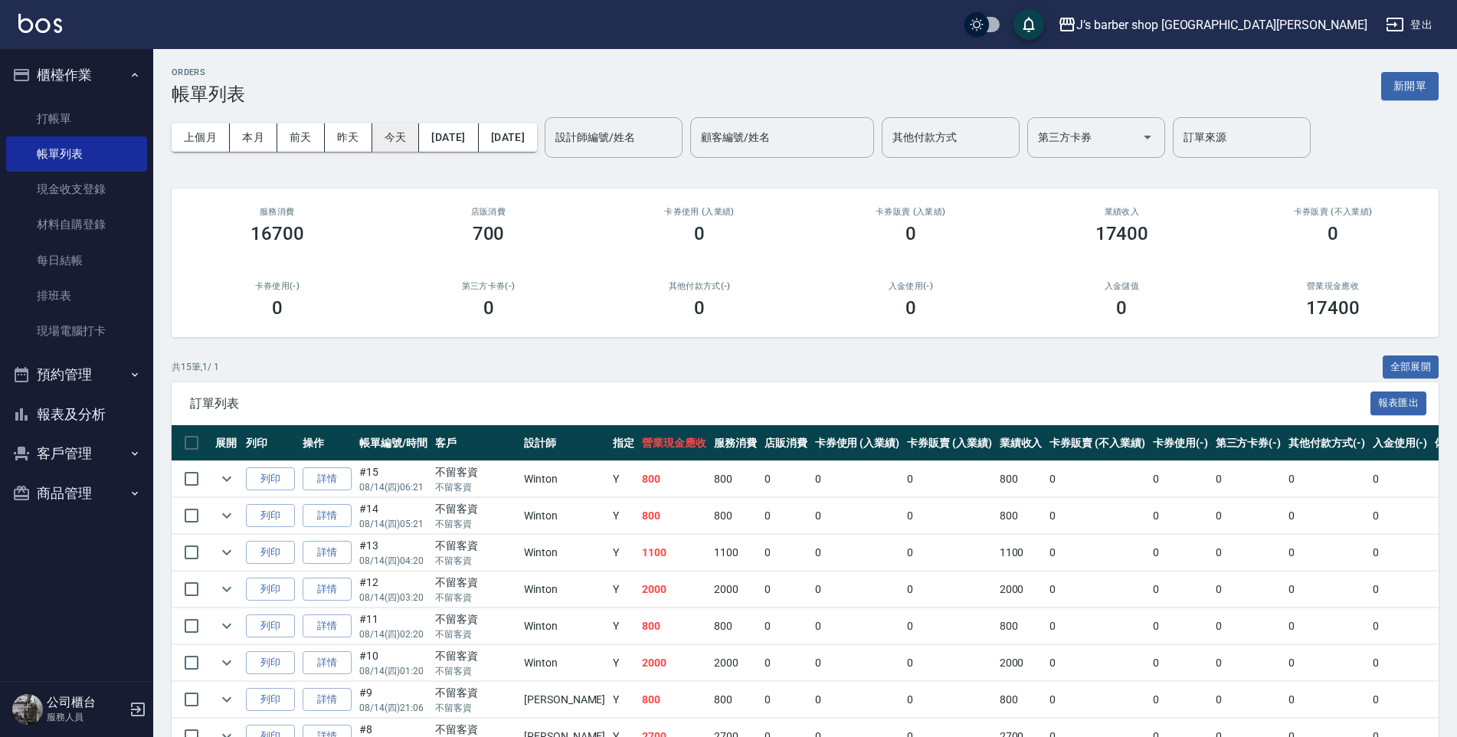
click at [377, 133] on button "今天" at bounding box center [396, 137] width 48 height 28
click at [618, 133] on input "設計師編號/姓名" at bounding box center [614, 137] width 124 height 27
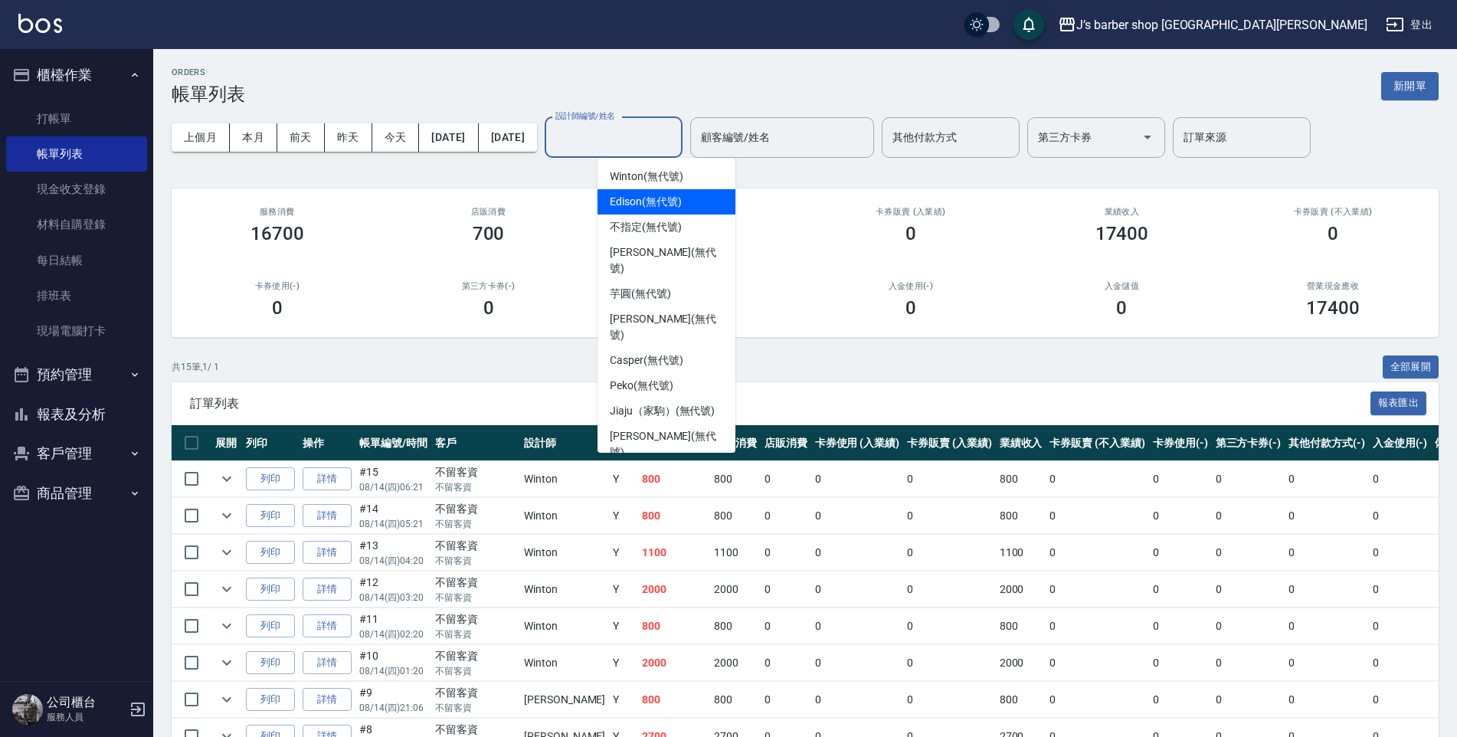
click at [693, 183] on div "Winton (無代號)" at bounding box center [667, 176] width 138 height 25
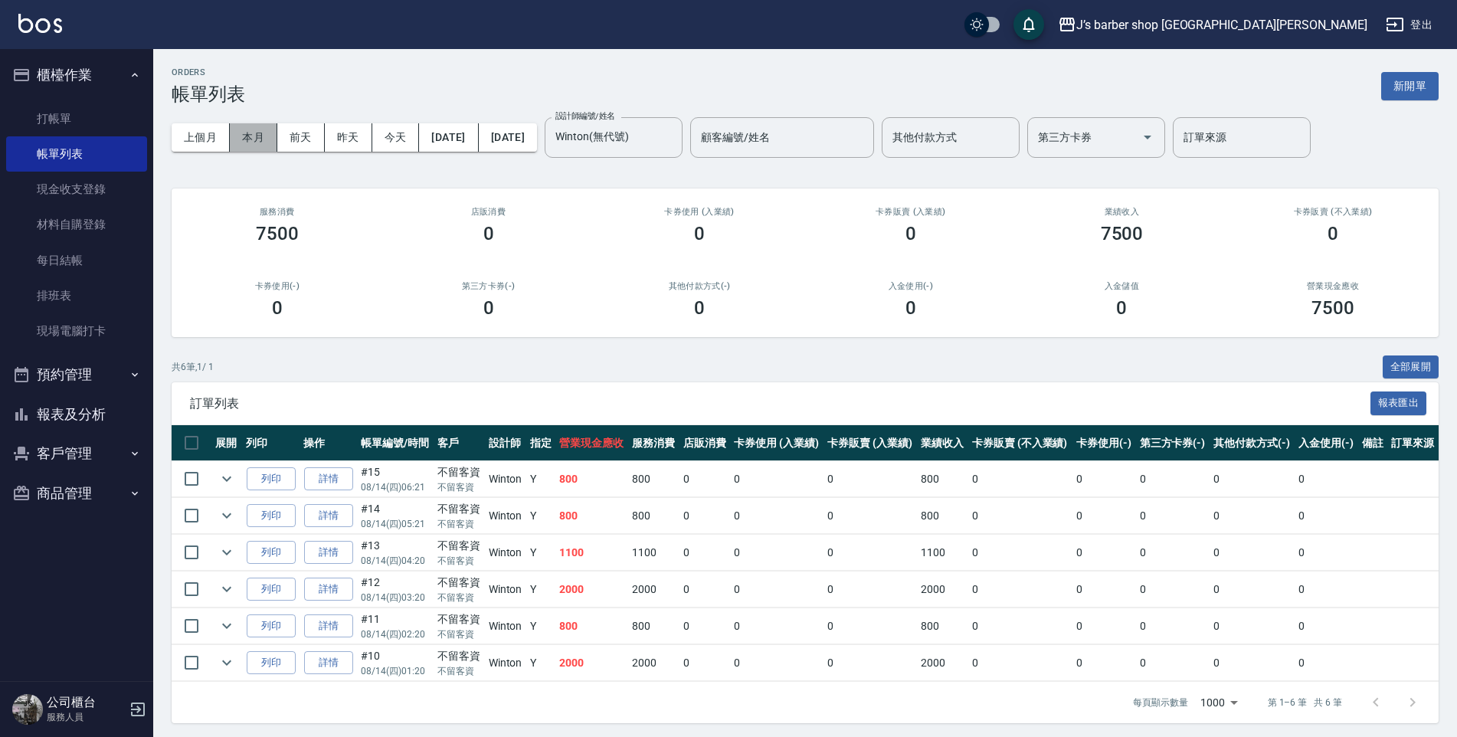
click at [269, 143] on button "本月" at bounding box center [254, 137] width 48 height 28
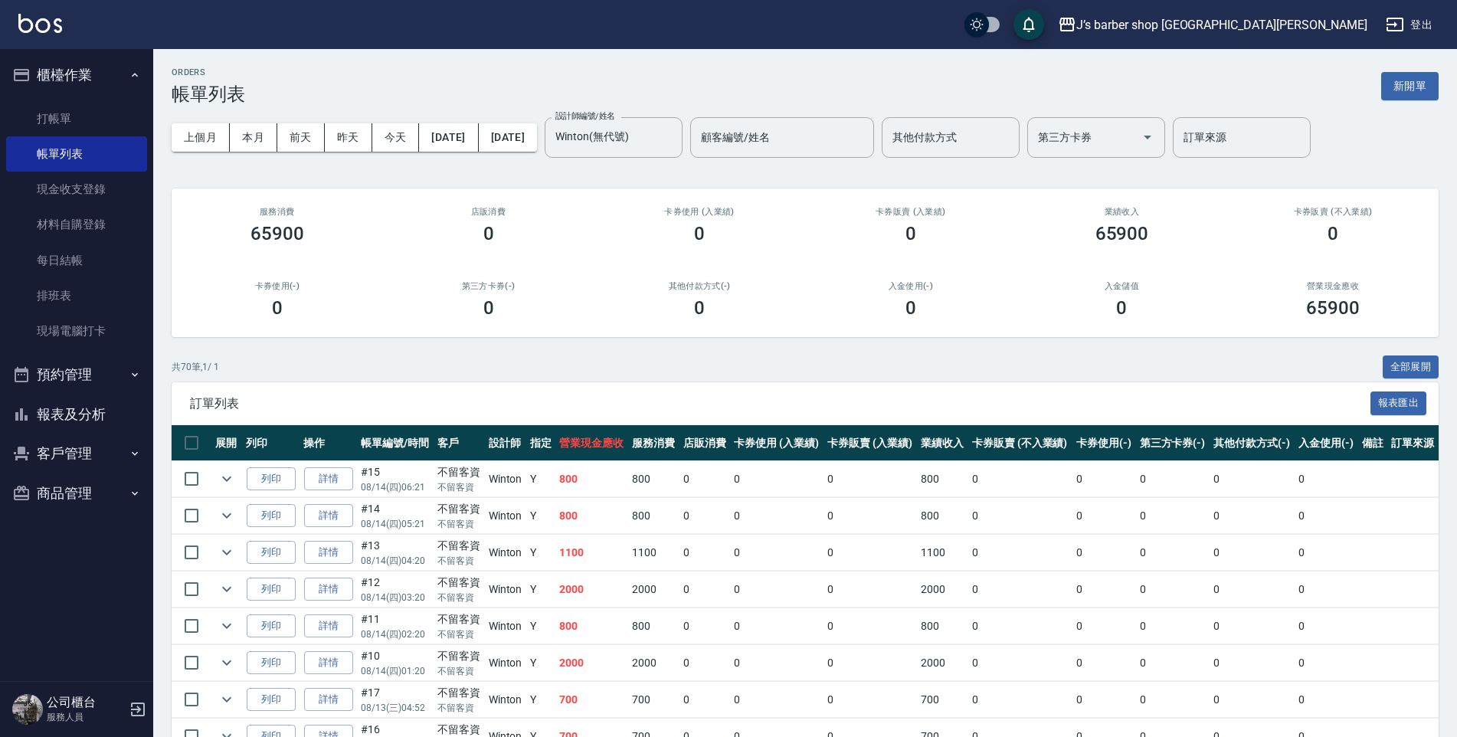
click at [754, 379] on div "共 70 筆, 1 / 1 全部展開" at bounding box center [805, 368] width 1267 height 24
click at [643, 154] on div "Winton(無代號) 設計師編號/姓名" at bounding box center [614, 137] width 138 height 41
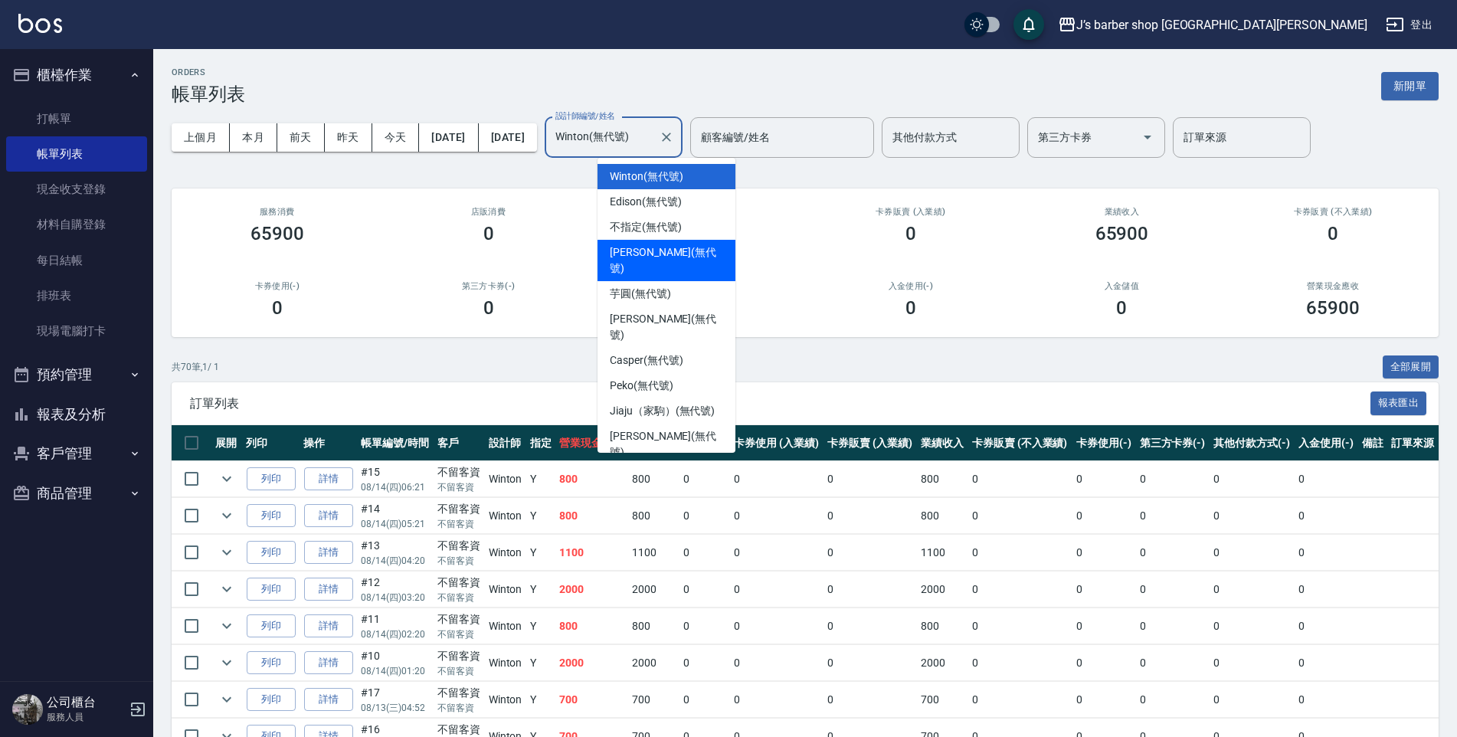
click at [649, 247] on span "[PERSON_NAME] (無代號)" at bounding box center [666, 260] width 113 height 32
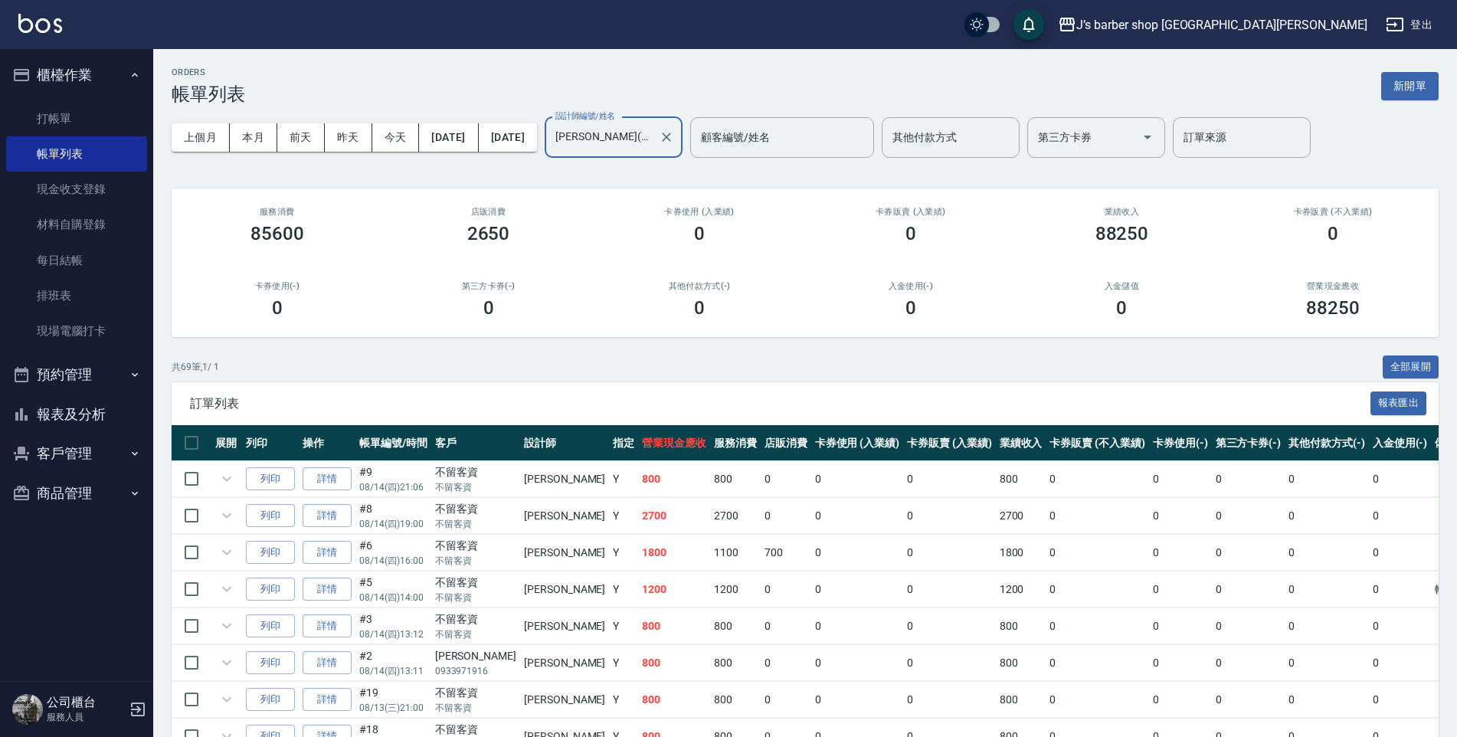
click at [653, 148] on input "[PERSON_NAME](無代號)" at bounding box center [602, 137] width 101 height 27
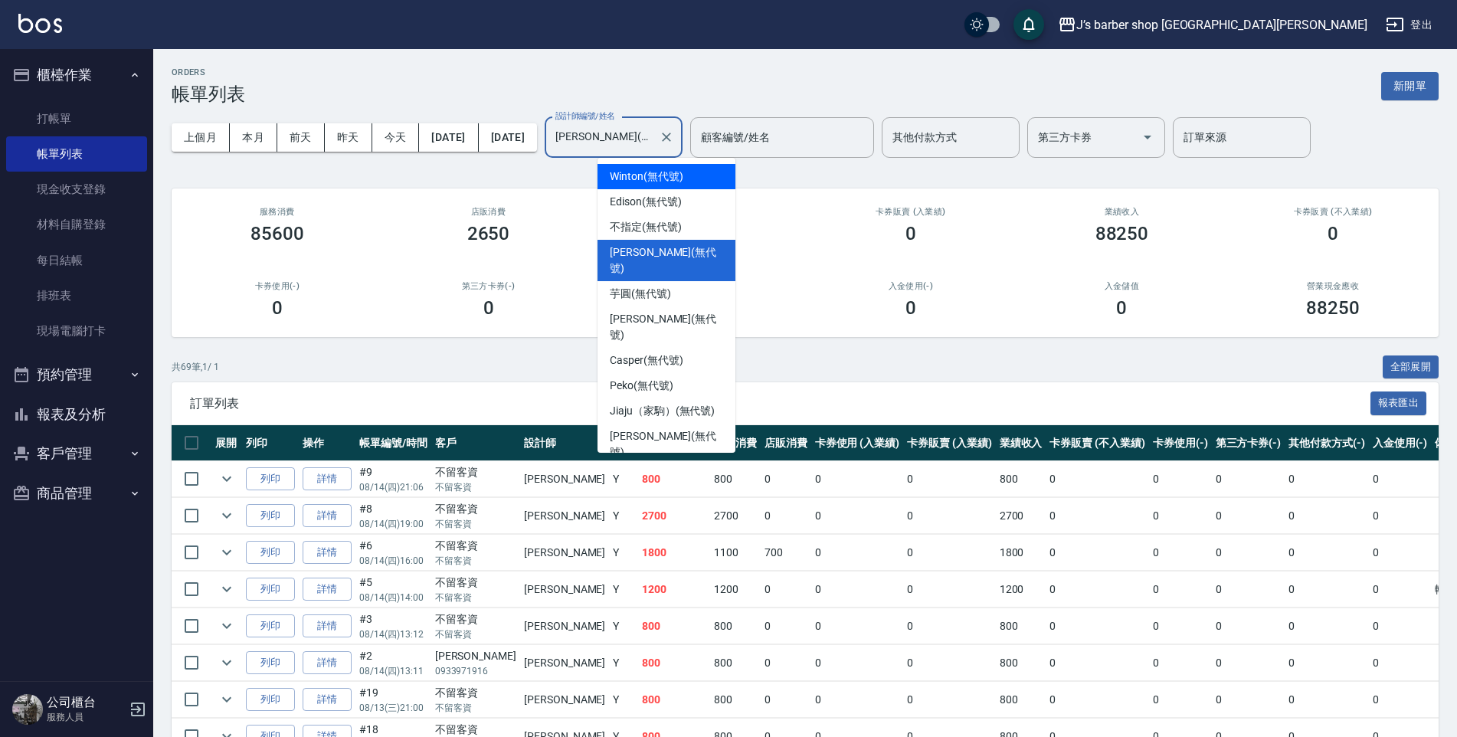
click at [654, 184] on span "Winton (無代號)" at bounding box center [646, 177] width 73 height 16
type input "Winton(無代號)"
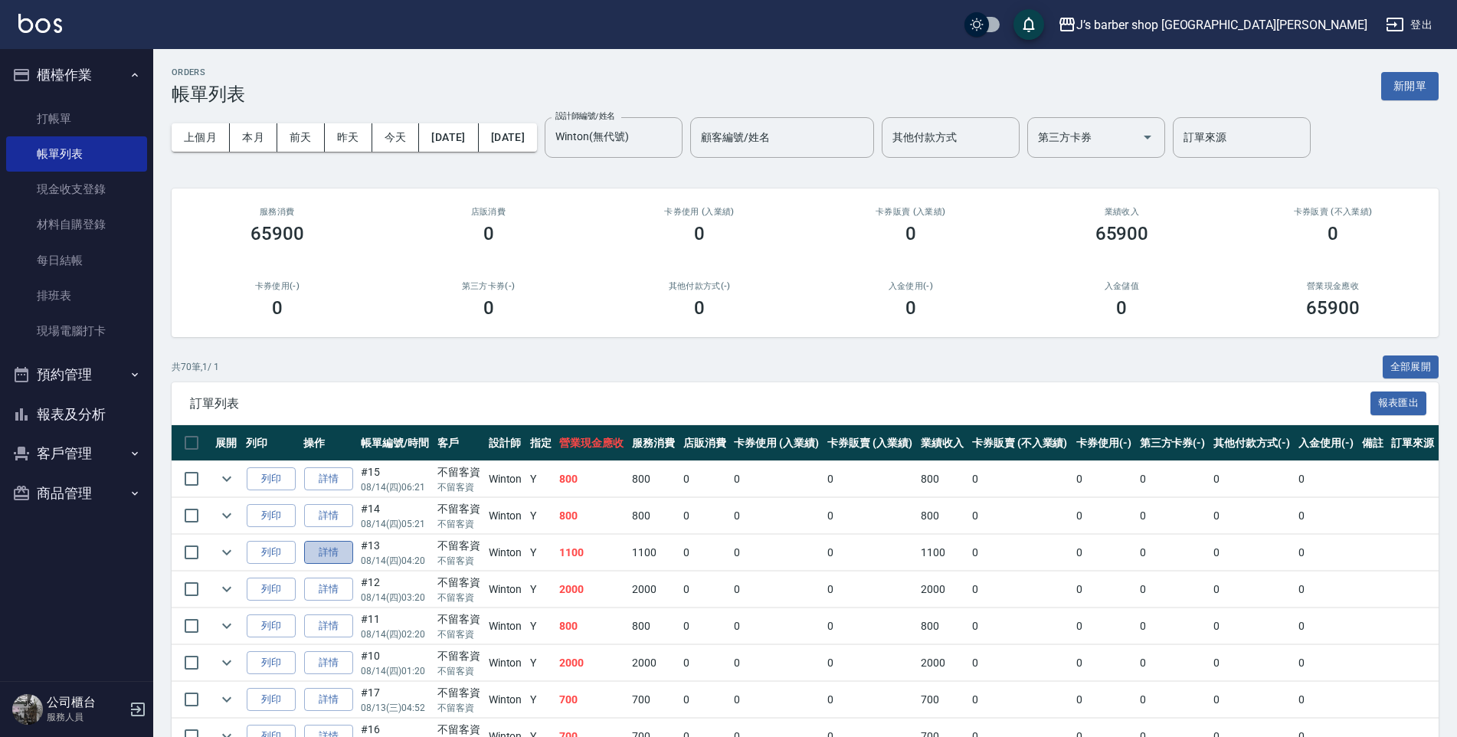
click at [339, 560] on link "詳情" at bounding box center [328, 553] width 49 height 24
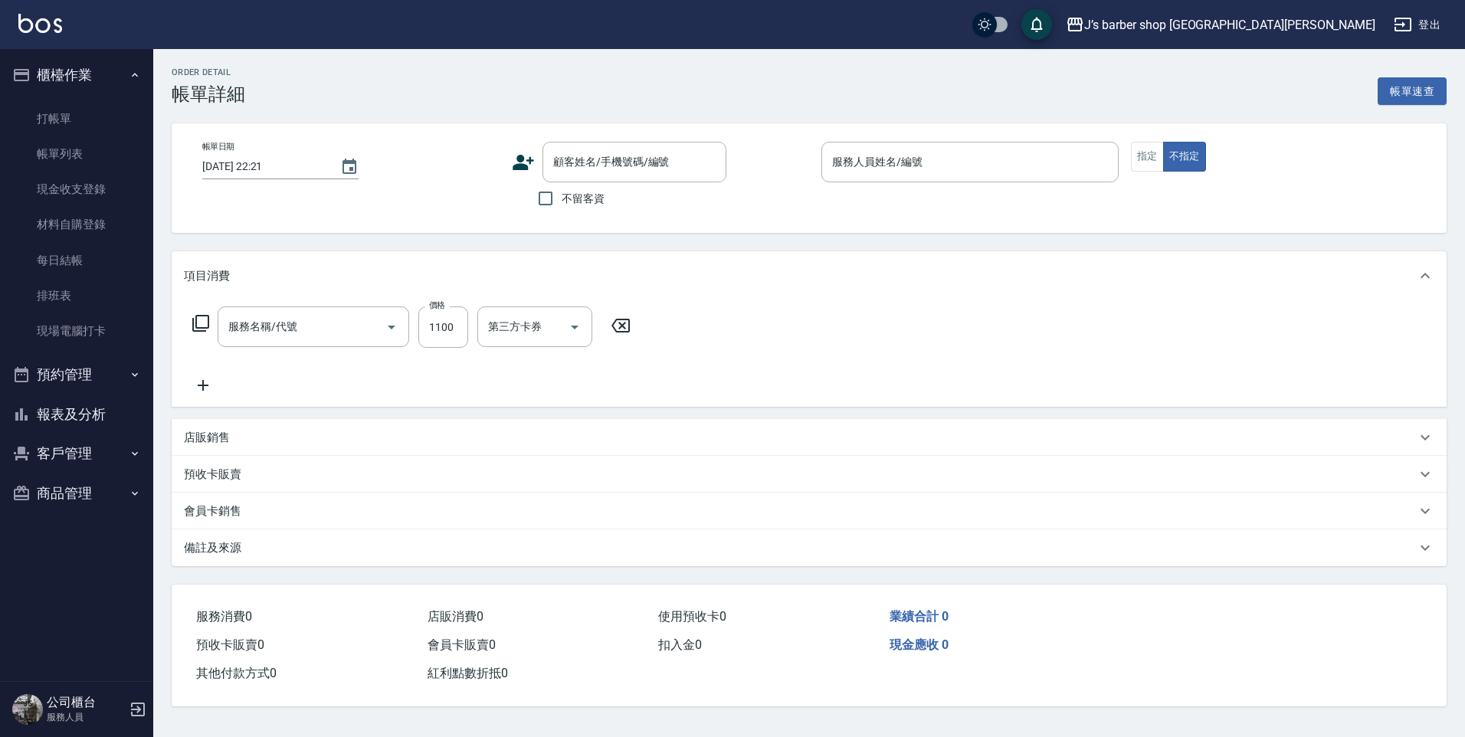
type input "2025/08/14 04:20"
checkbox input "true"
type input "Winton(無代號)"
type input "洗剪(101)"
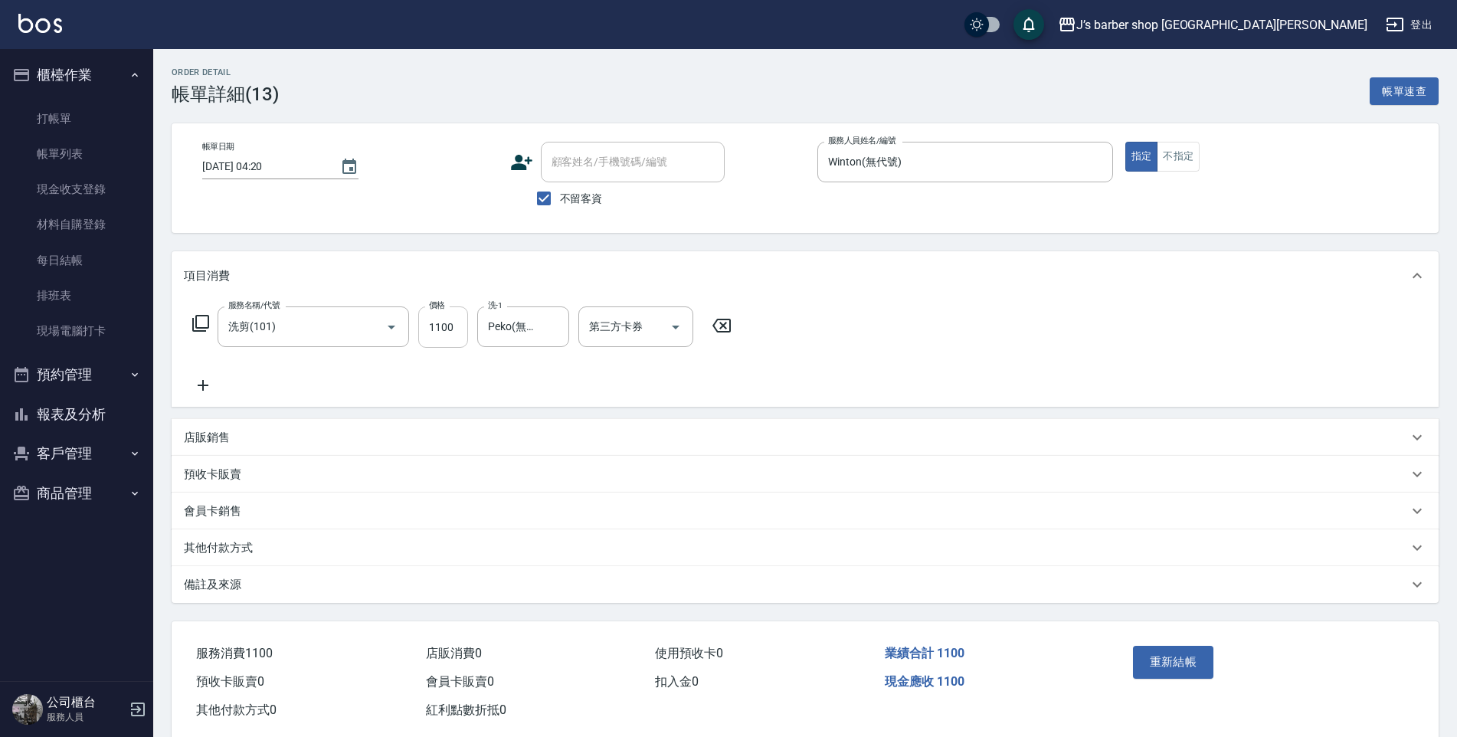
click at [440, 333] on input "1100" at bounding box center [443, 326] width 50 height 41
type input "1200"
click at [1180, 680] on div "重新結帳" at bounding box center [1196, 673] width 138 height 67
click at [1179, 677] on button "重新結帳" at bounding box center [1173, 662] width 81 height 32
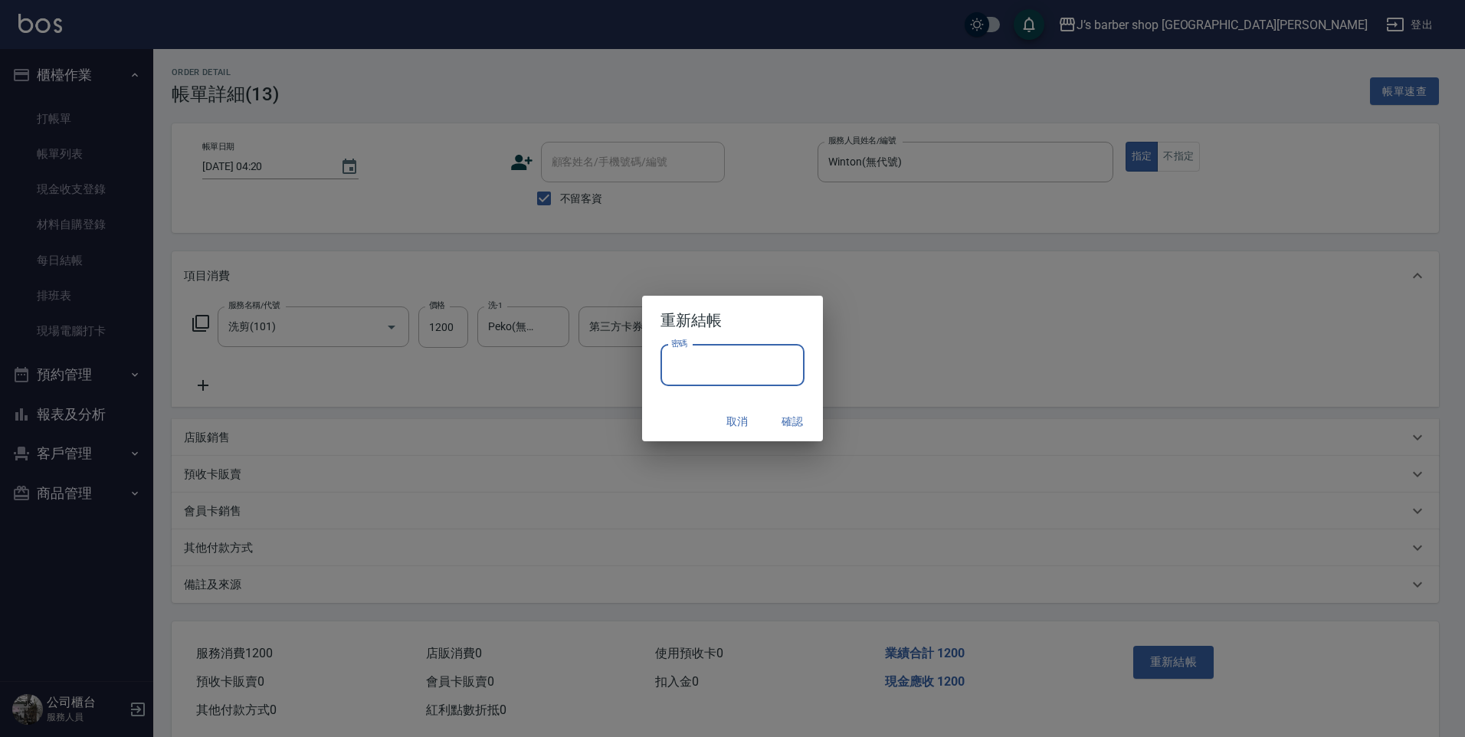
drag, startPoint x: 690, startPoint y: 384, endPoint x: 687, endPoint y: 375, distance: 9.0
click at [687, 377] on input "密碼" at bounding box center [733, 365] width 144 height 41
type input "****"
click at [799, 414] on button "確認" at bounding box center [792, 422] width 49 height 28
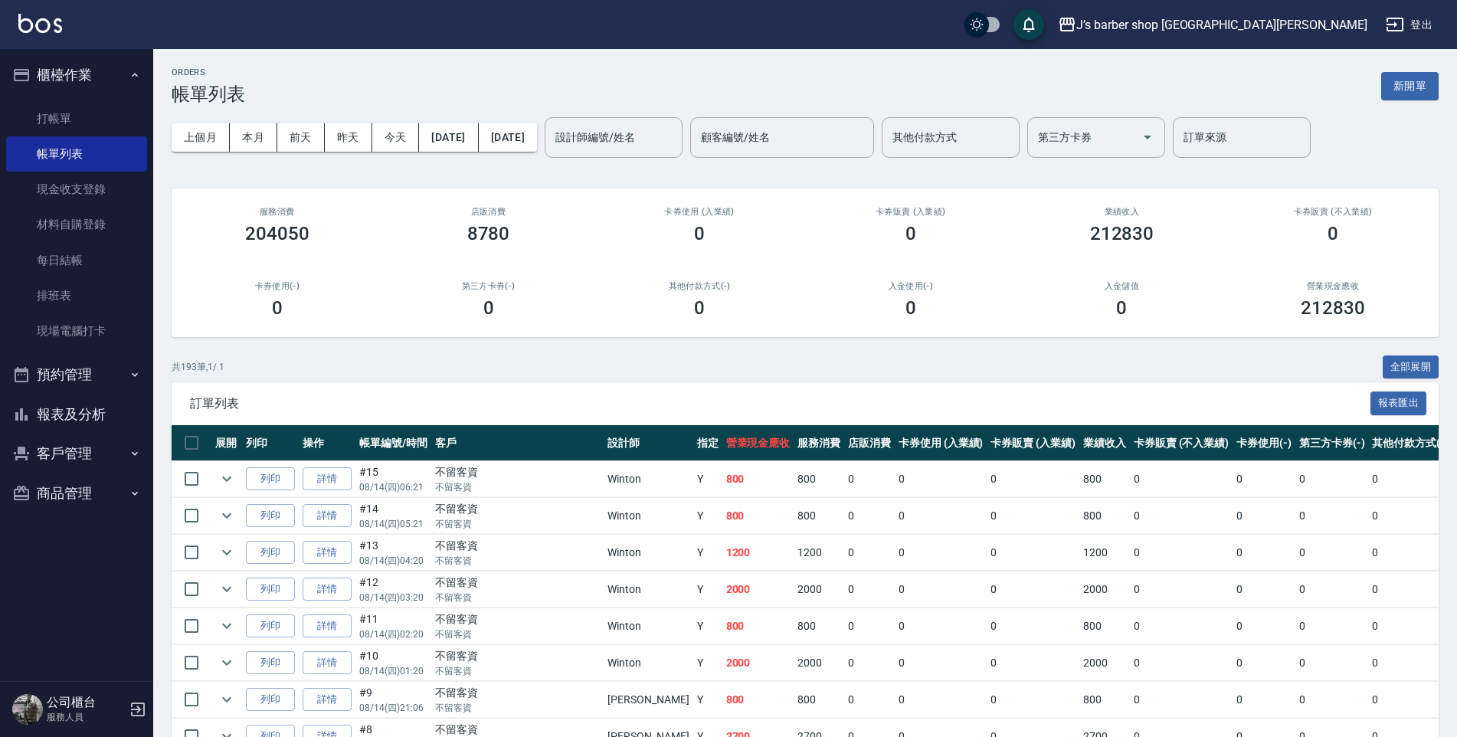
drag, startPoint x: 454, startPoint y: 122, endPoint x: 462, endPoint y: 123, distance: 8.5
click at [457, 121] on div "上個月 本月 前天 昨天 今天 2025/08/01 2025/08/31 設計師編號/姓名 設計師編號/姓名 顧客編號/姓名 顧客編號/姓名 其他付款方式 …" at bounding box center [805, 137] width 1267 height 65
click at [465, 128] on button "[DATE]" at bounding box center [448, 137] width 59 height 28
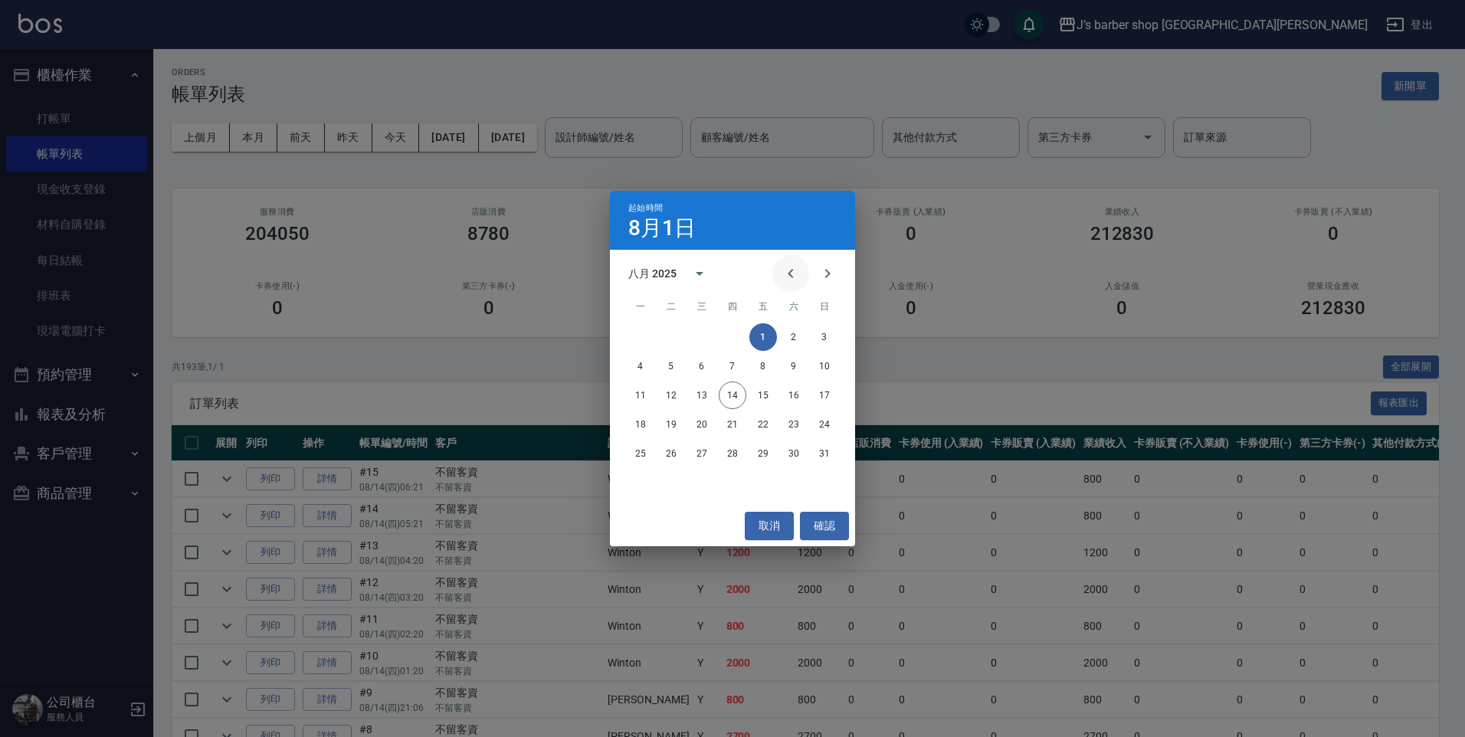
click at [792, 273] on icon "Previous month" at bounding box center [791, 273] width 18 height 18
click at [665, 333] on button "1" at bounding box center [671, 337] width 28 height 28
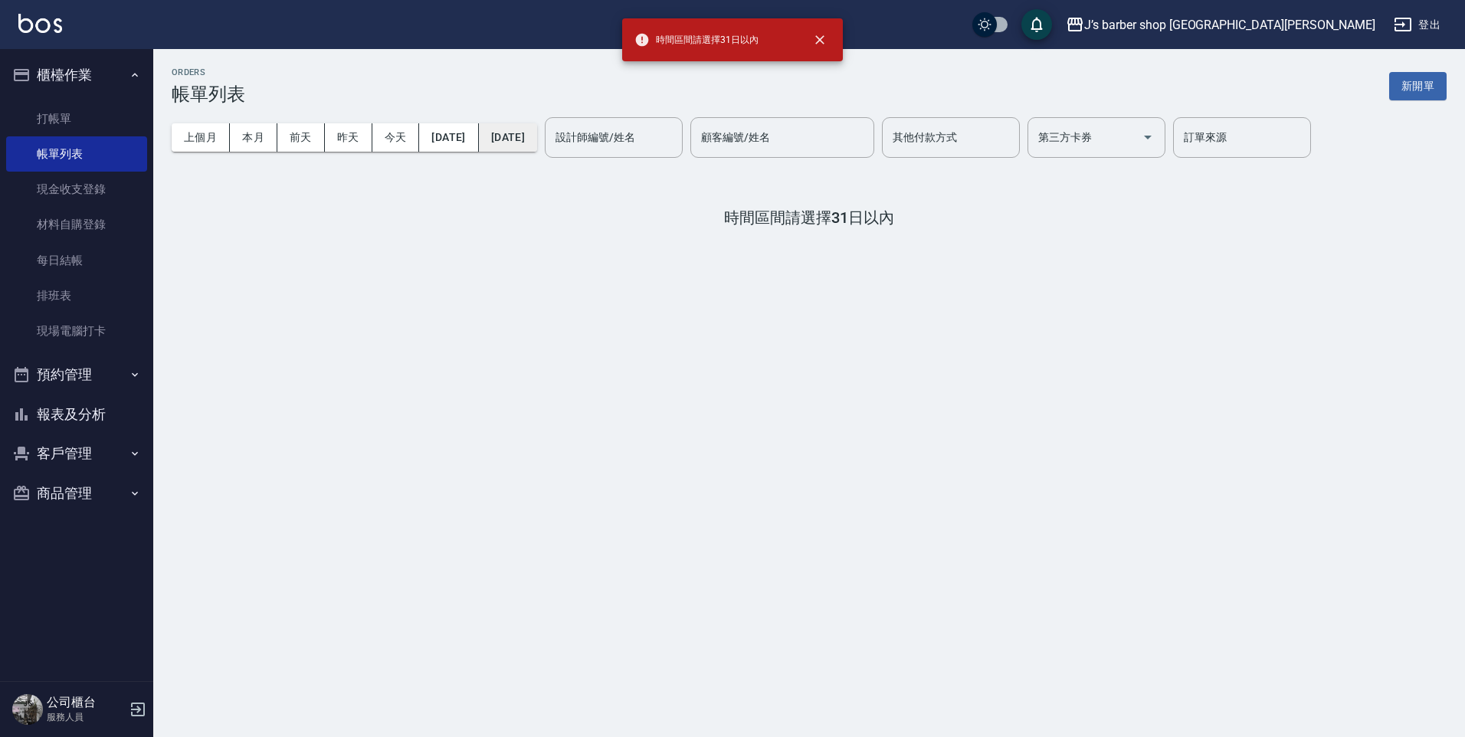
click at [537, 136] on button "[DATE]" at bounding box center [508, 137] width 58 height 28
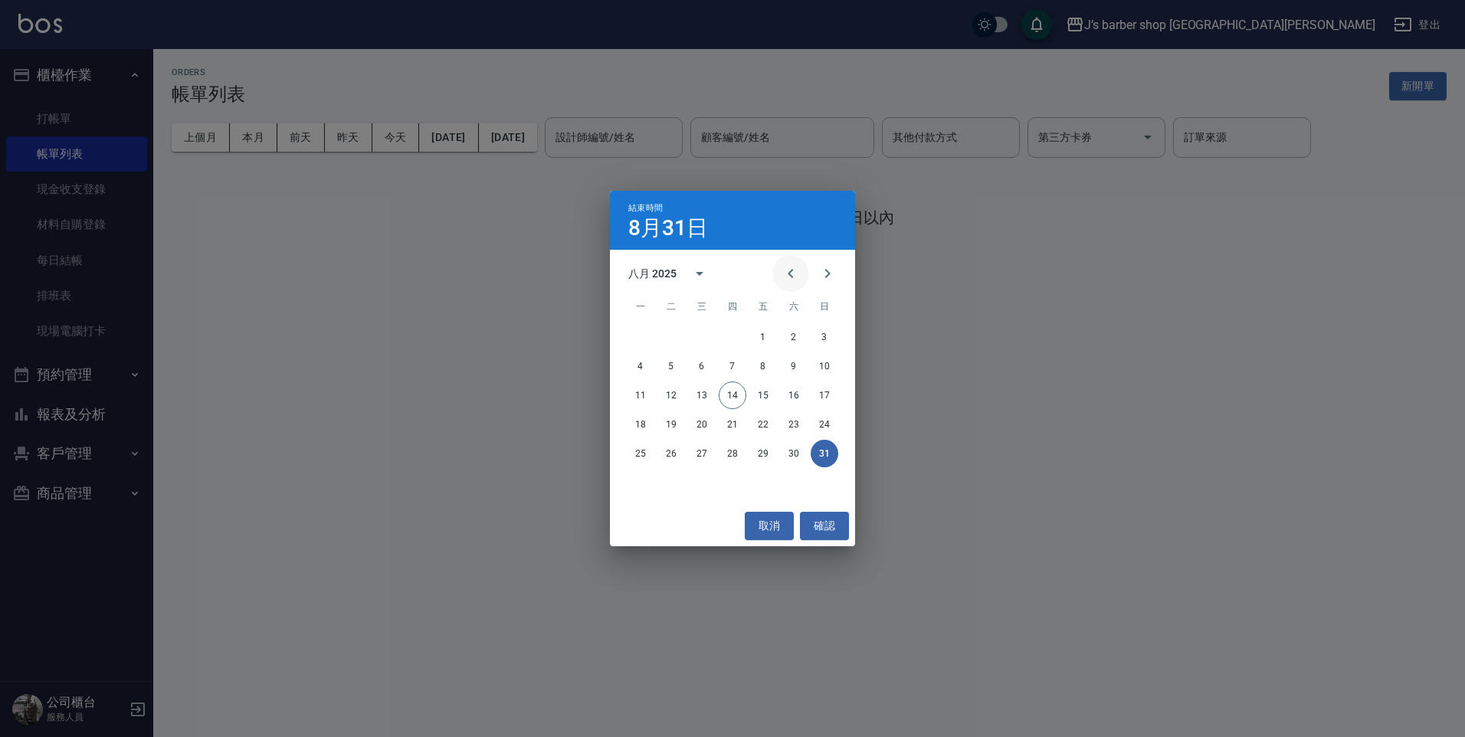
click at [781, 270] on button "Previous month" at bounding box center [790, 273] width 37 height 37
click at [644, 398] on button "14" at bounding box center [641, 396] width 28 height 28
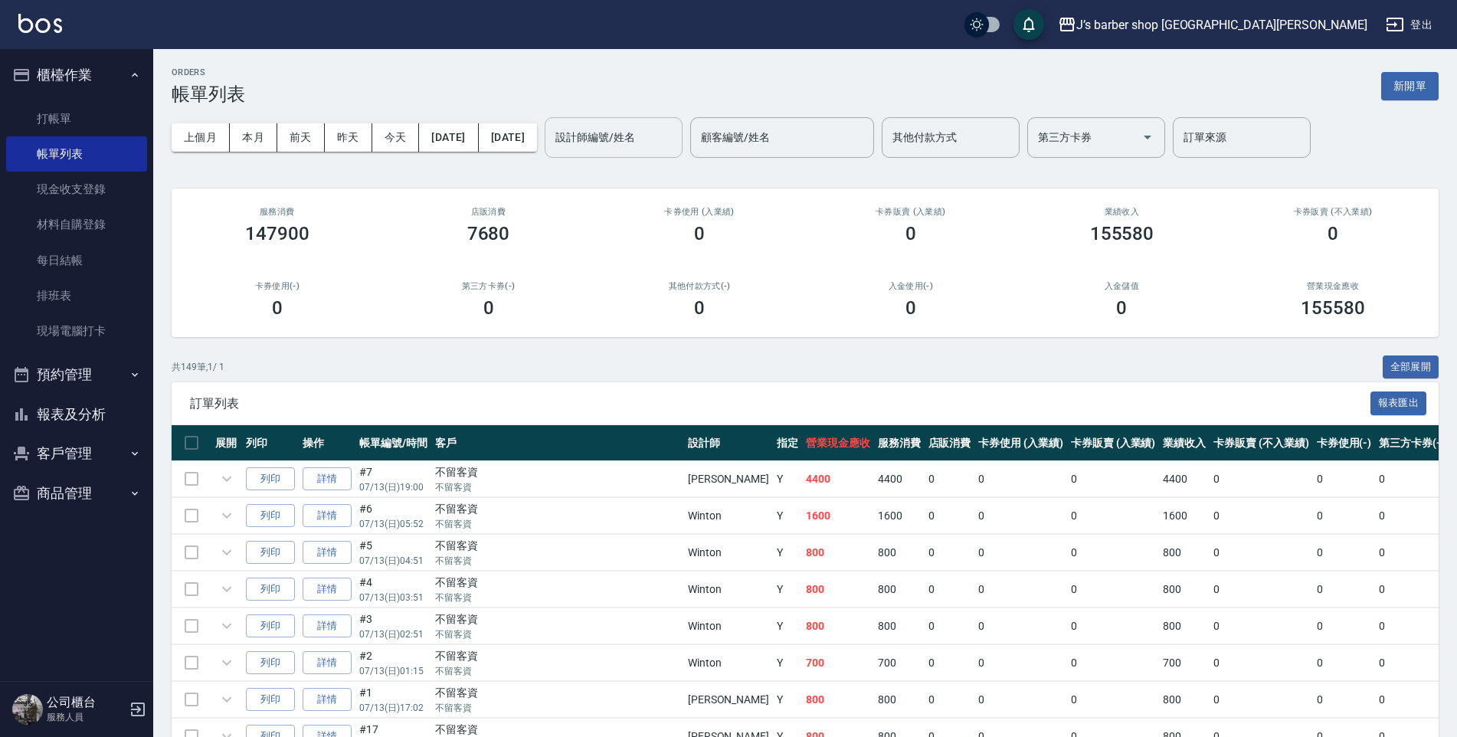
click at [676, 147] on input "設計師編號/姓名" at bounding box center [614, 137] width 124 height 27
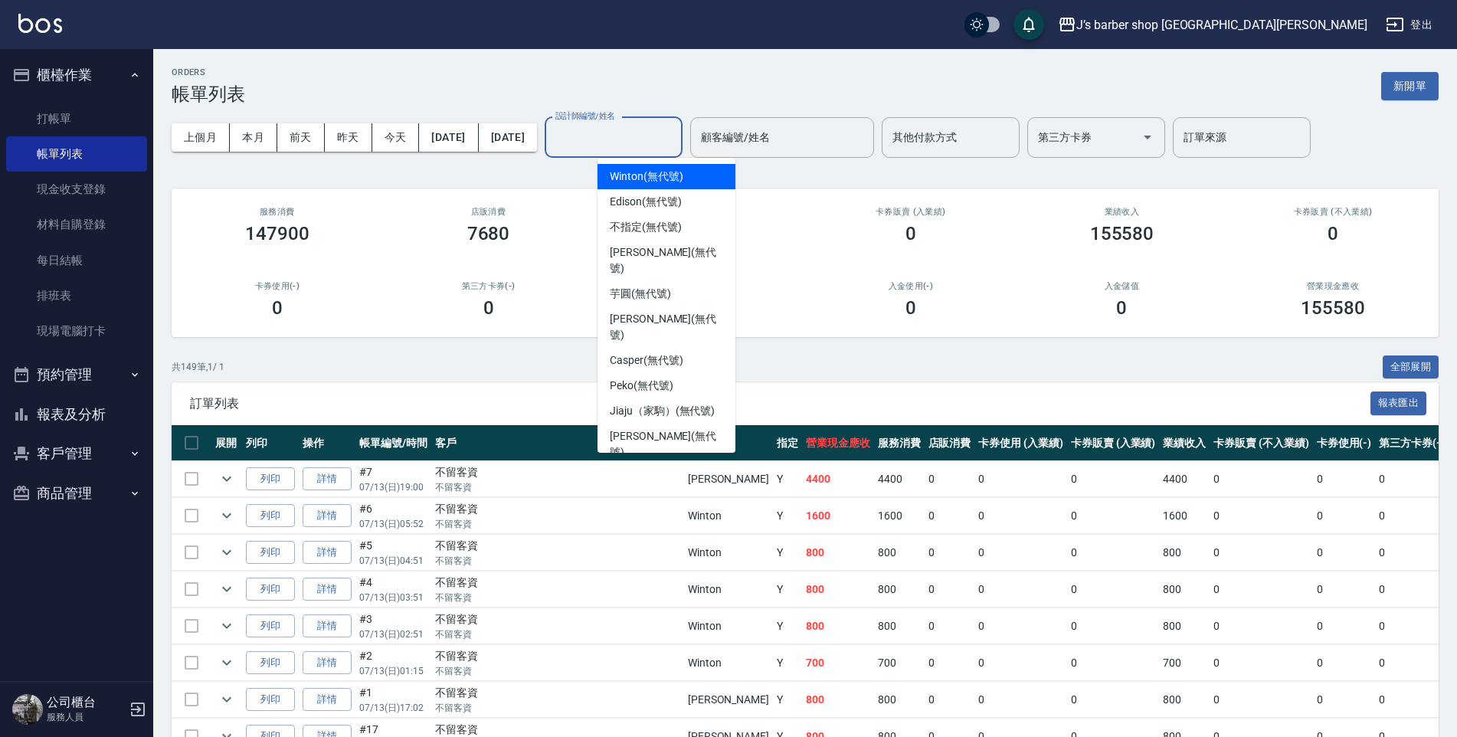
click at [661, 184] on span "Winton (無代號)" at bounding box center [646, 177] width 73 height 16
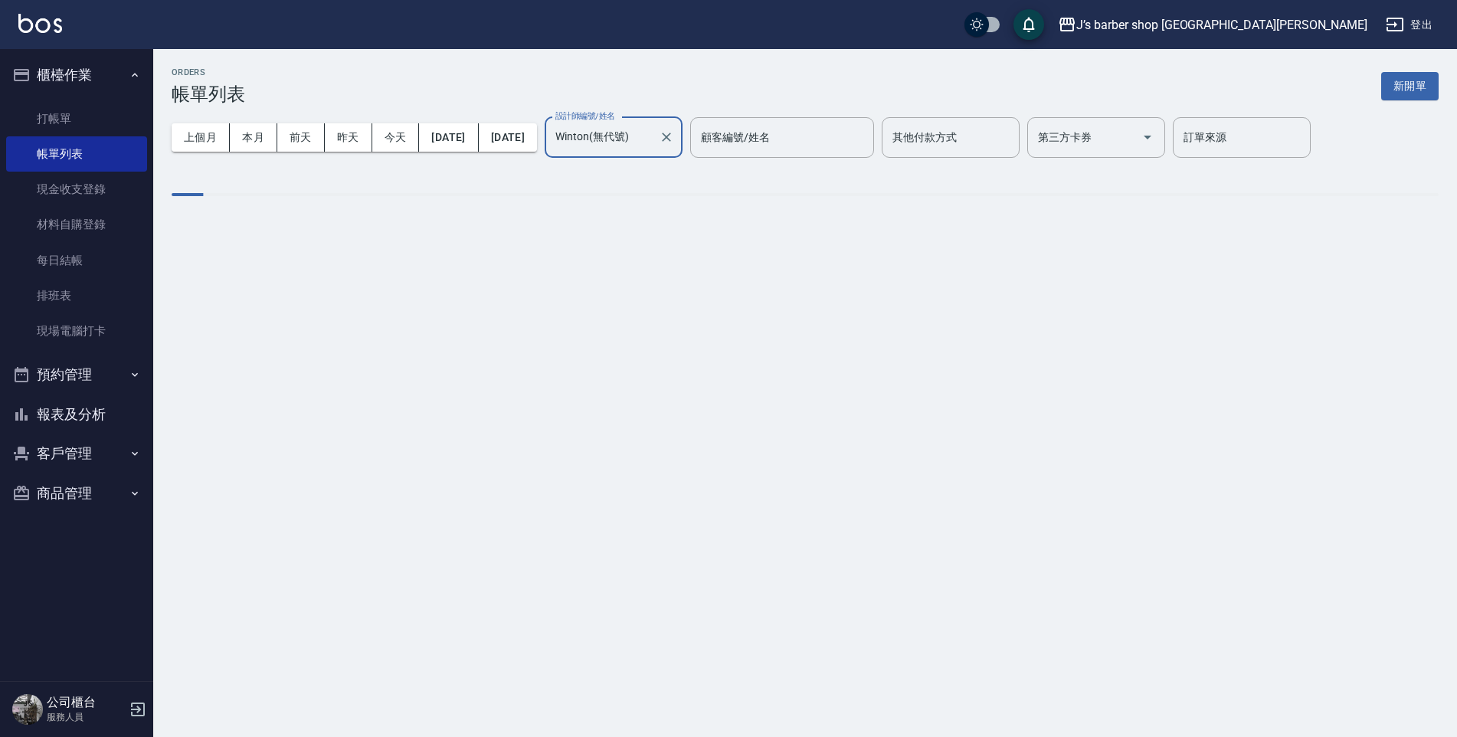
type input "Winton(無代號)"
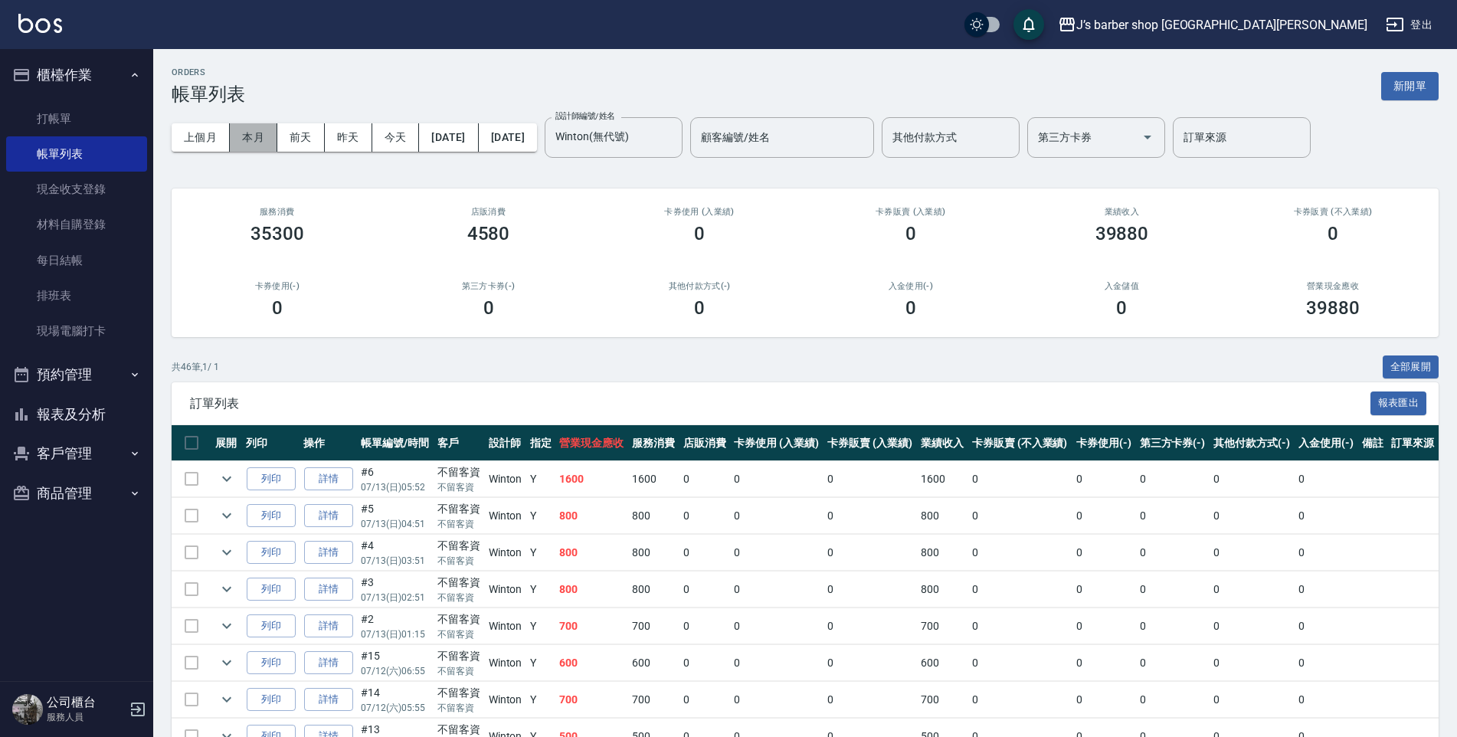
click at [260, 128] on button "本月" at bounding box center [254, 137] width 48 height 28
click at [80, 103] on link "打帳單" at bounding box center [76, 118] width 141 height 35
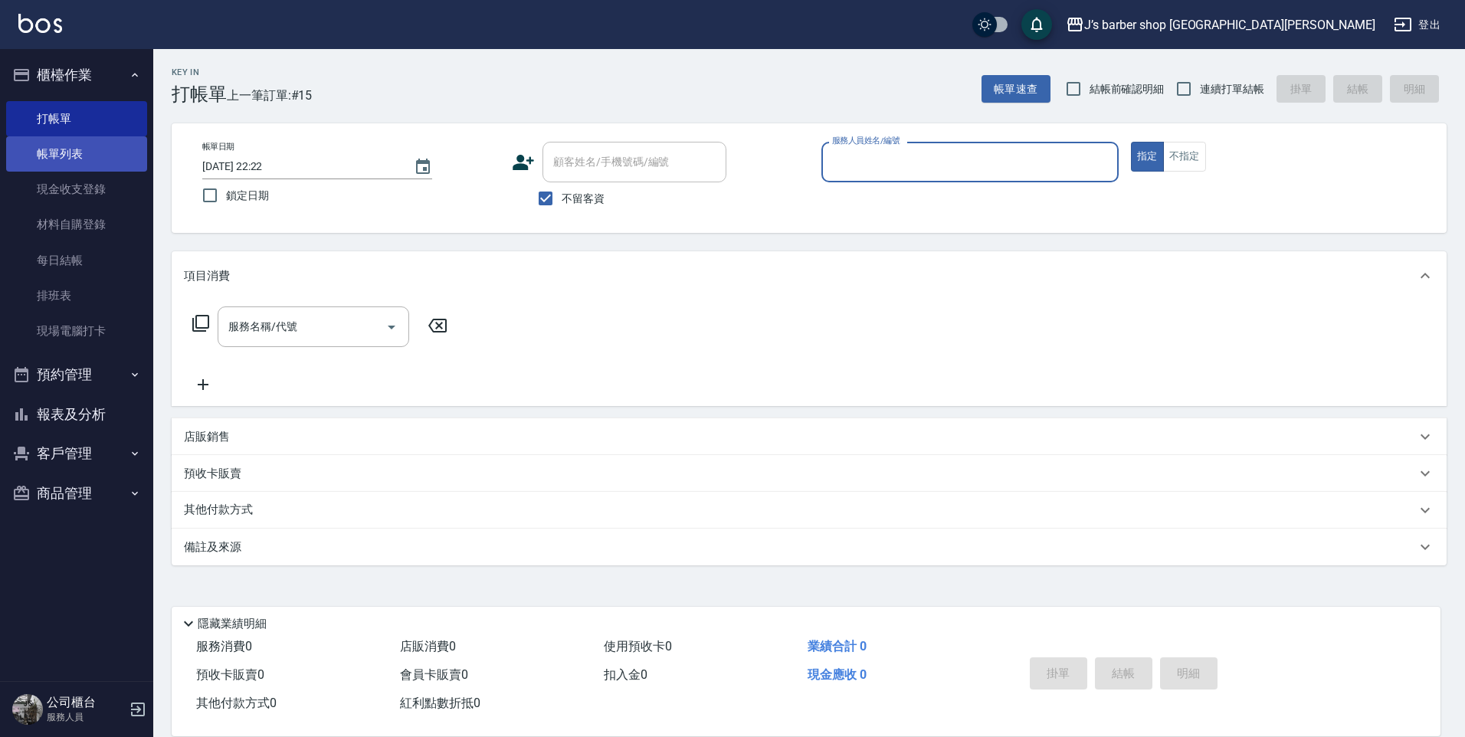
click at [110, 157] on link "帳單列表" at bounding box center [76, 153] width 141 height 35
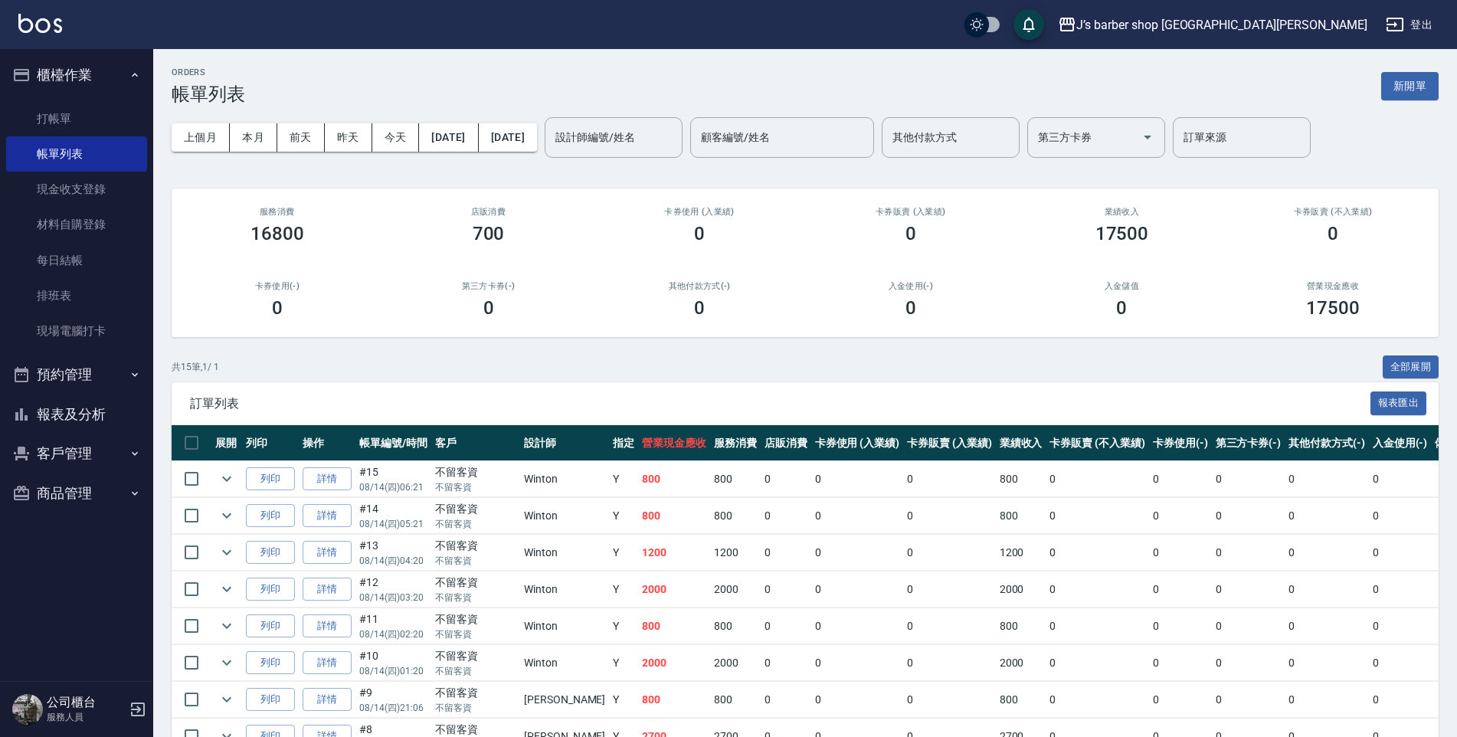
click at [657, 113] on div "上個月 本月 前天 昨天 今天 2025/08/14 2025/08/14 設計師編號/姓名 設計師編號/姓名 顧客編號/姓名 顧客編號/姓名 其他付款方式 …" at bounding box center [805, 137] width 1267 height 65
click at [674, 152] on div "設計師編號/姓名" at bounding box center [614, 137] width 138 height 41
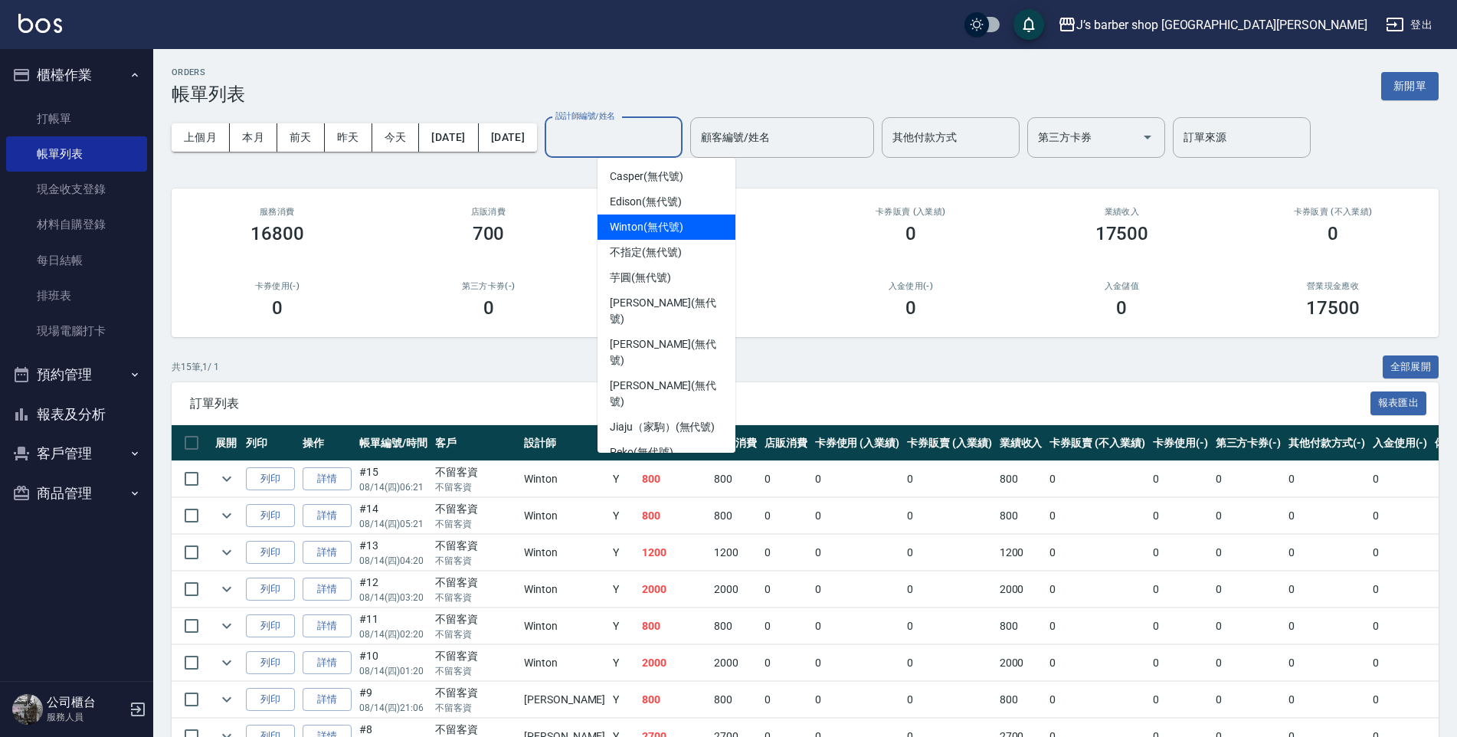
click at [638, 230] on span "Winton (無代號)" at bounding box center [646, 227] width 73 height 16
type input "Winton(無代號)"
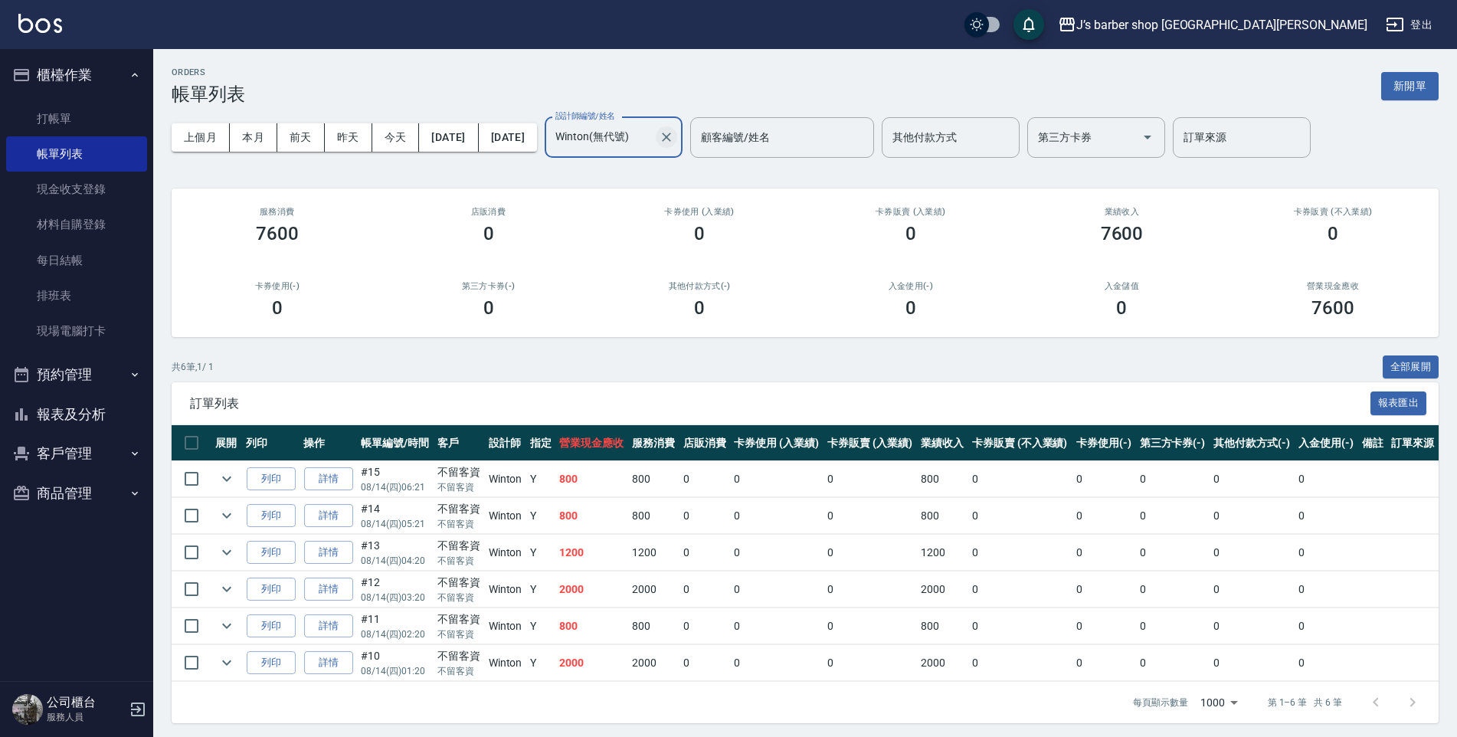
drag, startPoint x: 699, startPoint y: 126, endPoint x: 717, endPoint y: 131, distance: 19.2
click at [653, 126] on input "Winton(無代號)" at bounding box center [602, 137] width 101 height 27
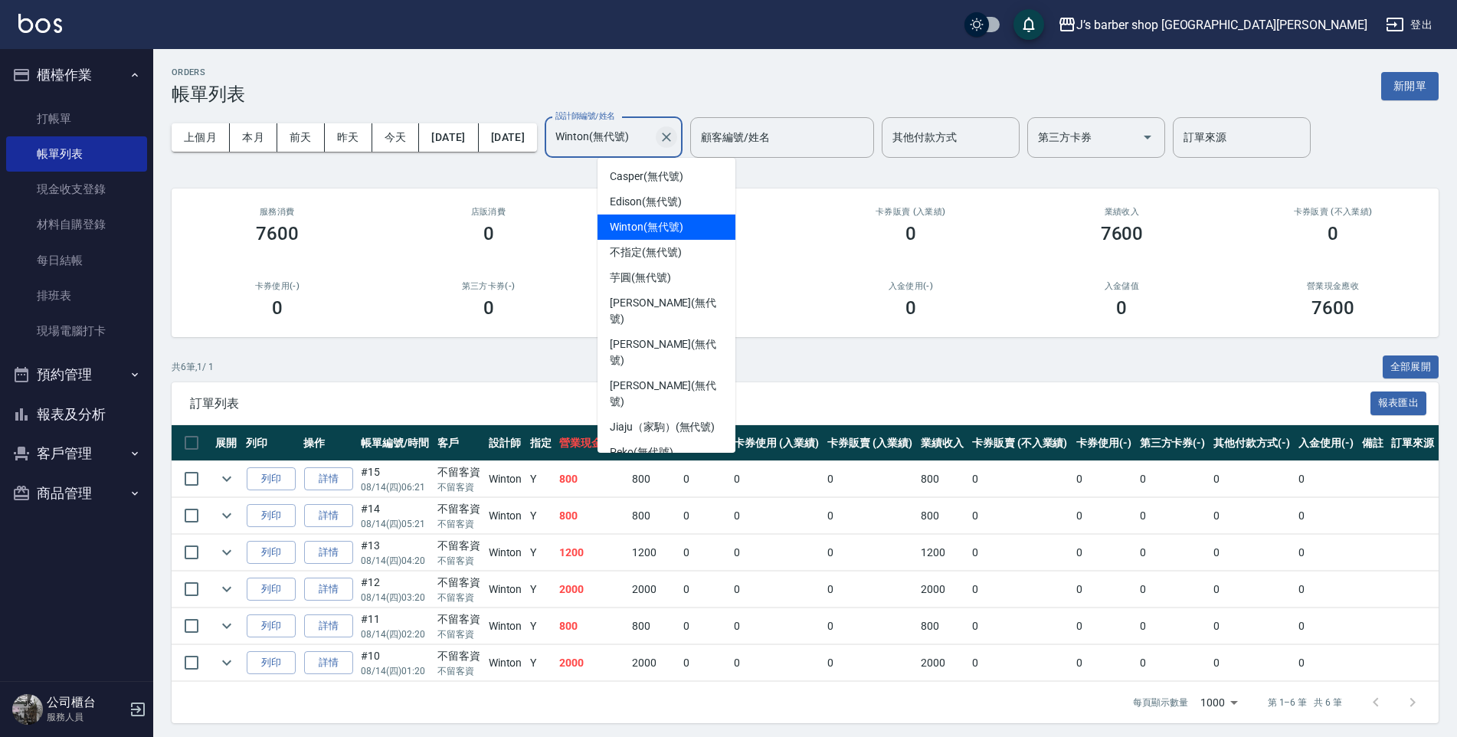
click at [674, 131] on icon "Clear" at bounding box center [666, 136] width 15 height 15
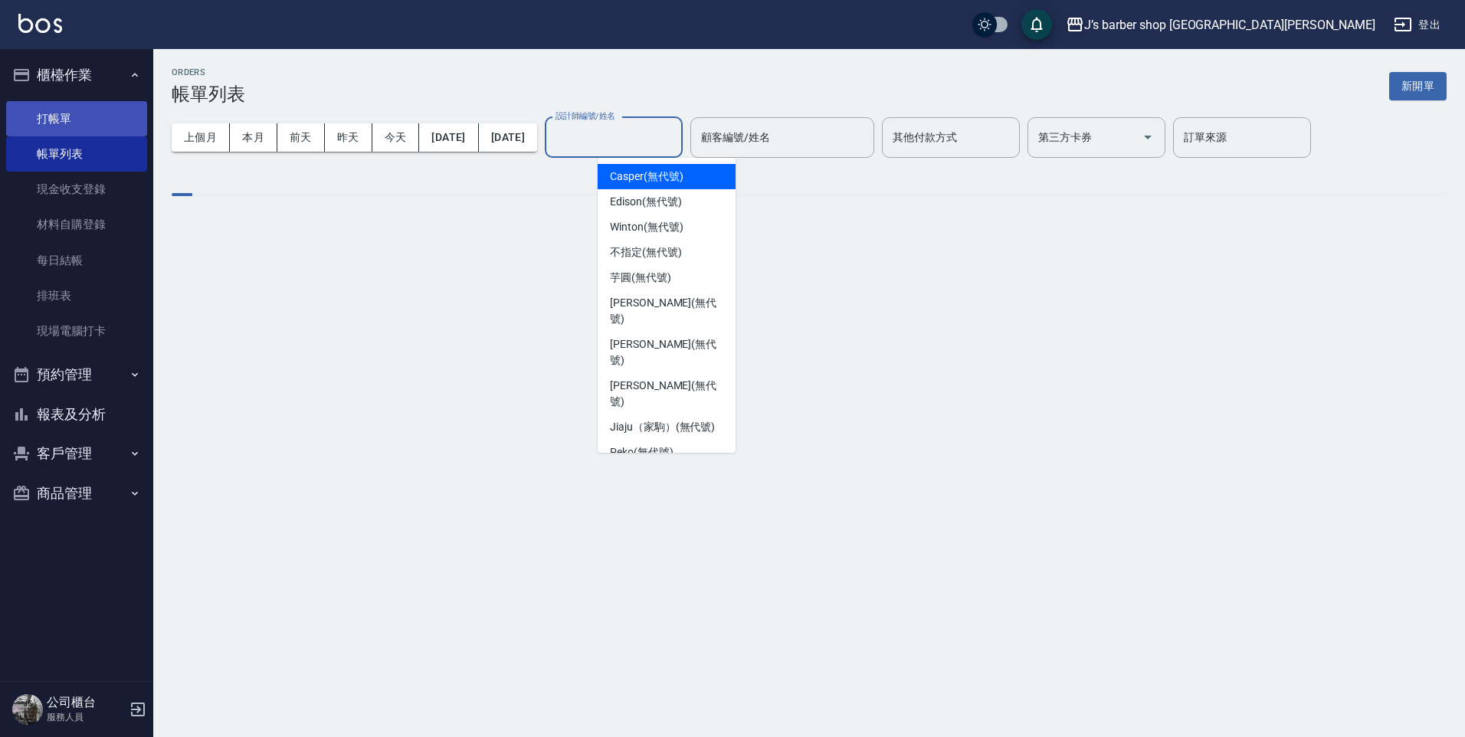
drag, startPoint x: 98, startPoint y: 113, endPoint x: 111, endPoint y: 119, distance: 14.1
click at [98, 113] on link "打帳單" at bounding box center [76, 118] width 141 height 35
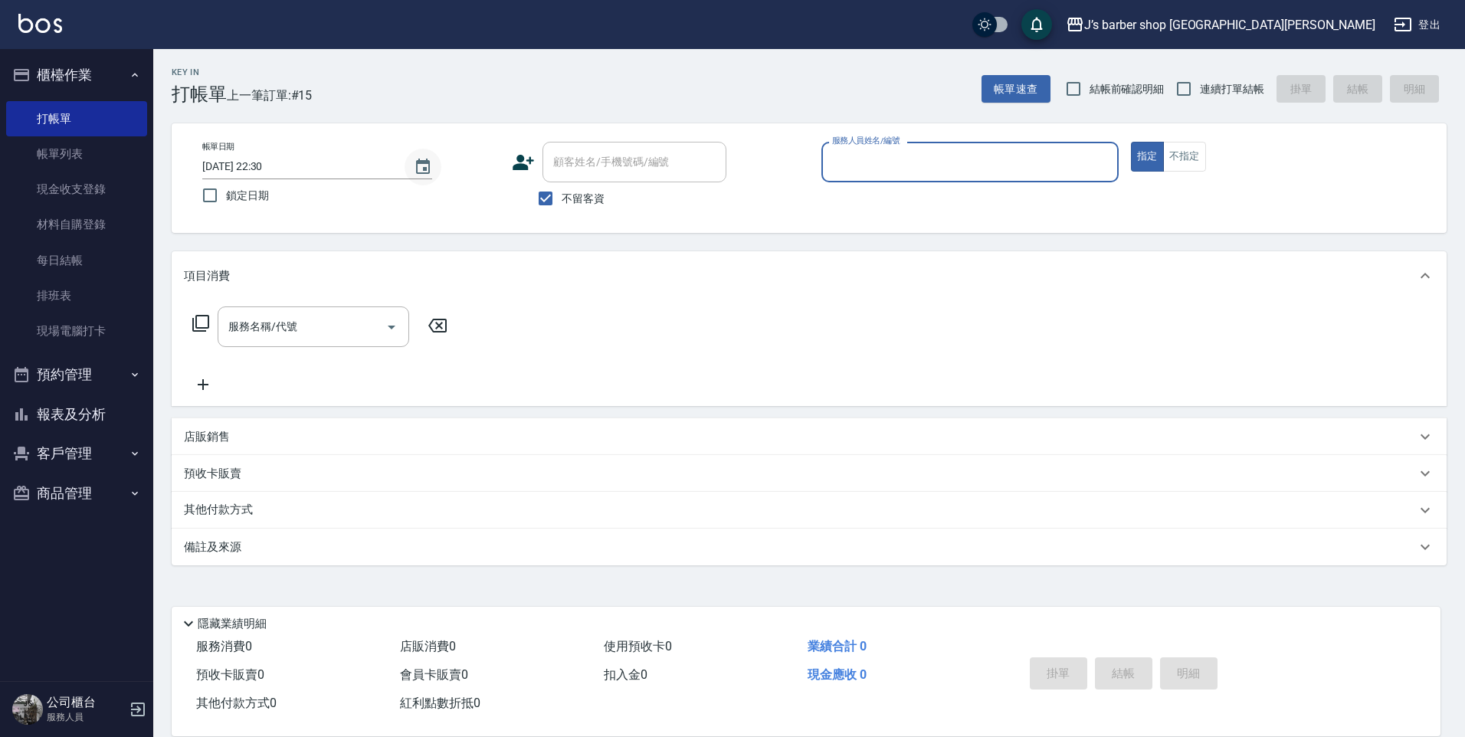
click at [431, 174] on icon "Choose date, selected date is 2025-08-14" at bounding box center [423, 167] width 18 height 18
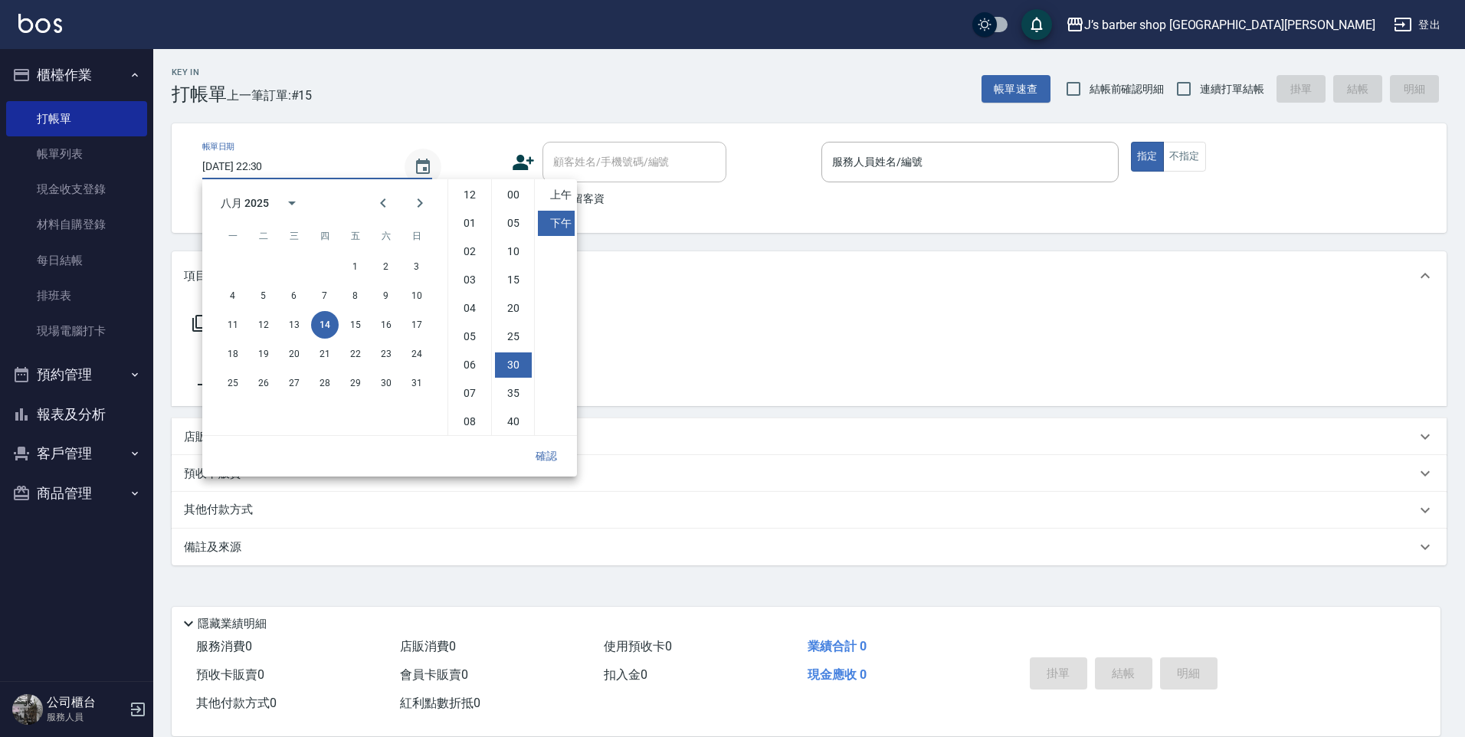
scroll to position [86, 0]
click at [467, 365] on li "09" at bounding box center [469, 364] width 37 height 25
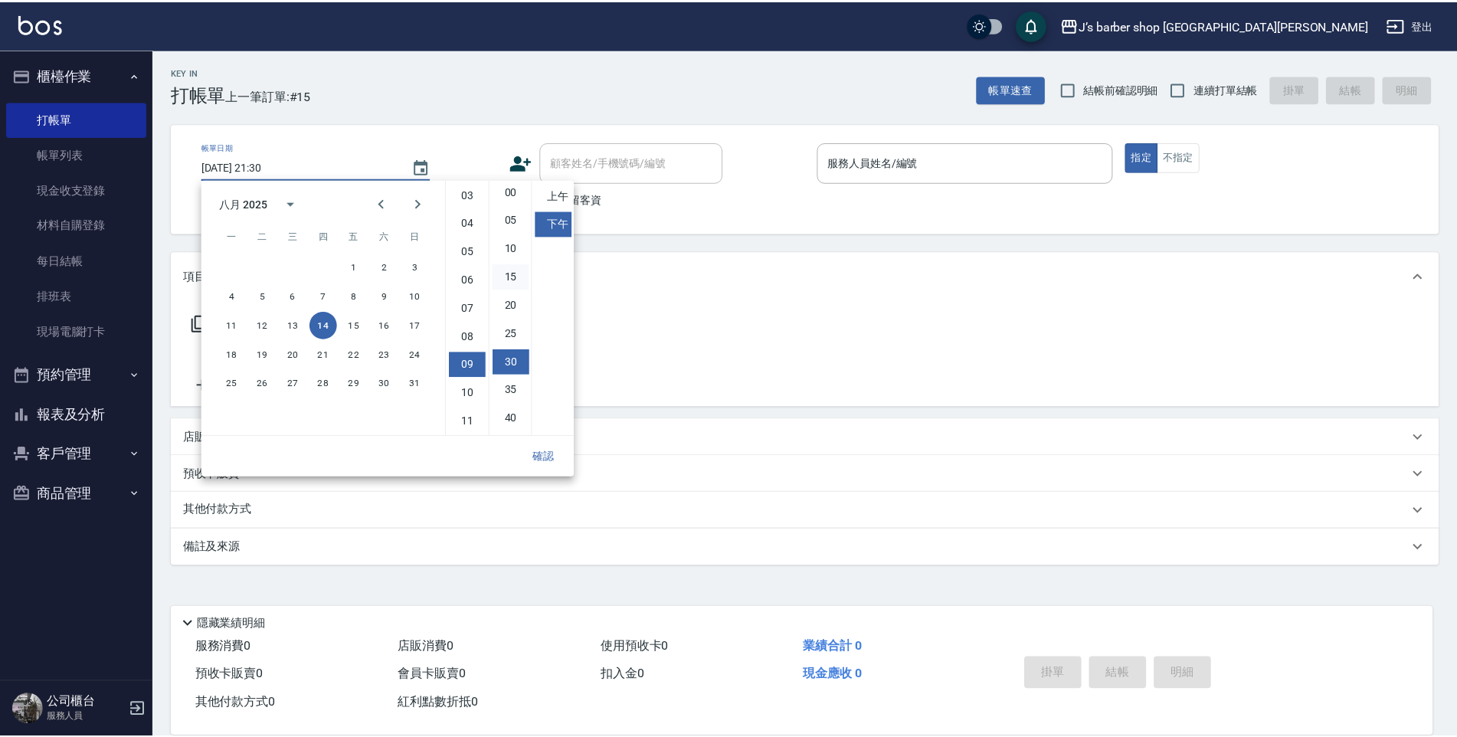
scroll to position [0, 0]
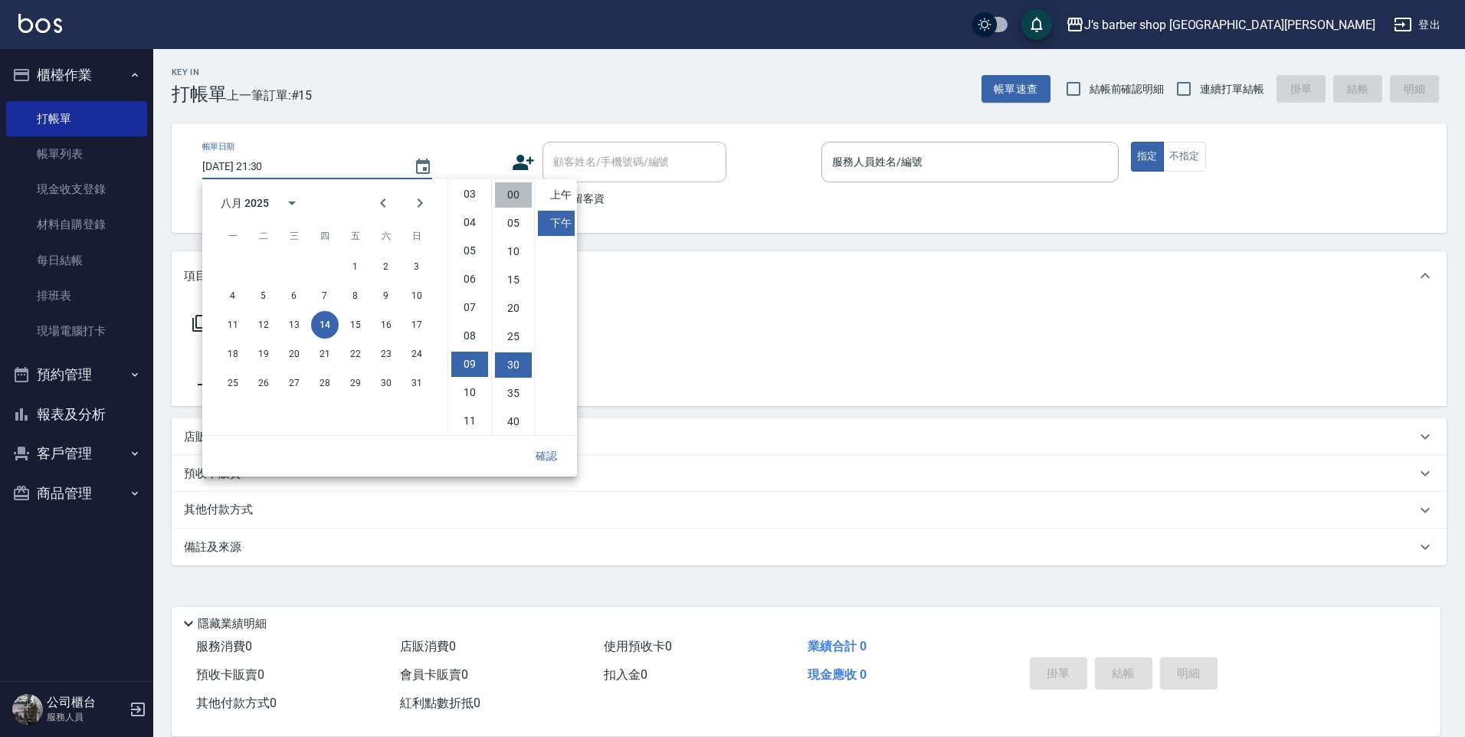
click at [513, 202] on li "00" at bounding box center [513, 194] width 37 height 25
type input "2025/08/14 21:00"
click at [559, 455] on button "確認" at bounding box center [546, 456] width 49 height 28
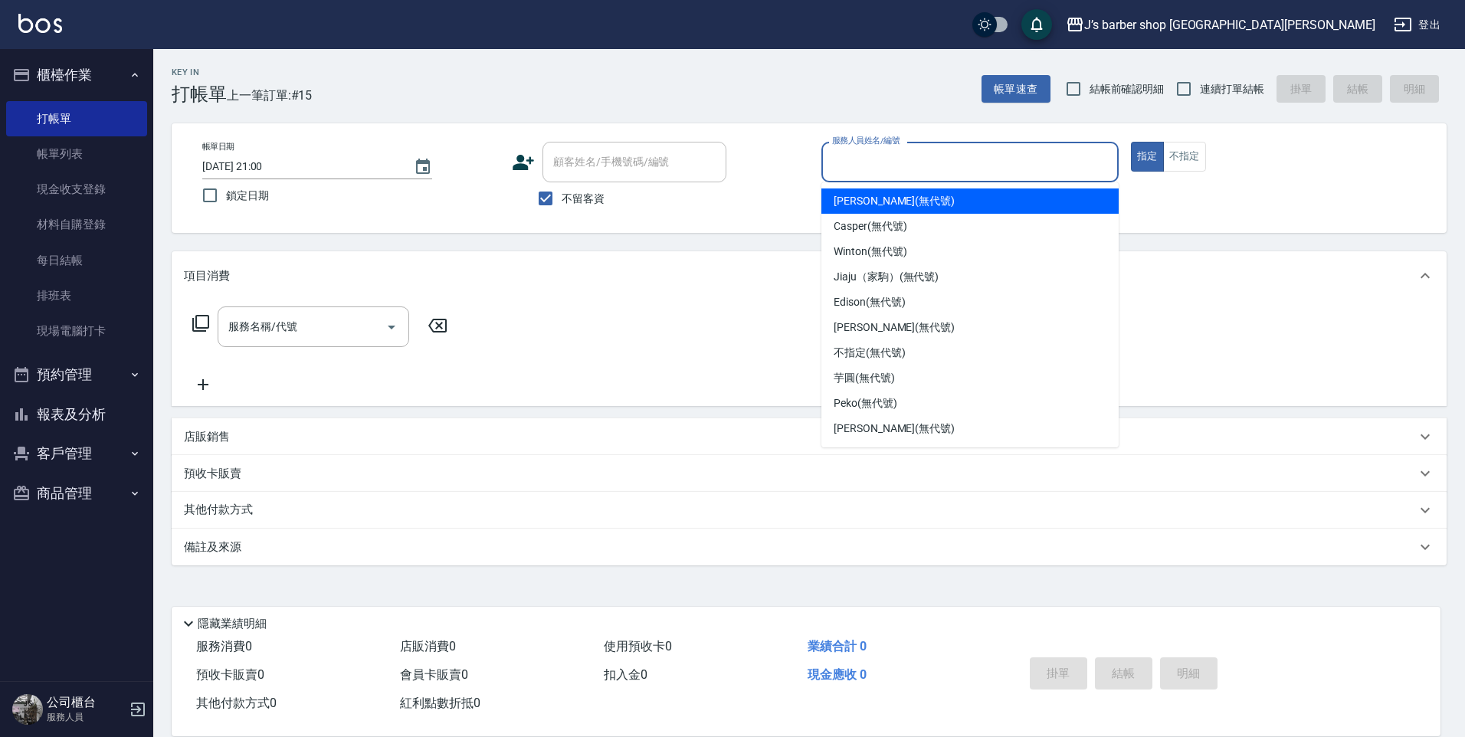
click at [933, 156] on input "服務人員姓名/編號" at bounding box center [970, 162] width 284 height 27
click at [876, 210] on div "[PERSON_NAME] (無代號)" at bounding box center [969, 200] width 297 height 25
type input "[PERSON_NAME](無代號)"
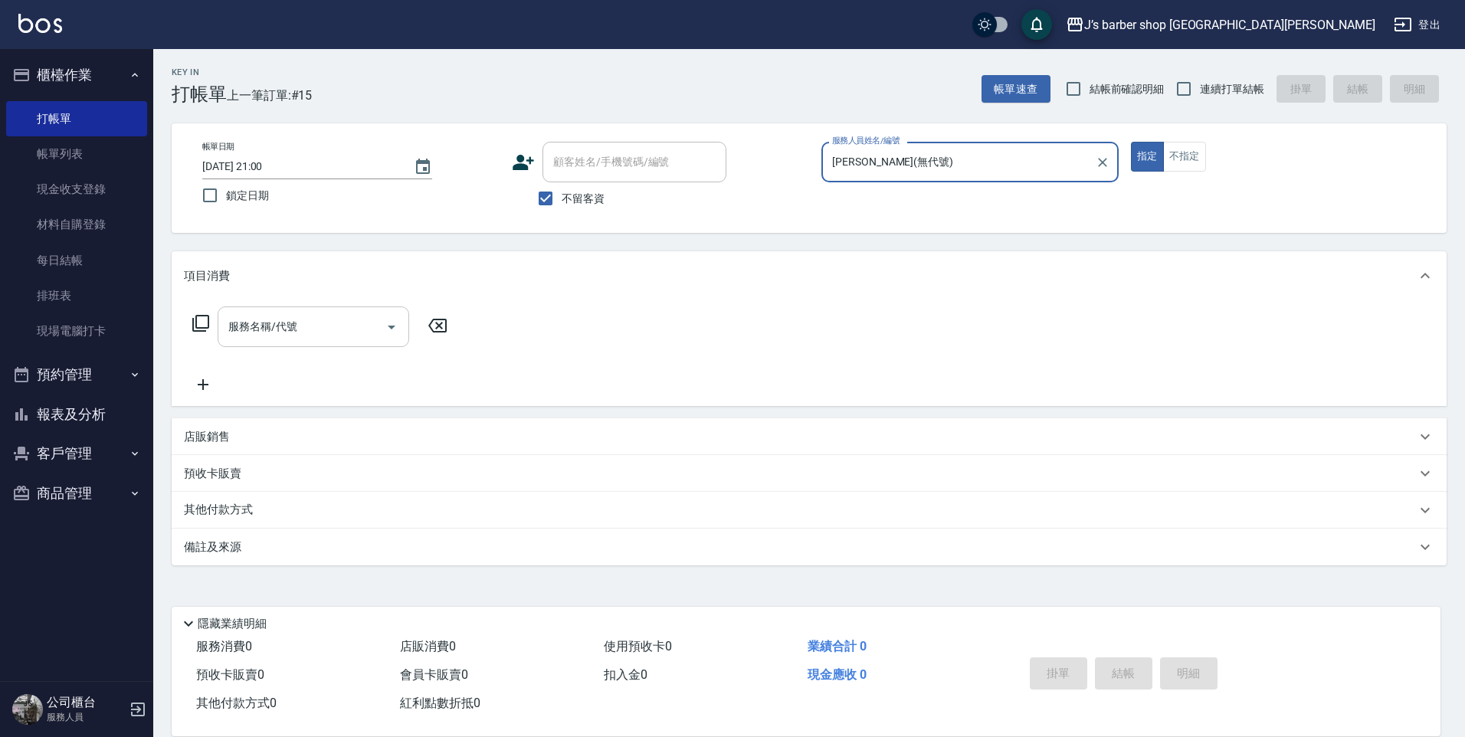
click at [298, 348] on div "服務名稱/代號 服務名稱/代號" at bounding box center [320, 349] width 273 height 87
click at [277, 343] on div "服務名稱/代號" at bounding box center [314, 326] width 192 height 41
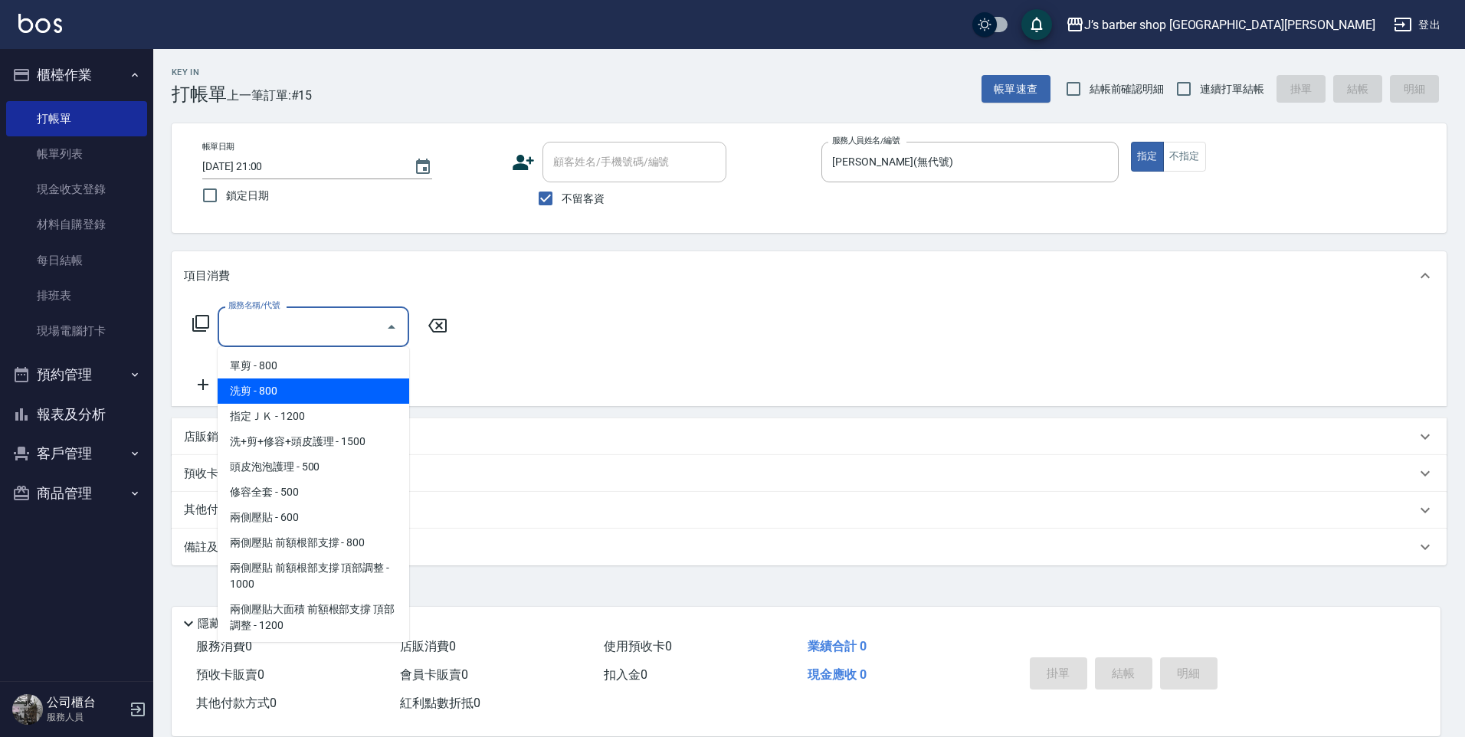
click at [262, 388] on span "洗剪 - 800" at bounding box center [314, 391] width 192 height 25
type input "洗剪(101)"
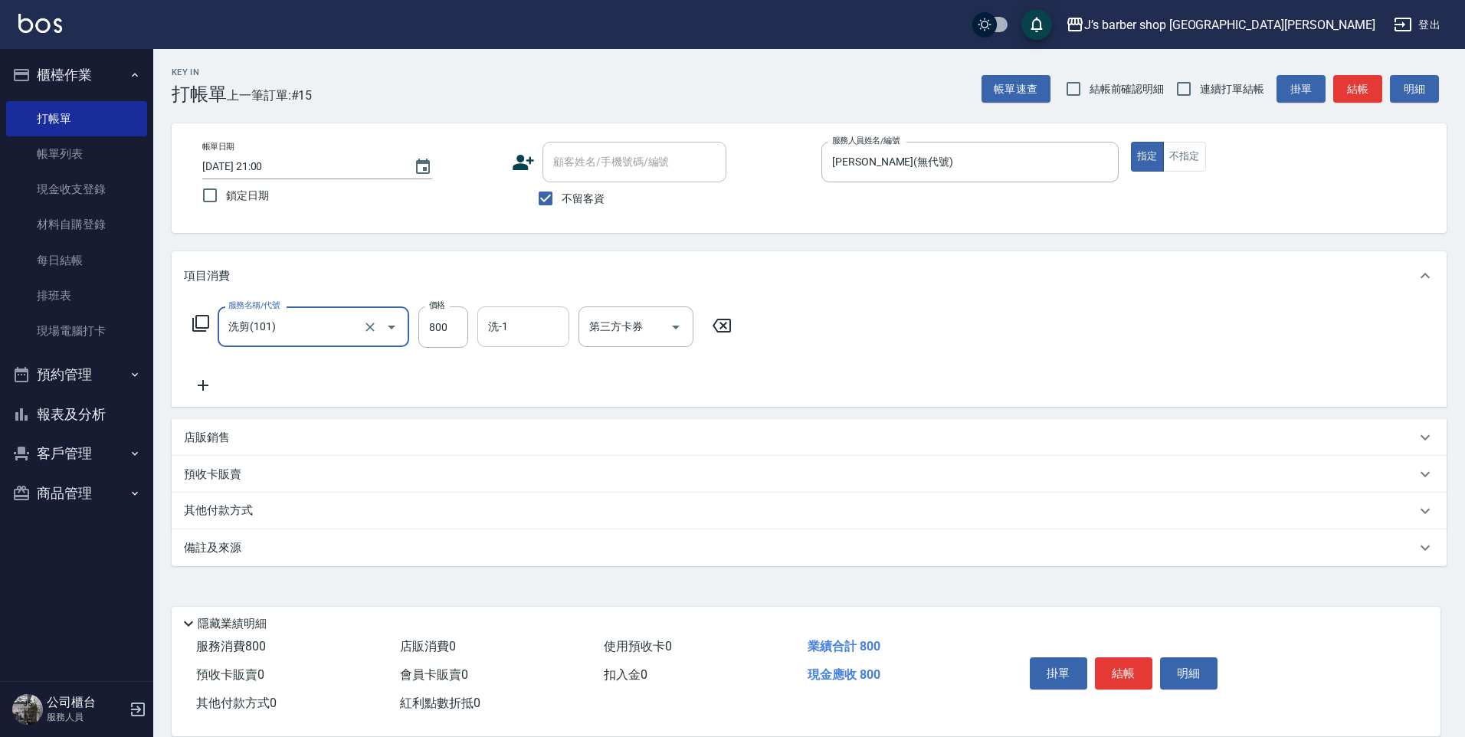
click at [519, 318] on input "洗-1" at bounding box center [523, 326] width 78 height 27
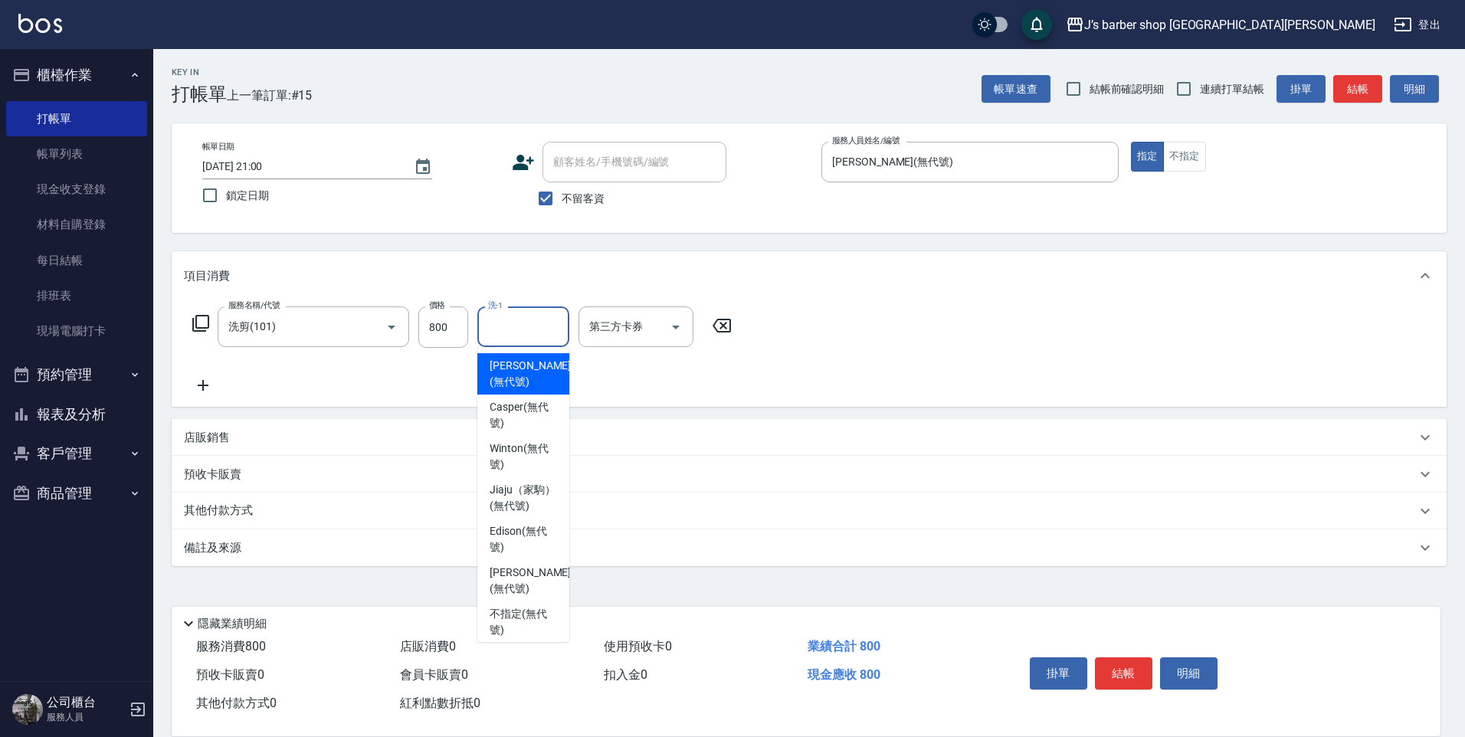
click at [504, 369] on span "[PERSON_NAME] (無代號)" at bounding box center [530, 374] width 81 height 32
type input "[PERSON_NAME](無代號)"
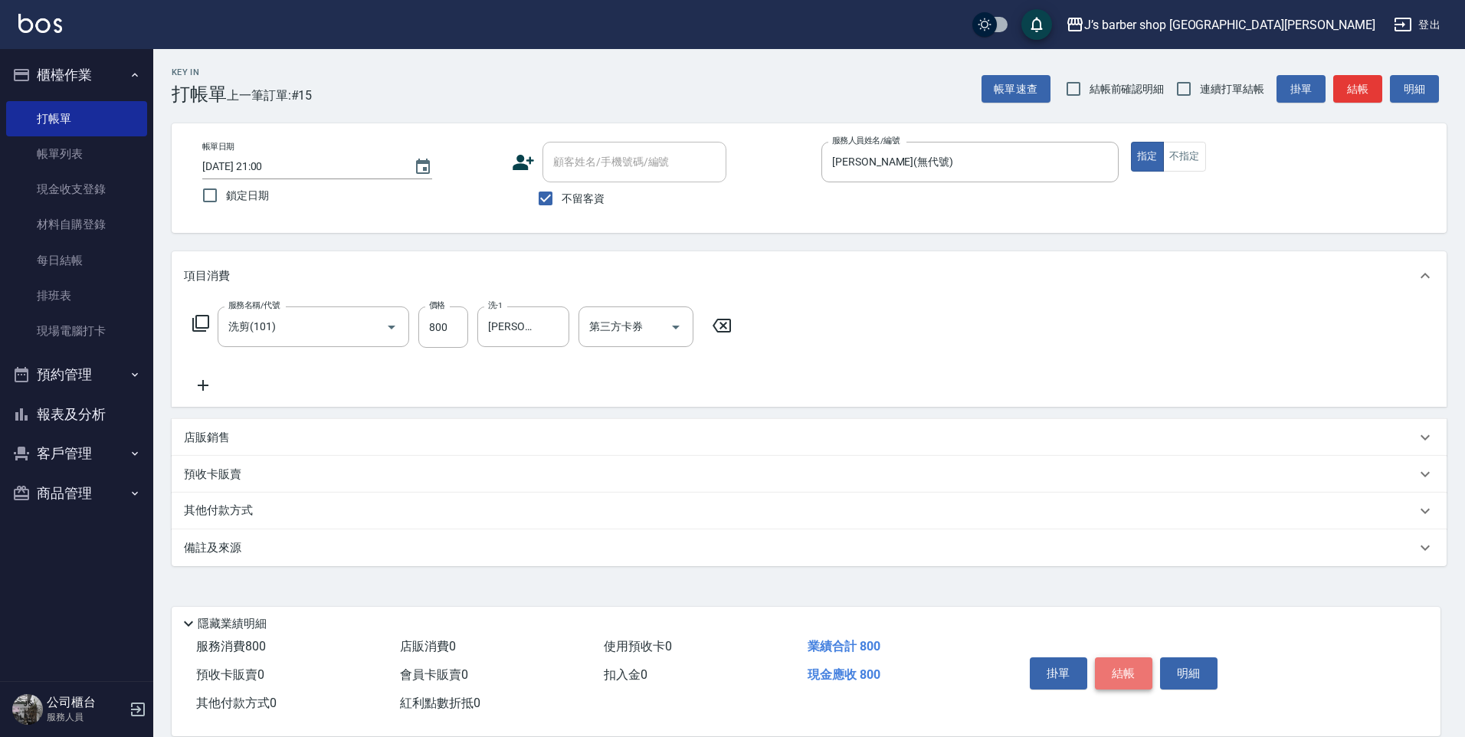
click at [1116, 657] on button "結帳" at bounding box center [1123, 673] width 57 height 32
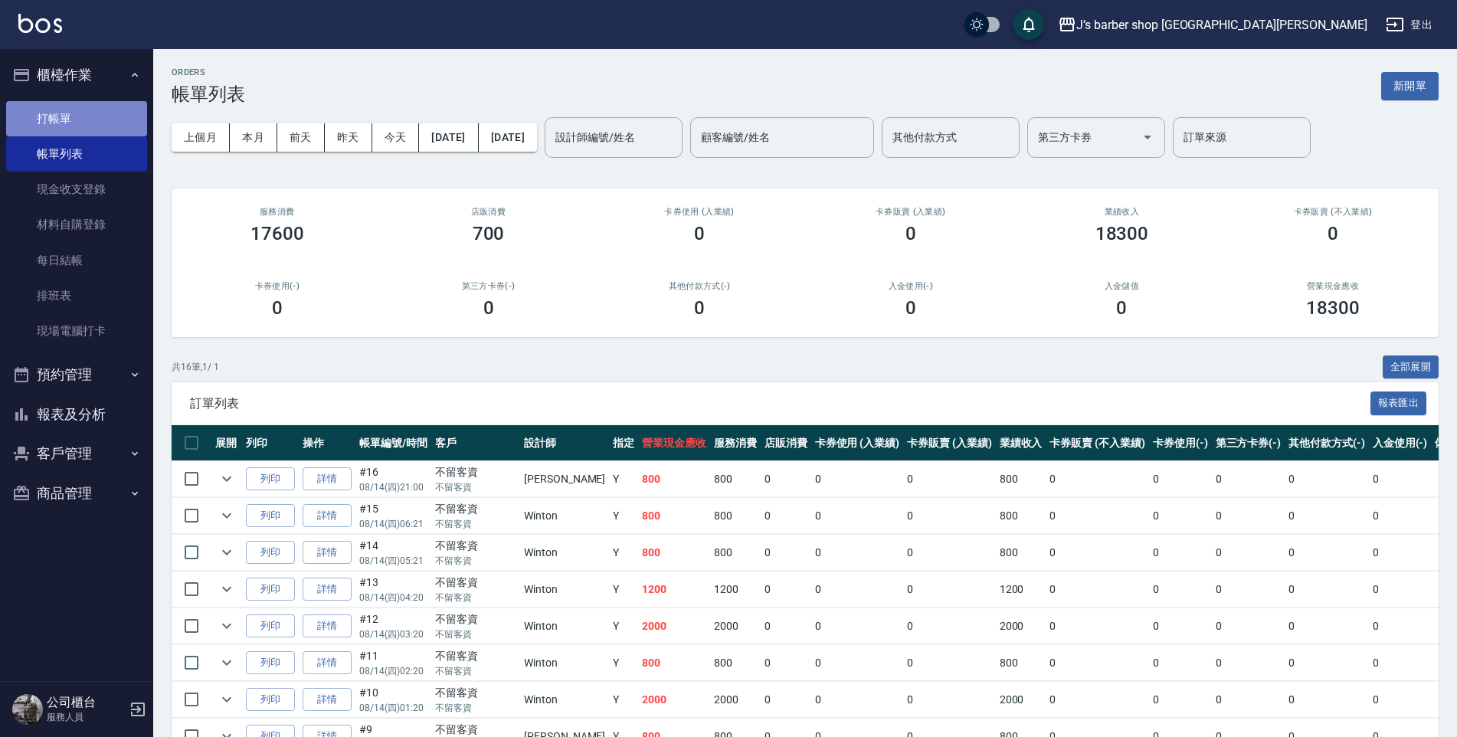
click at [69, 111] on link "打帳單" at bounding box center [76, 118] width 141 height 35
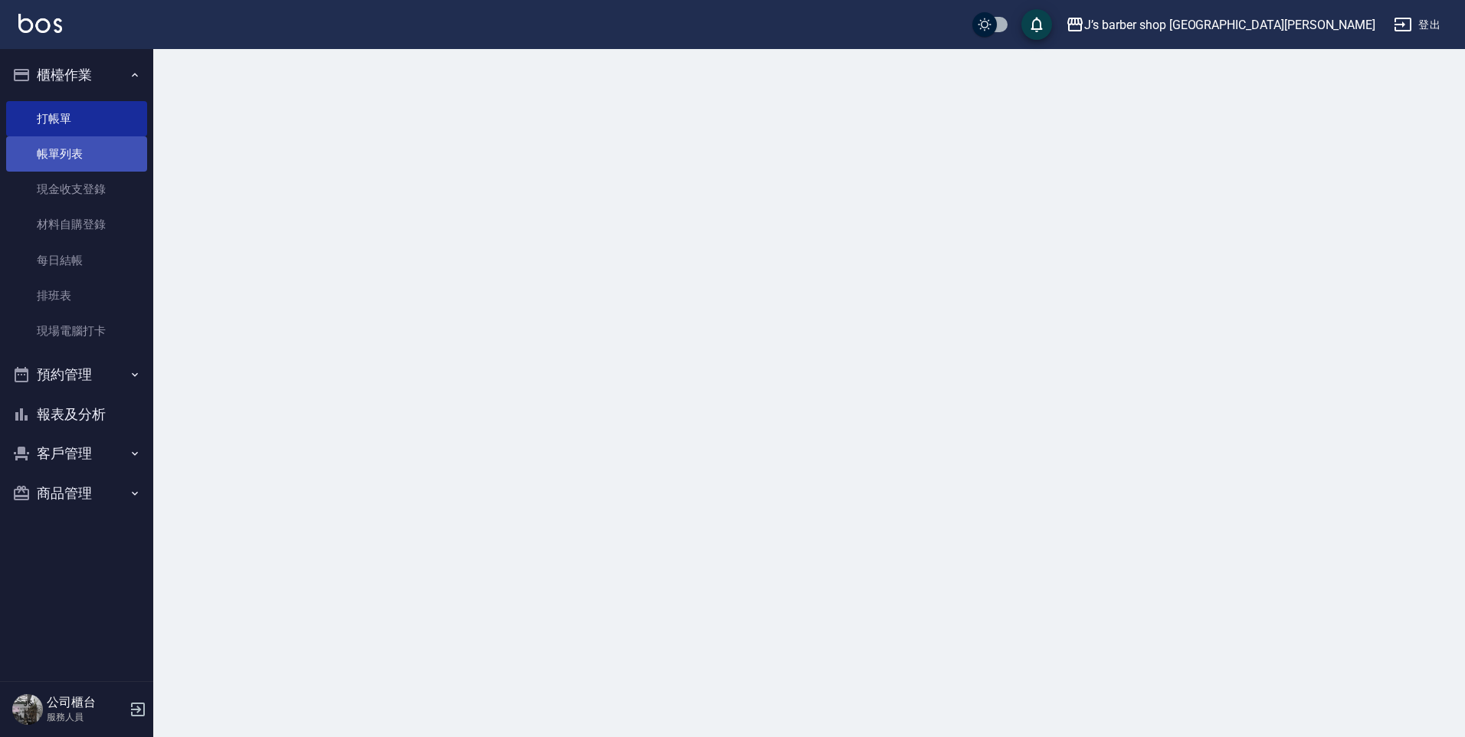
click at [58, 146] on link "帳單列表" at bounding box center [76, 153] width 141 height 35
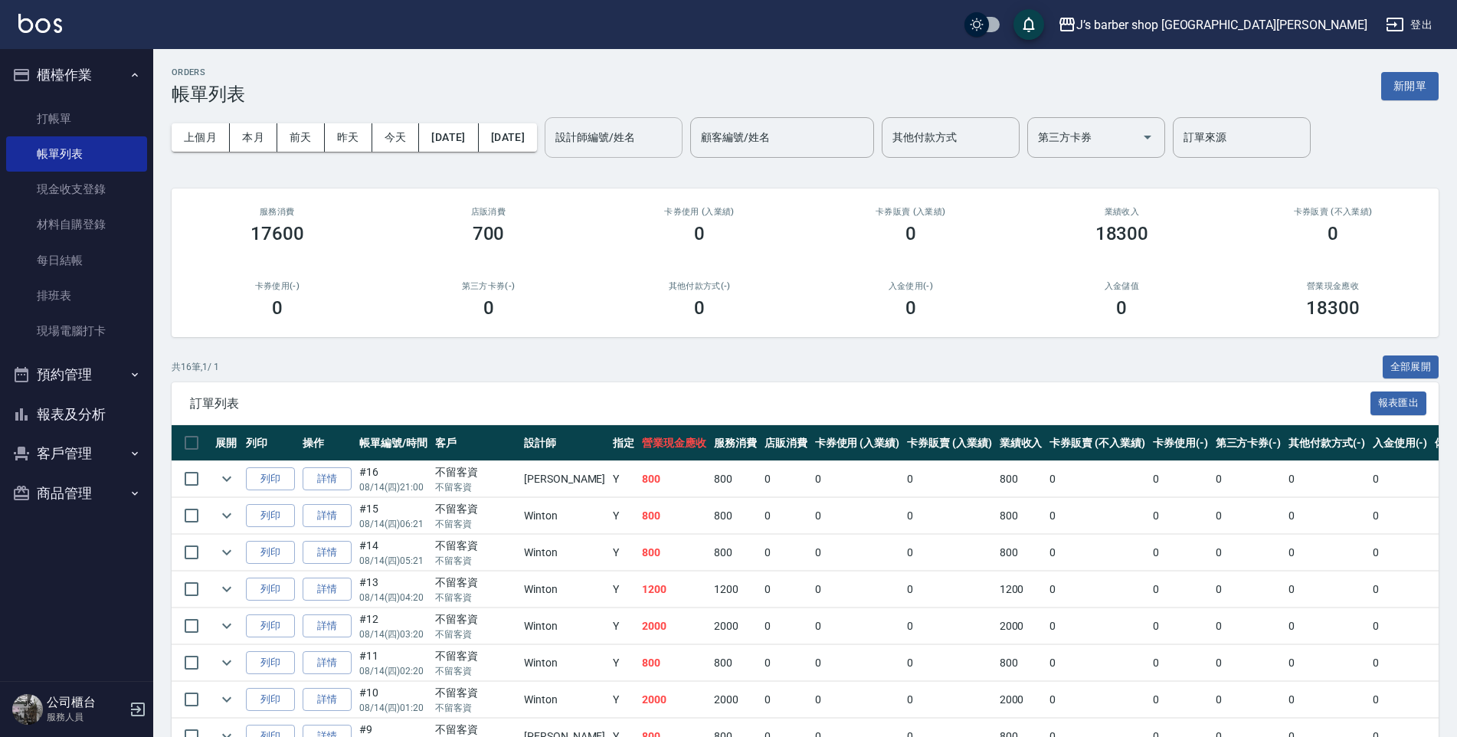
click at [676, 149] on input "設計師編號/姓名" at bounding box center [614, 137] width 124 height 27
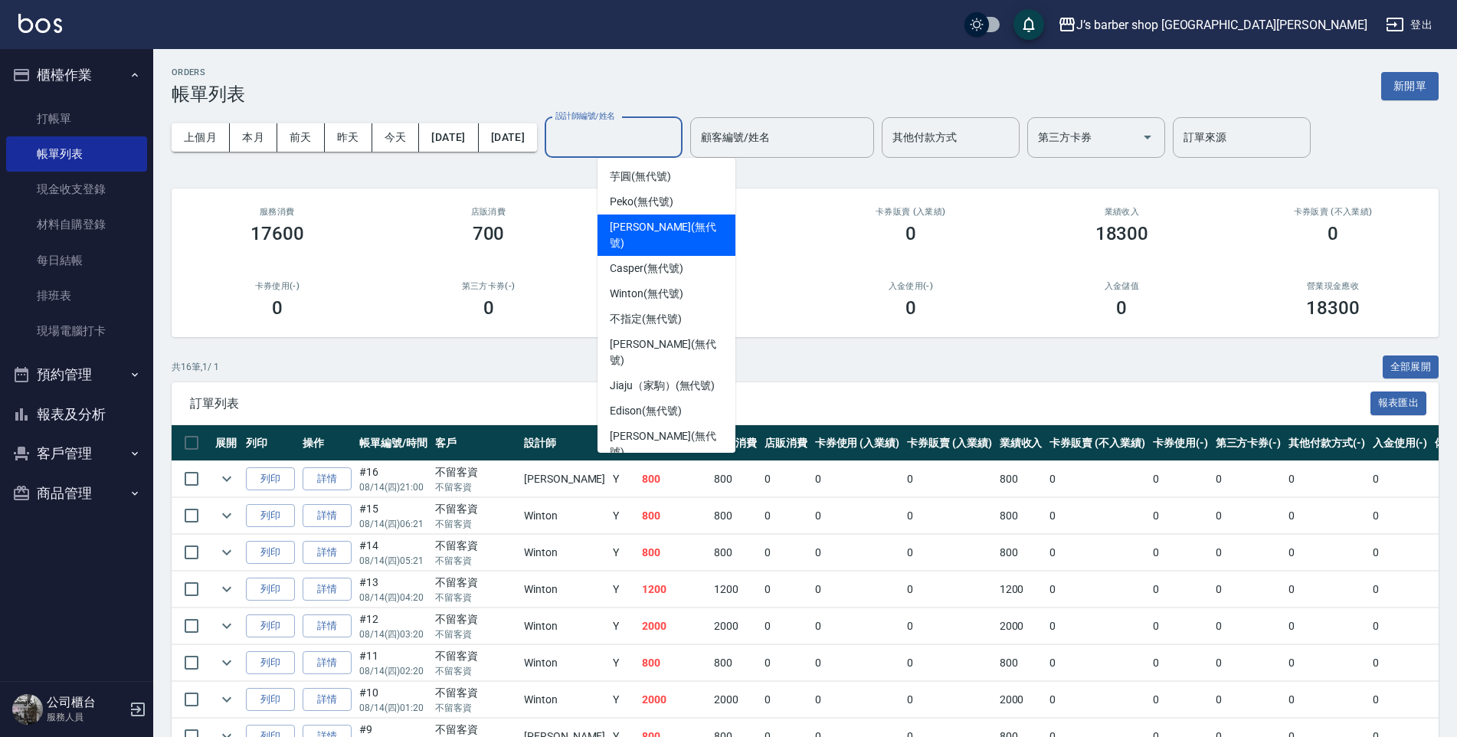
click at [655, 224] on span "[PERSON_NAME] (無代號)" at bounding box center [666, 235] width 113 height 32
type input "[PERSON_NAME](無代號)"
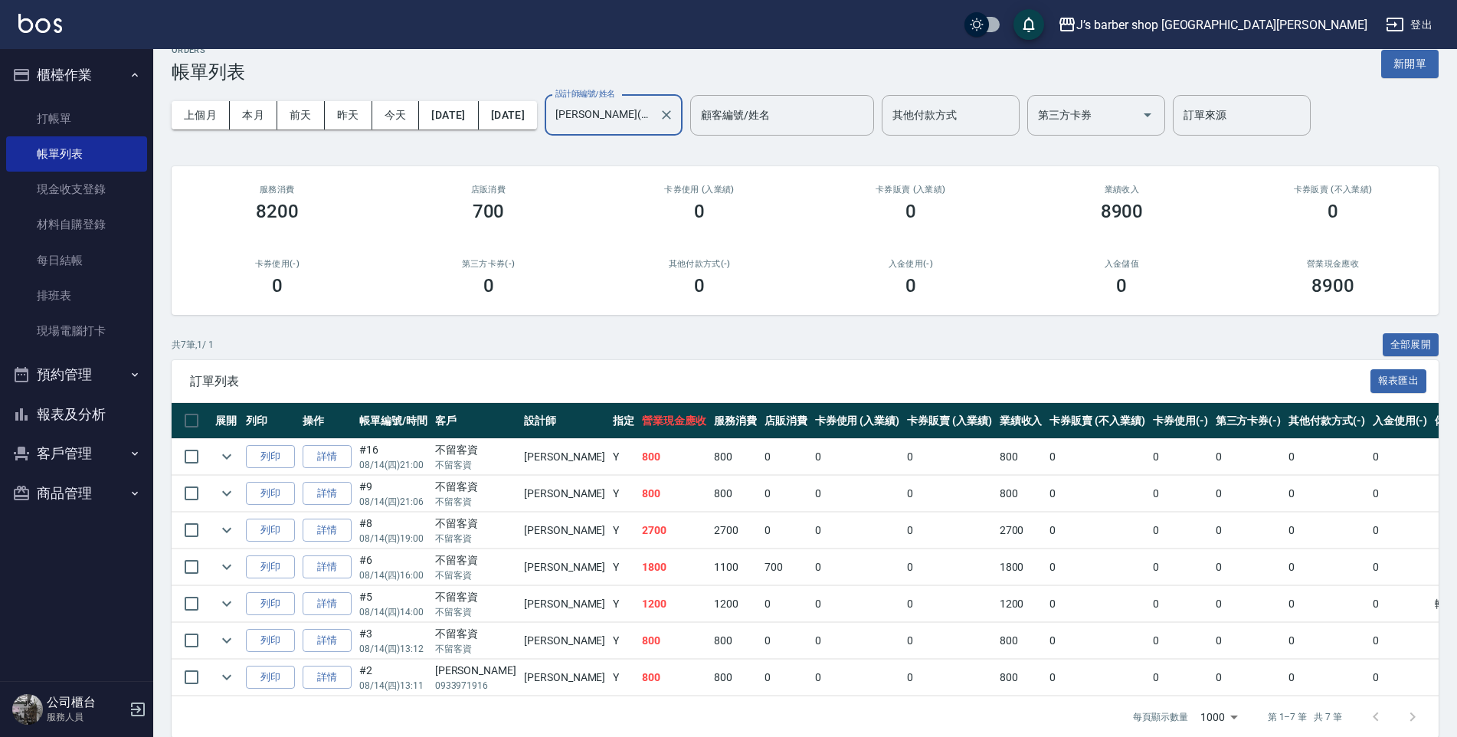
scroll to position [41, 0]
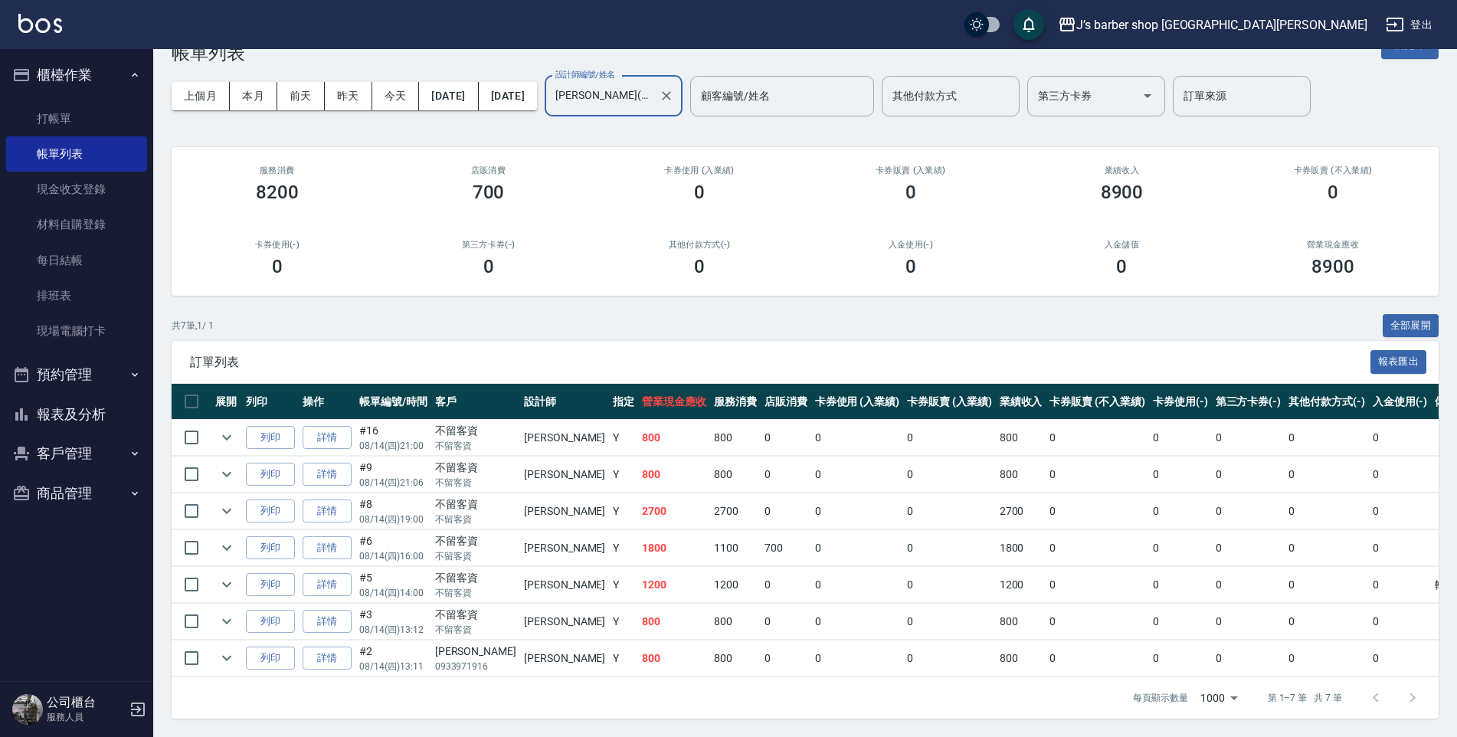
click at [676, 109] on div at bounding box center [666, 96] width 20 height 41
click at [674, 97] on icon "Clear" at bounding box center [666, 95] width 15 height 15
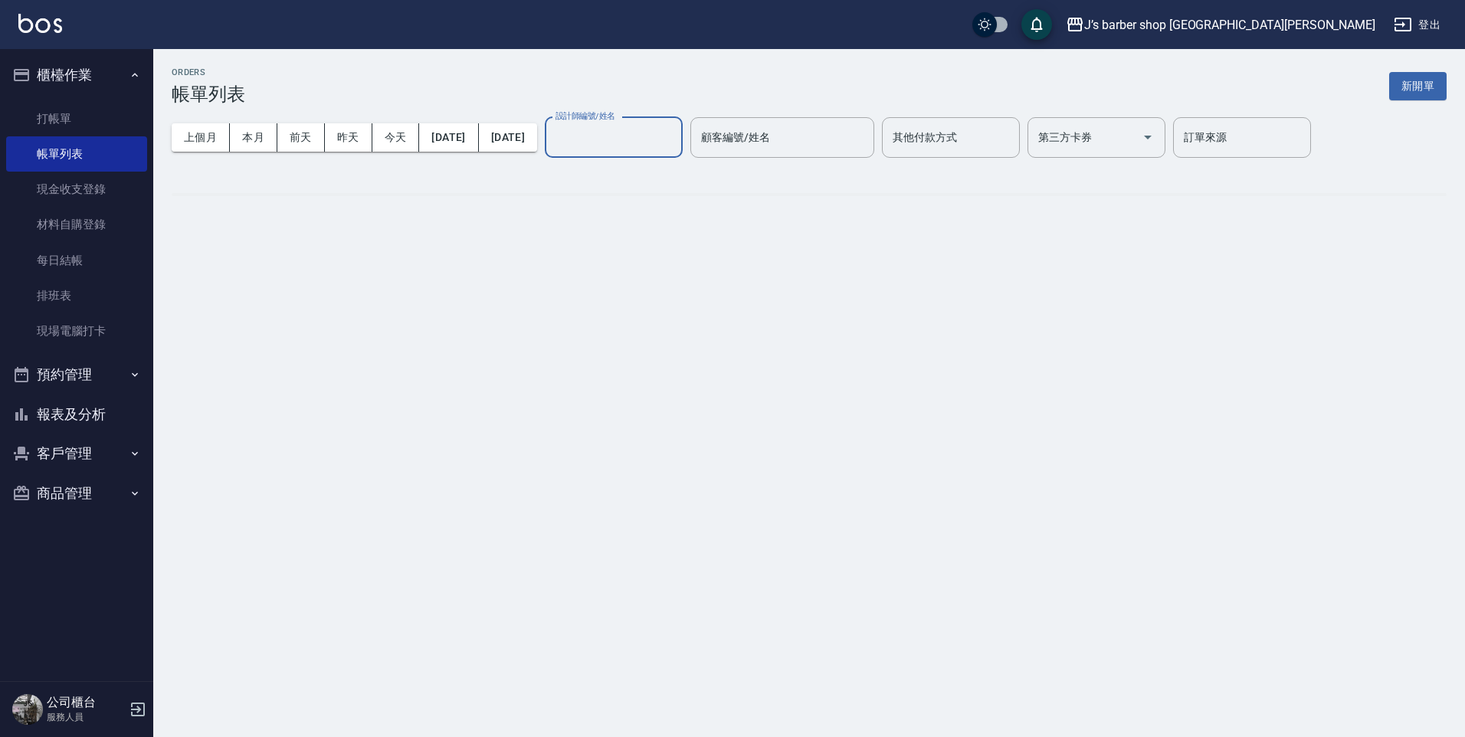
click at [709, 96] on div "ORDERS 帳單列表 新開單" at bounding box center [809, 86] width 1275 height 38
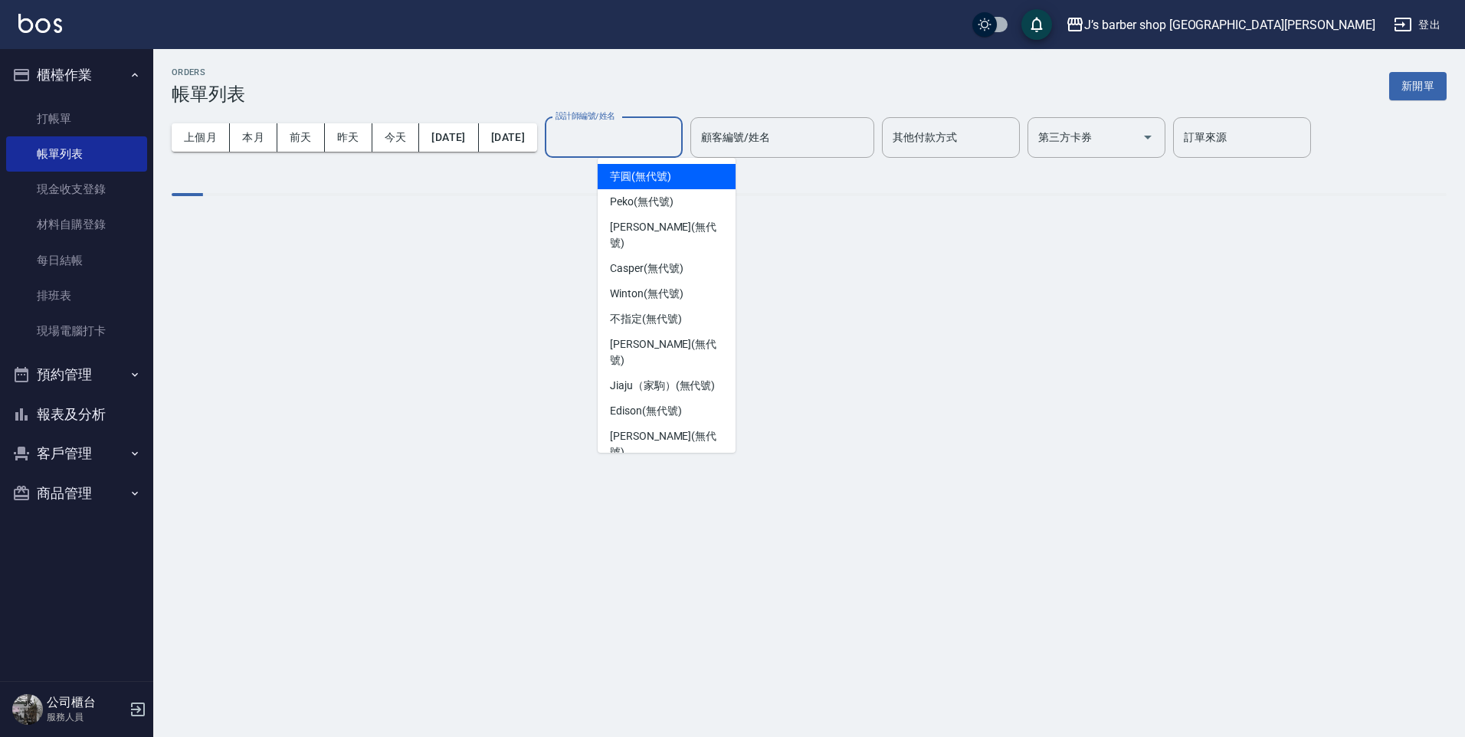
click at [654, 143] on input "設計師編號/姓名" at bounding box center [614, 137] width 124 height 27
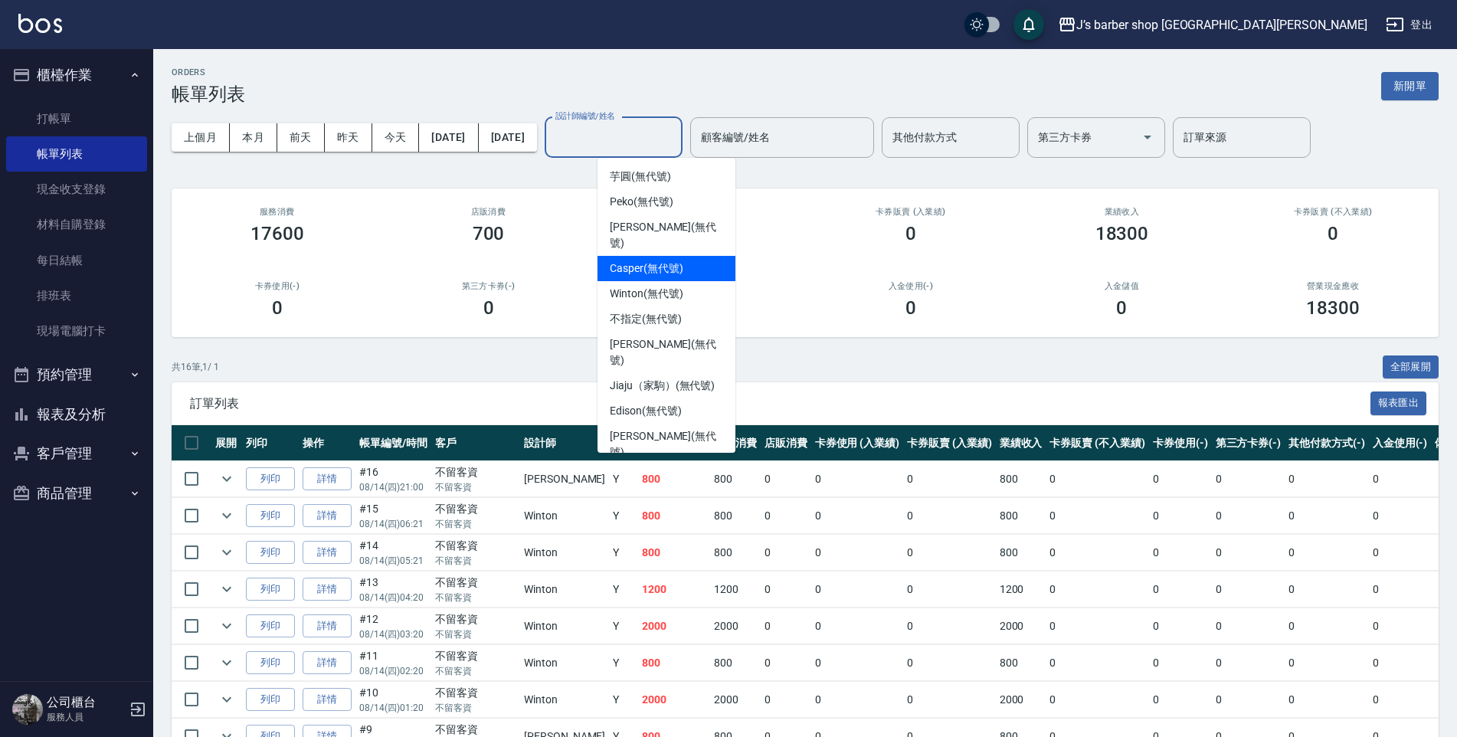
click at [636, 261] on span "Casper (無代號)" at bounding box center [646, 269] width 73 height 16
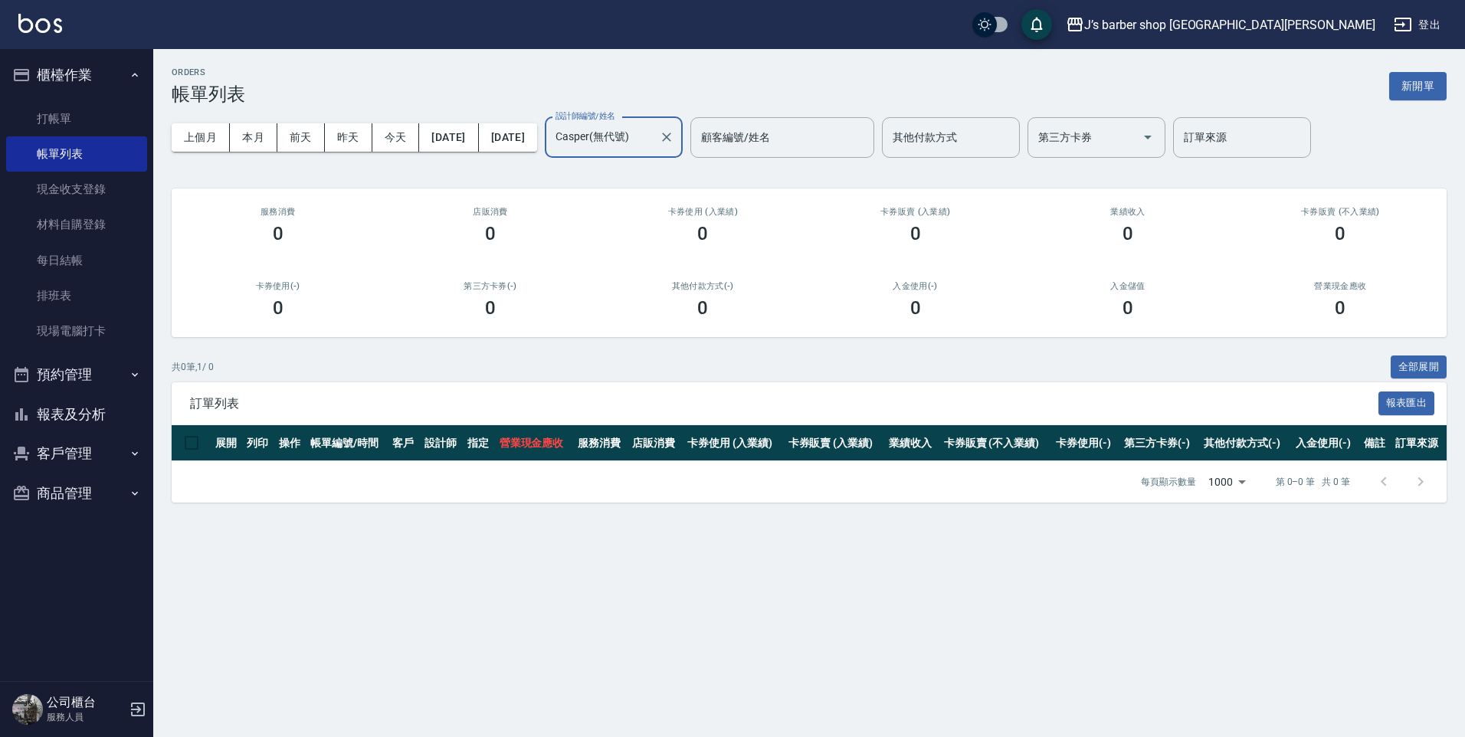
click at [683, 119] on div "Casper(無代號) 設計師編號/姓名" at bounding box center [614, 137] width 138 height 41
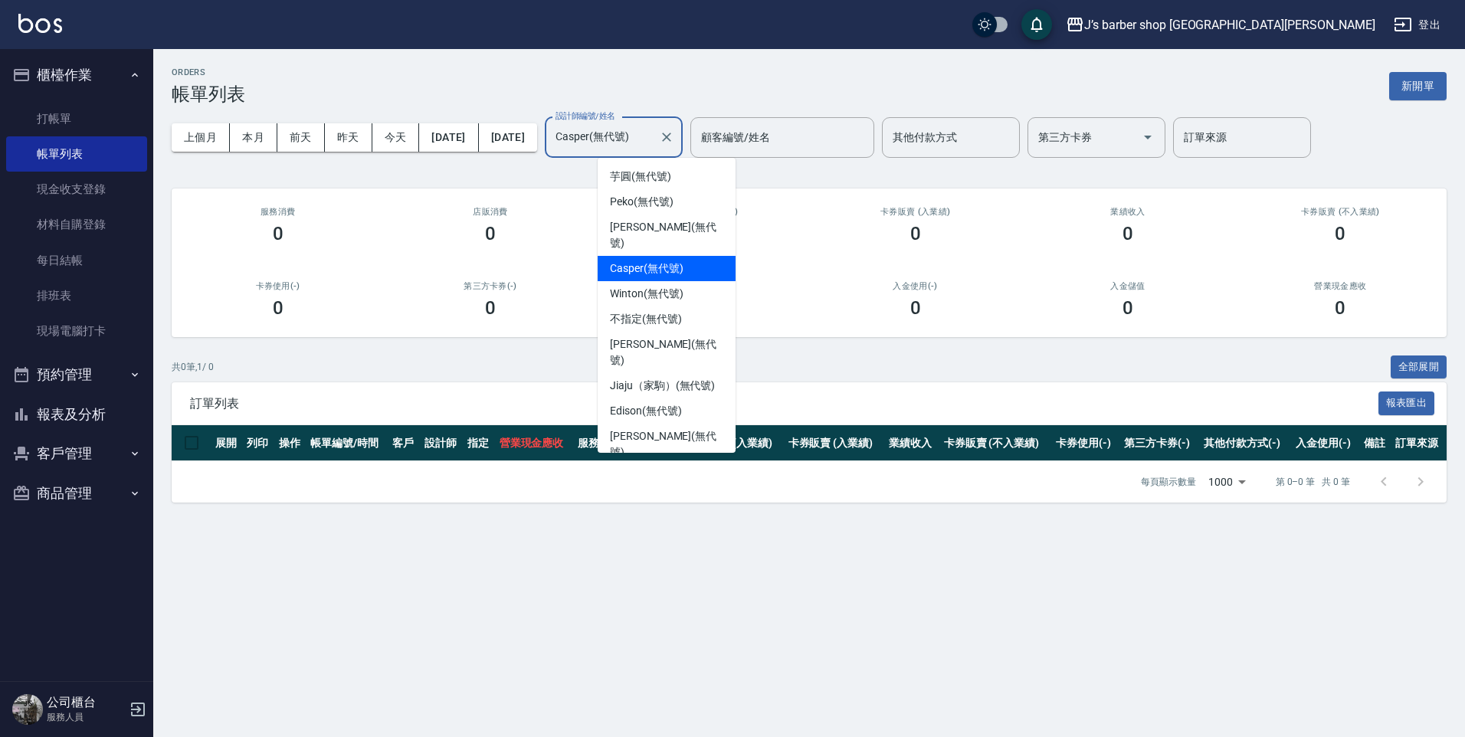
click at [653, 126] on input "Casper(無代號)" at bounding box center [602, 137] width 101 height 27
click at [654, 281] on div "Winton (無代號)" at bounding box center [667, 293] width 138 height 25
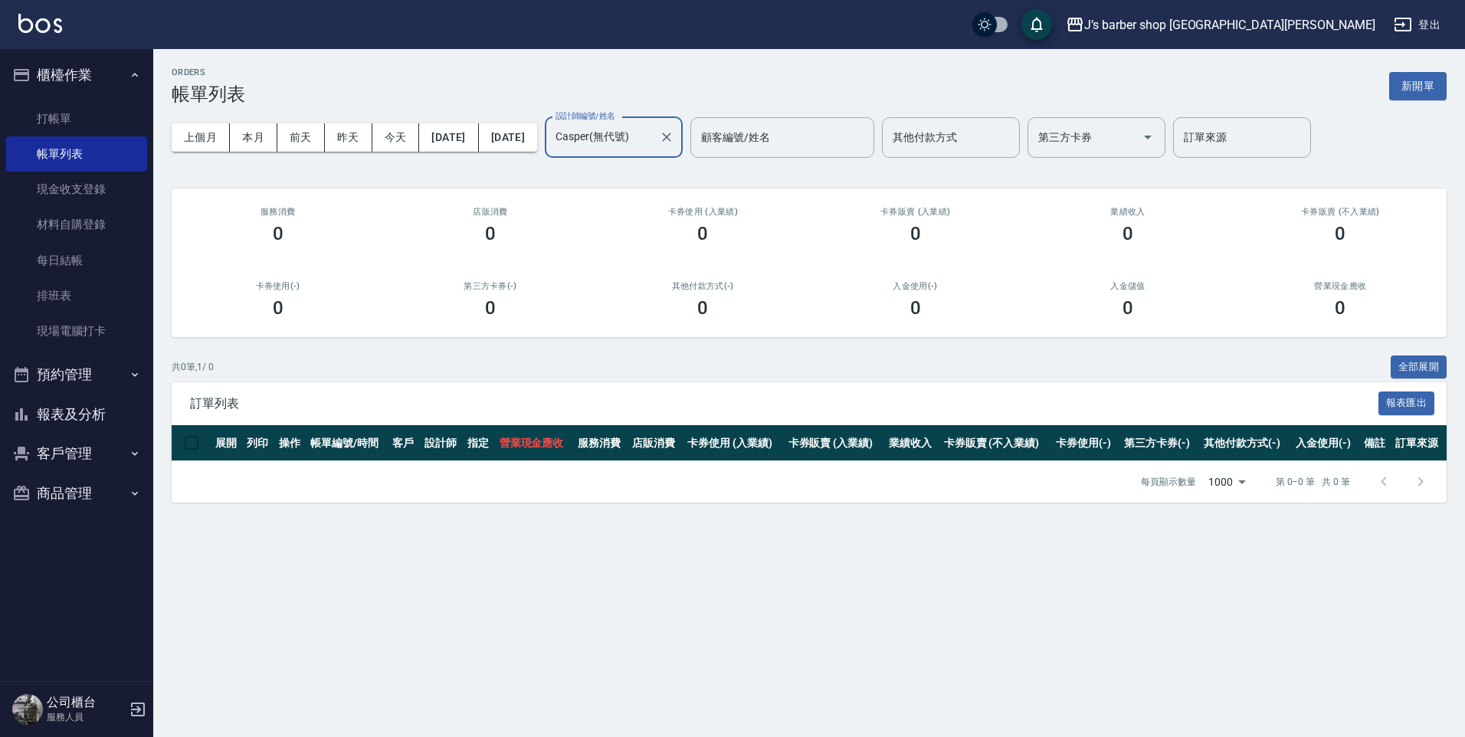
type input "Winton(無代號)"
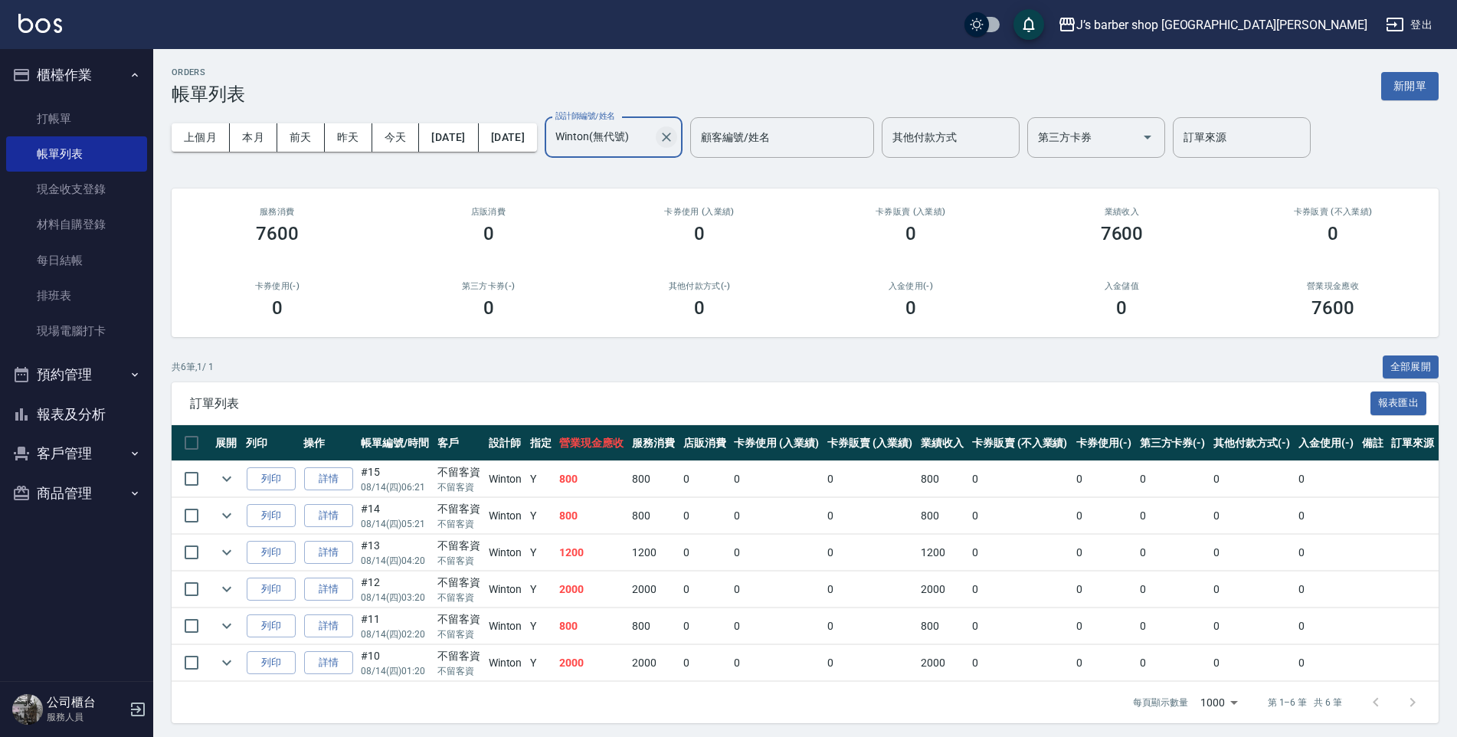
click at [674, 144] on icon "Clear" at bounding box center [666, 136] width 15 height 15
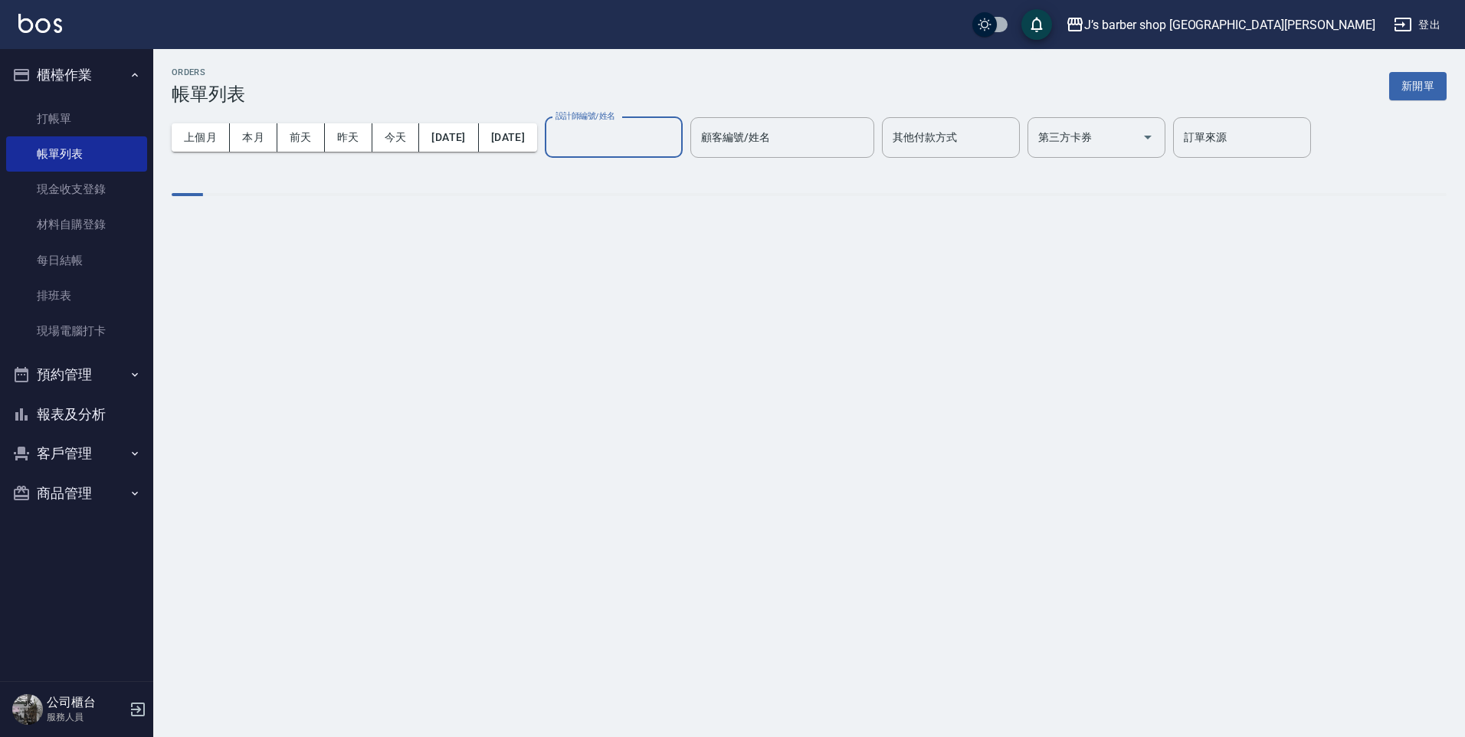
click at [639, 145] on input "設計師編號/姓名" at bounding box center [614, 137] width 124 height 27
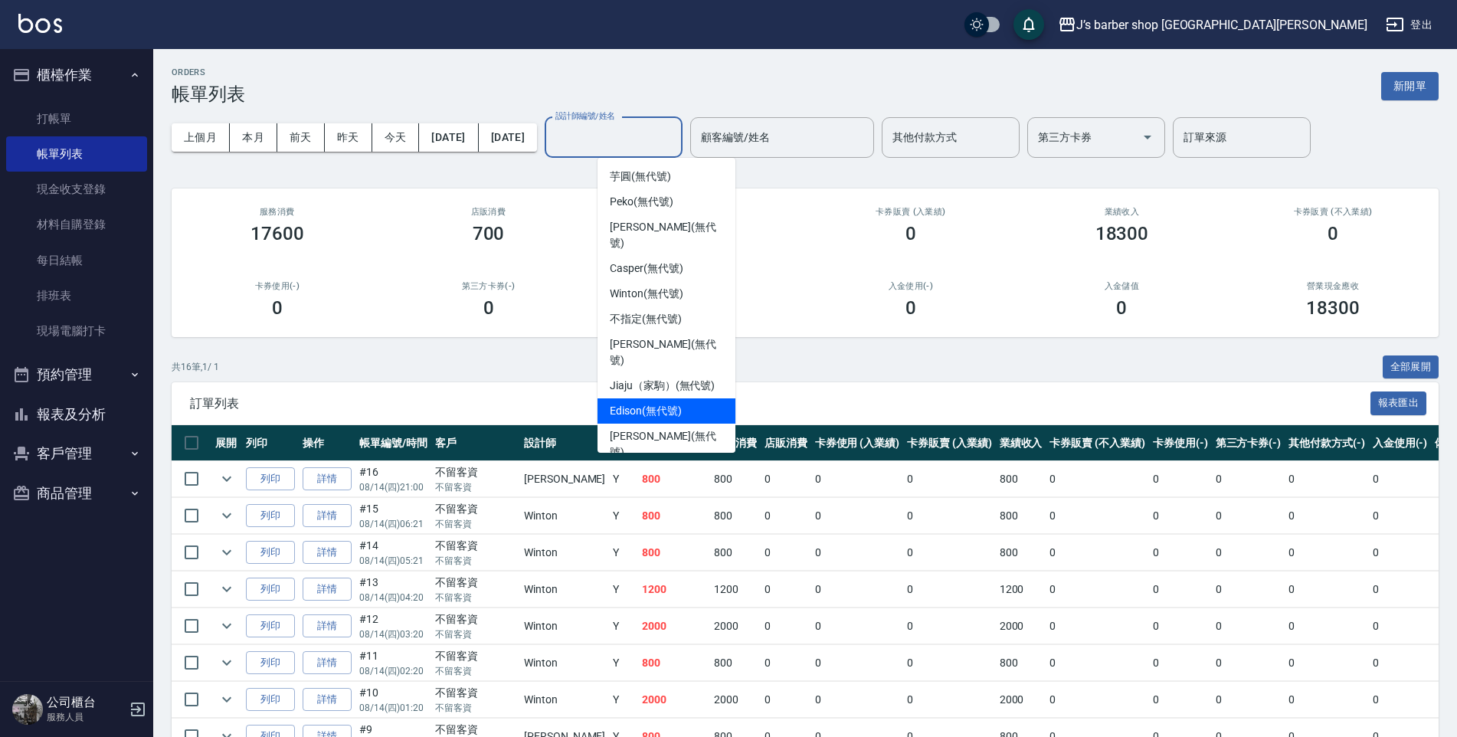
click at [626, 403] on span "Edison (無代號)" at bounding box center [645, 411] width 71 height 16
type input "Edison(無代號)"
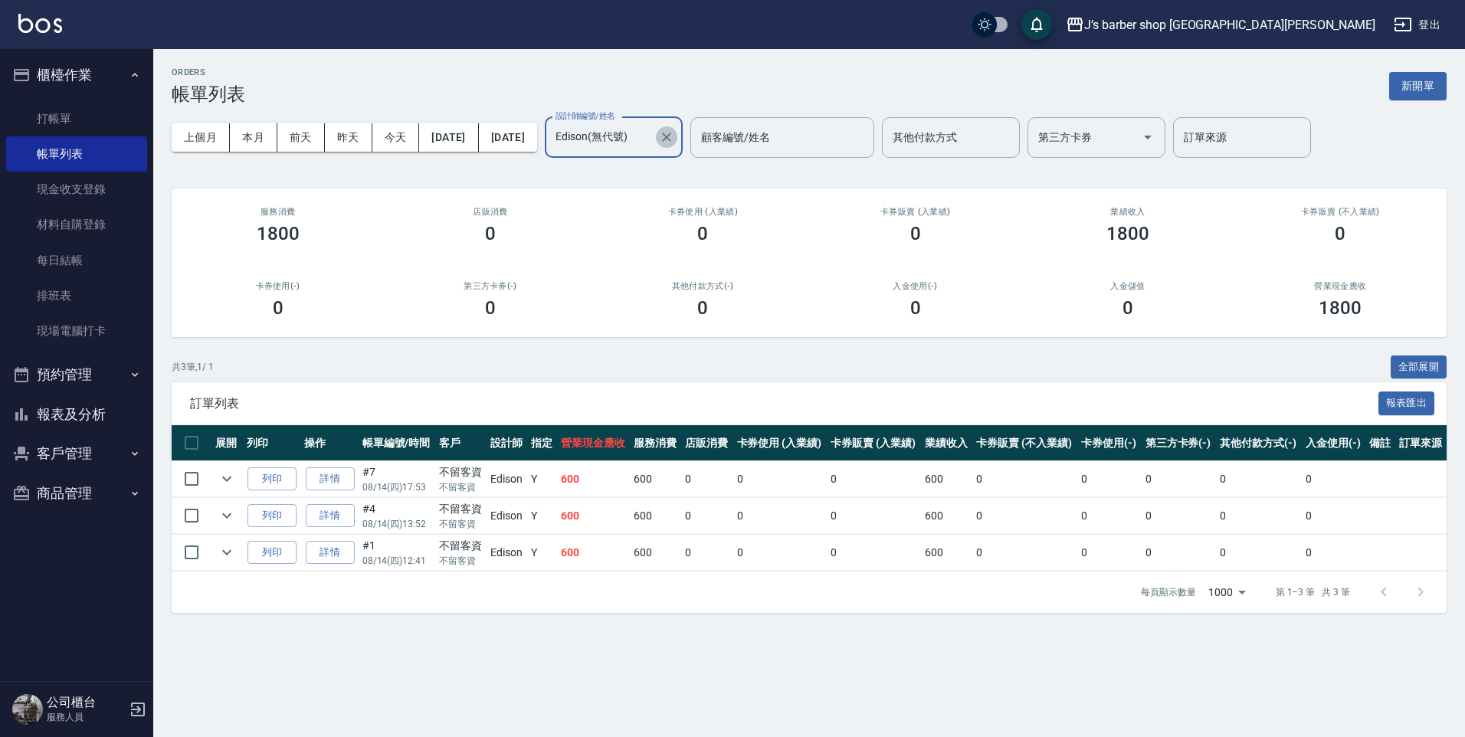
click at [674, 144] on icon "Clear" at bounding box center [666, 136] width 15 height 15
click at [653, 149] on input "設計師編號/姓名" at bounding box center [602, 137] width 101 height 27
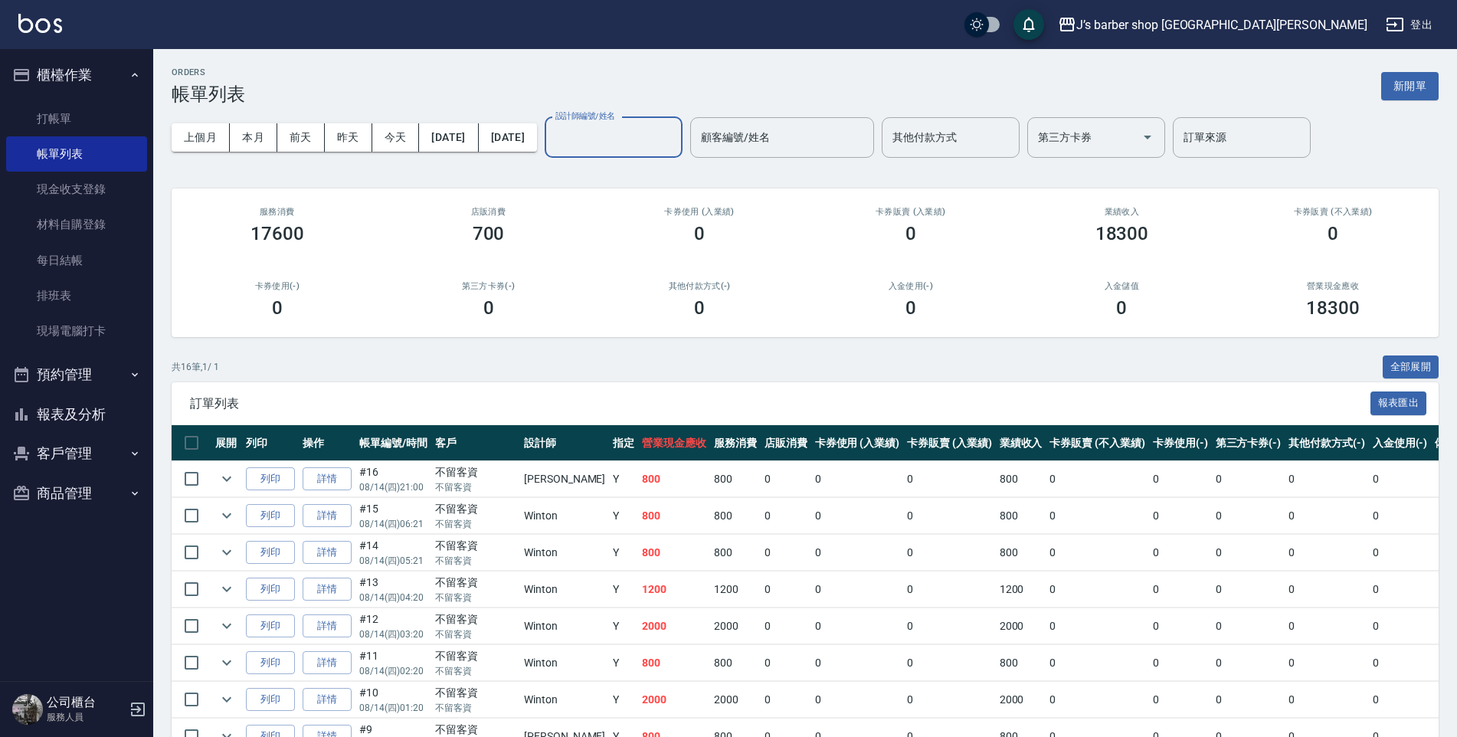
click at [643, 139] on input "設計師編號/姓名" at bounding box center [614, 137] width 124 height 27
click at [244, 126] on button "本月" at bounding box center [254, 137] width 48 height 28
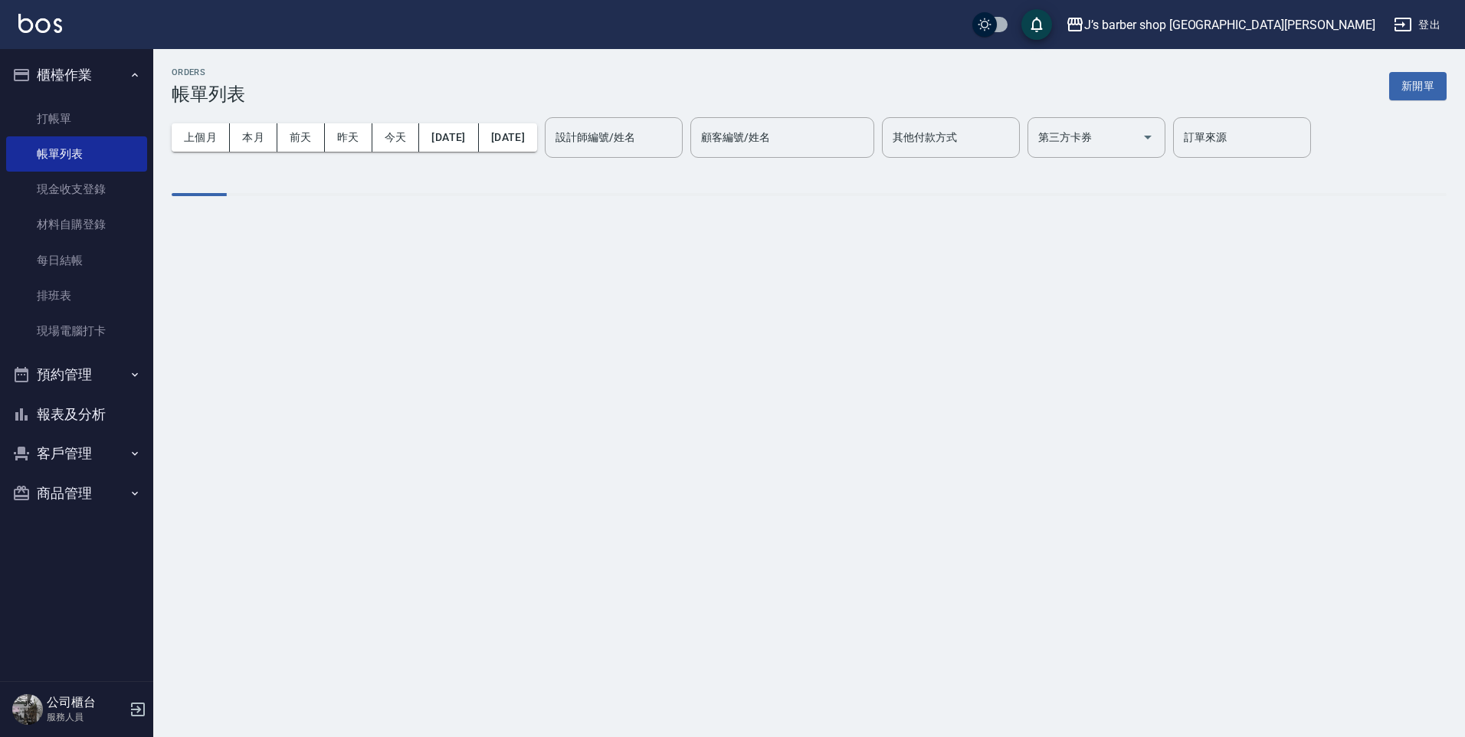
click at [660, 149] on input "設計師編號/姓名" at bounding box center [614, 137] width 124 height 27
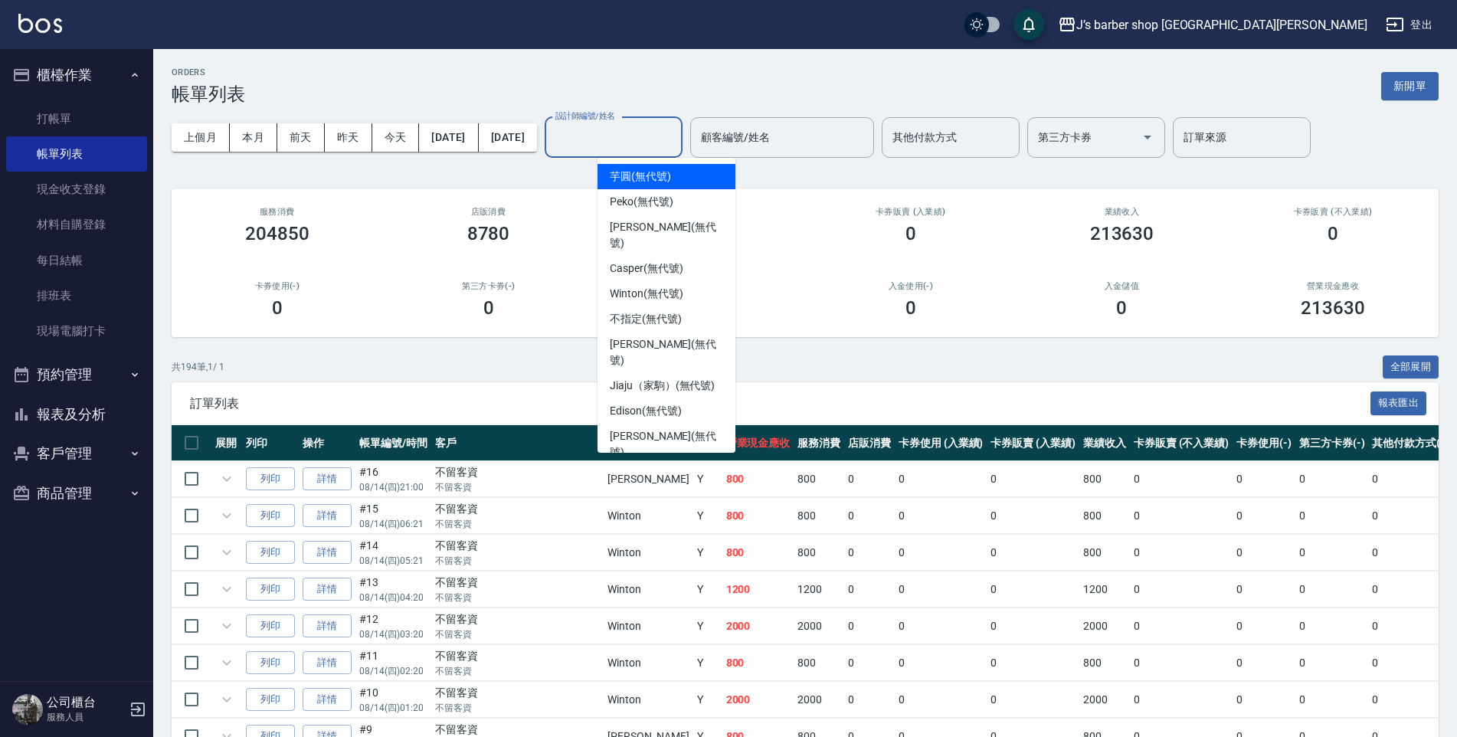
click at [643, 140] on input "設計師編號/姓名" at bounding box center [614, 137] width 124 height 27
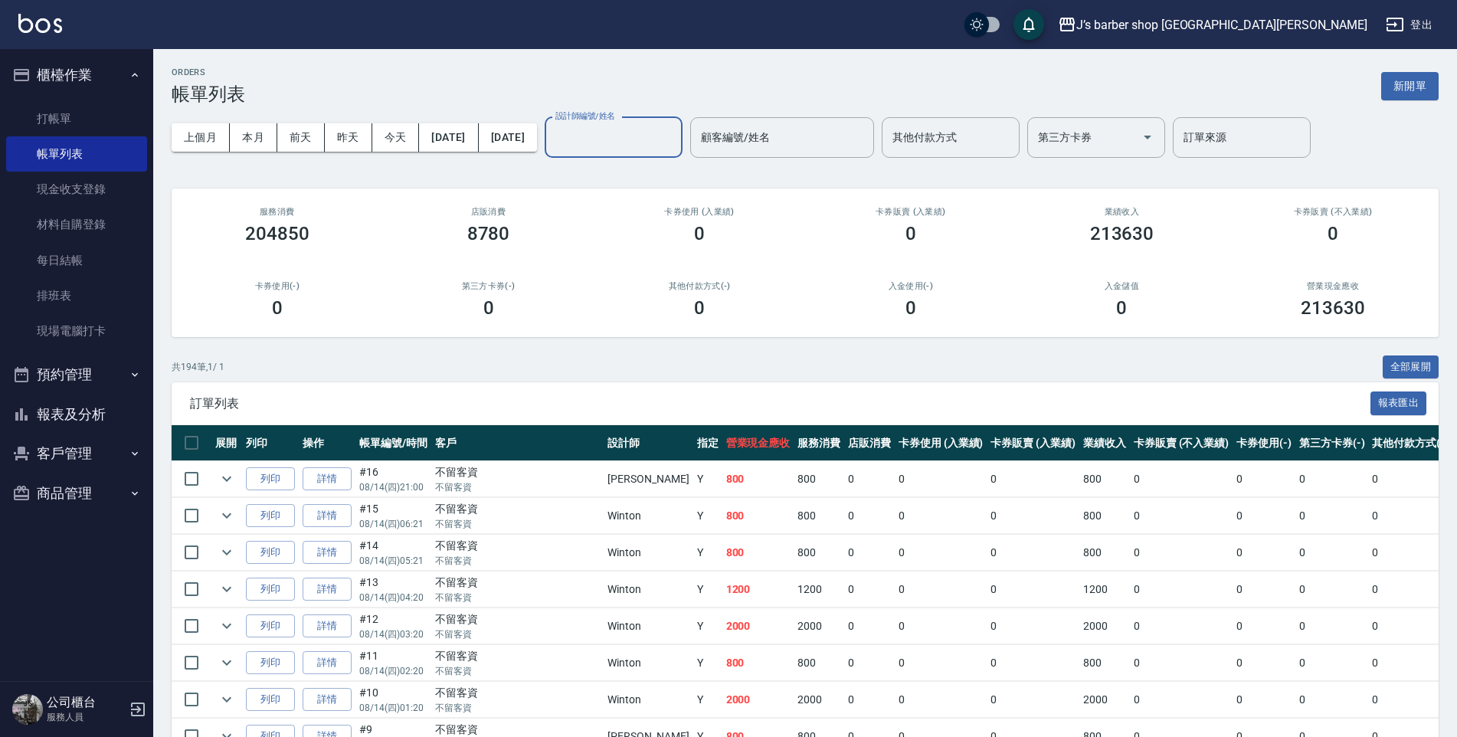
click at [664, 144] on input "設計師編號/姓名" at bounding box center [614, 137] width 124 height 27
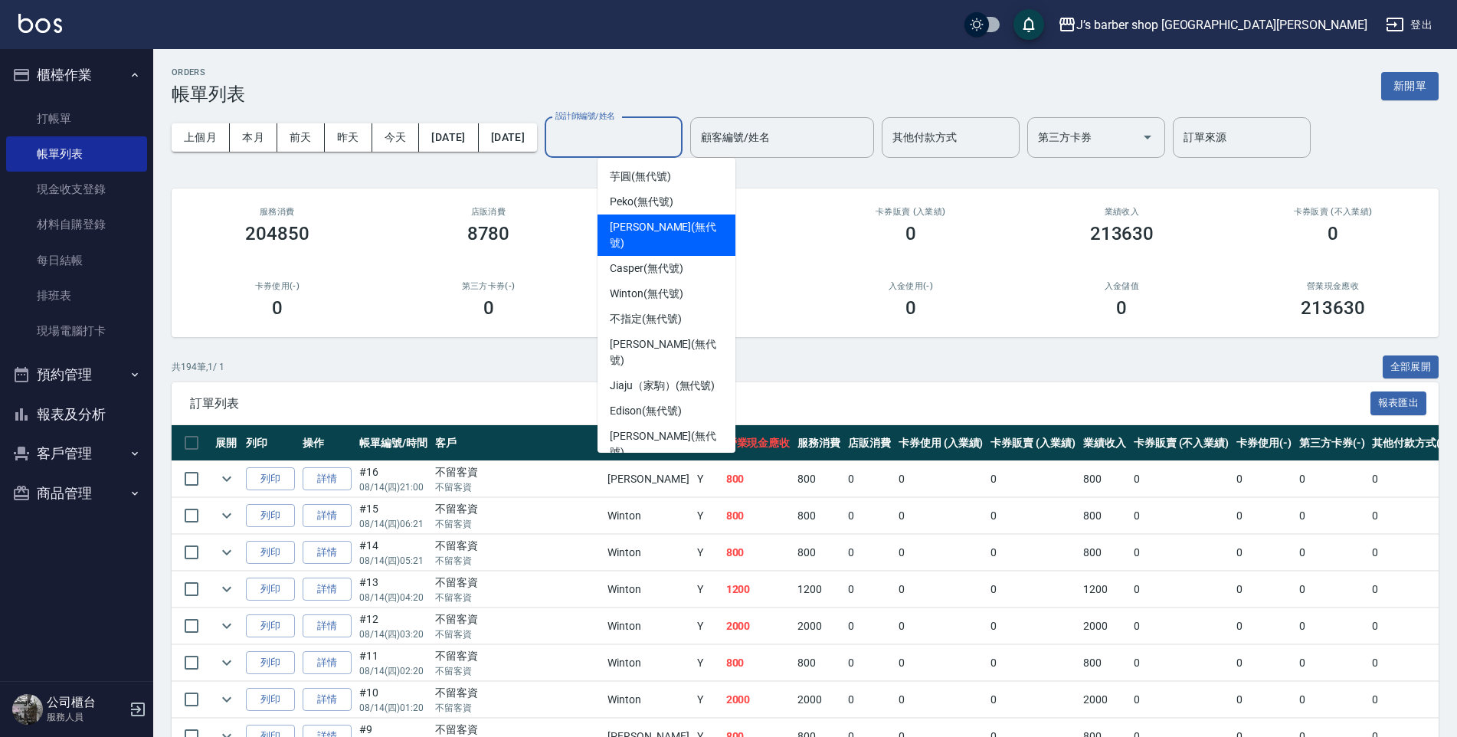
click at [643, 222] on span "[PERSON_NAME] (無代號)" at bounding box center [666, 235] width 113 height 32
type input "[PERSON_NAME](無代號)"
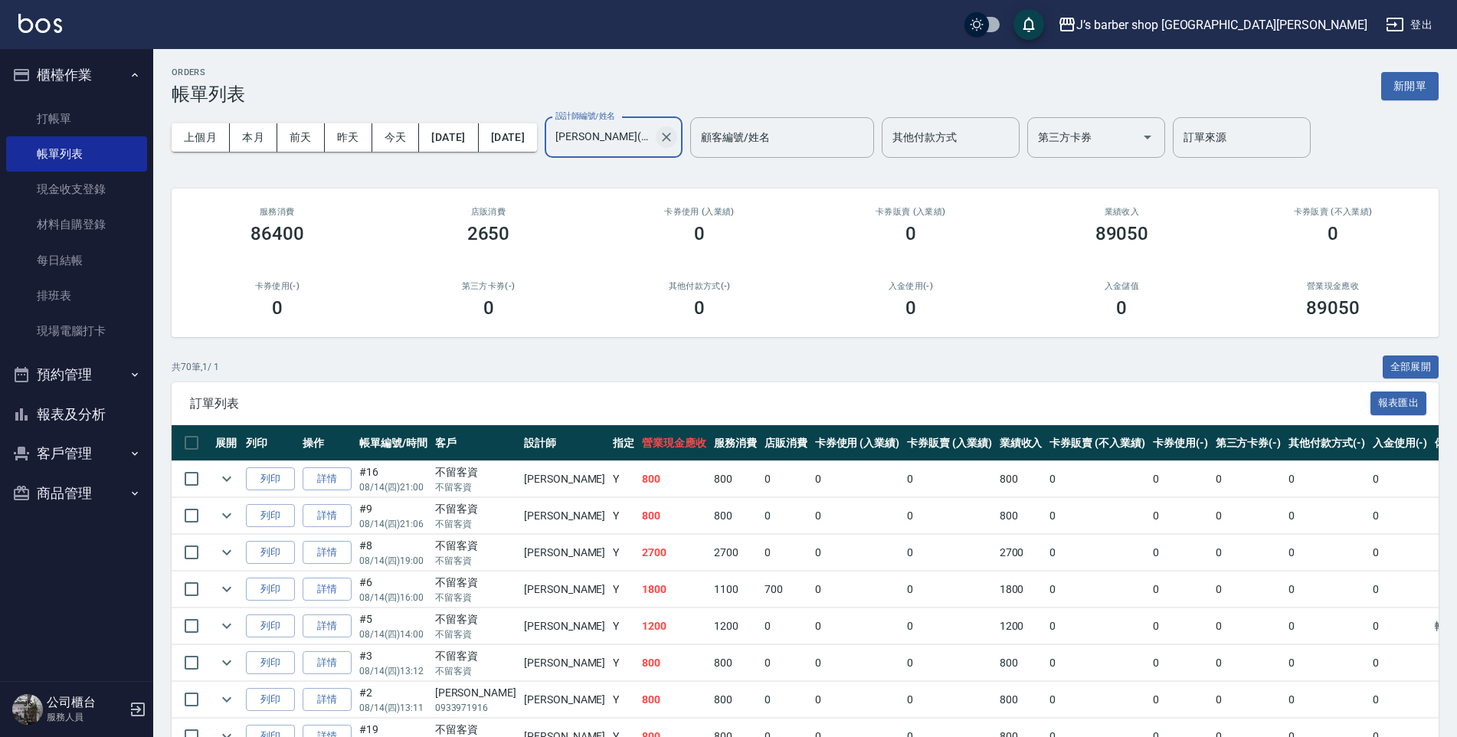
click at [674, 133] on icon "Clear" at bounding box center [666, 136] width 15 height 15
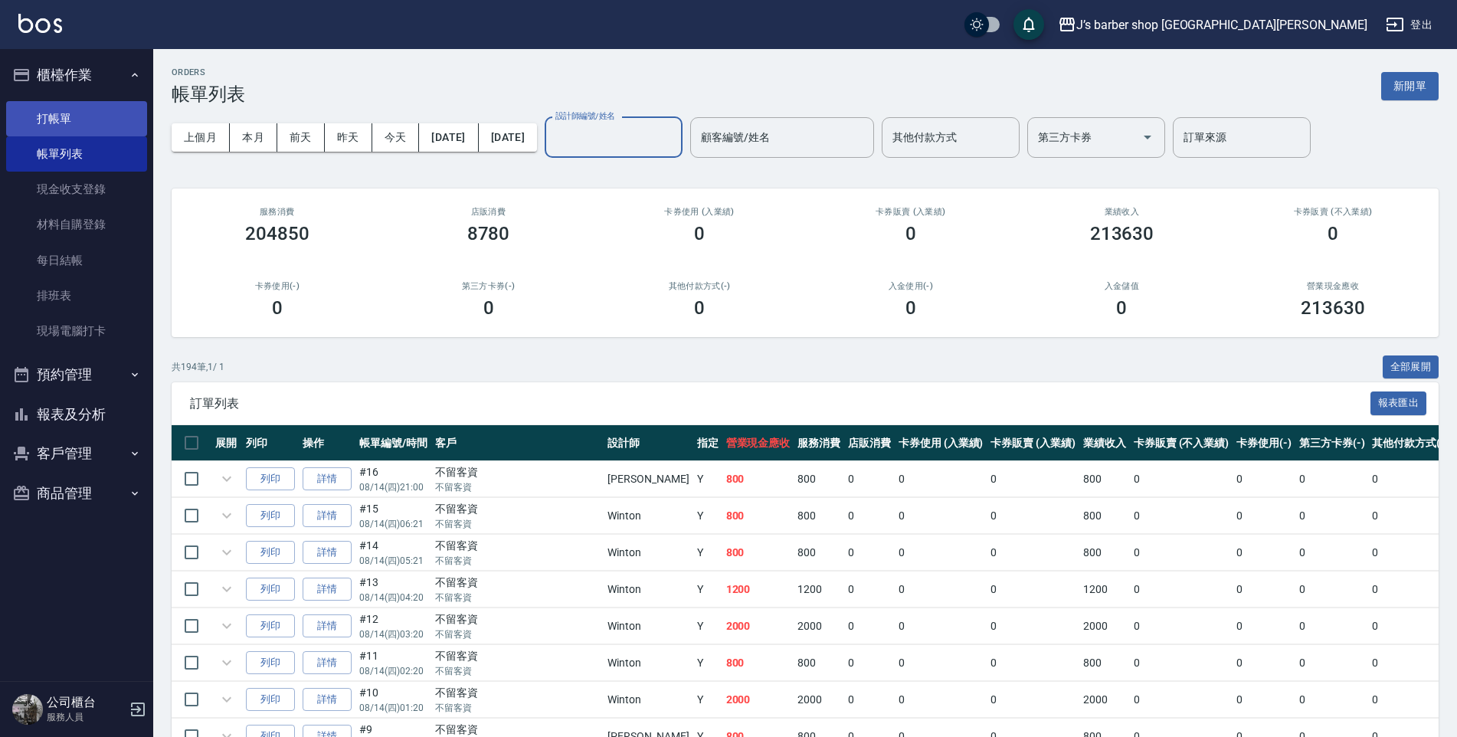
click at [51, 113] on link "打帳單" at bounding box center [76, 118] width 141 height 35
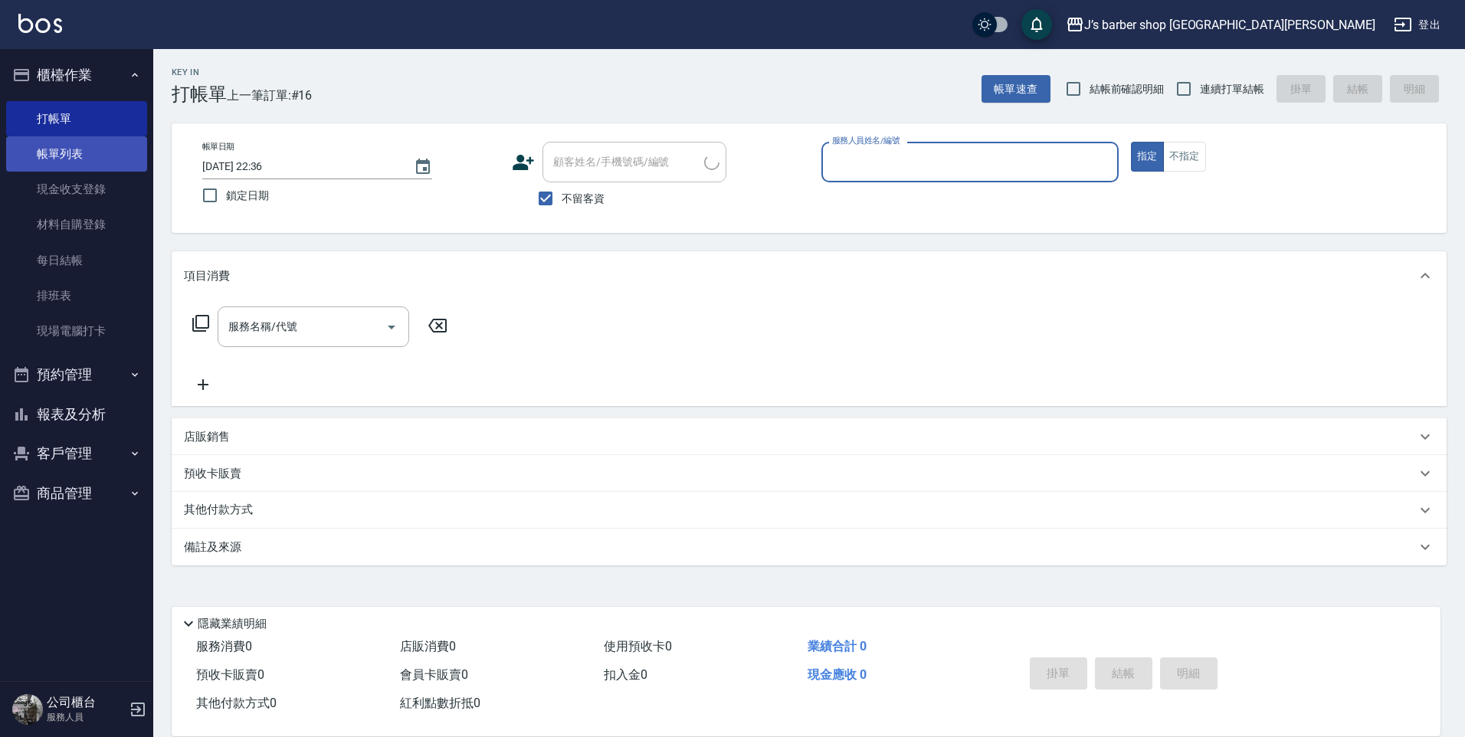
click at [65, 158] on link "帳單列表" at bounding box center [76, 153] width 141 height 35
